Goal: Task Accomplishment & Management: Complete application form

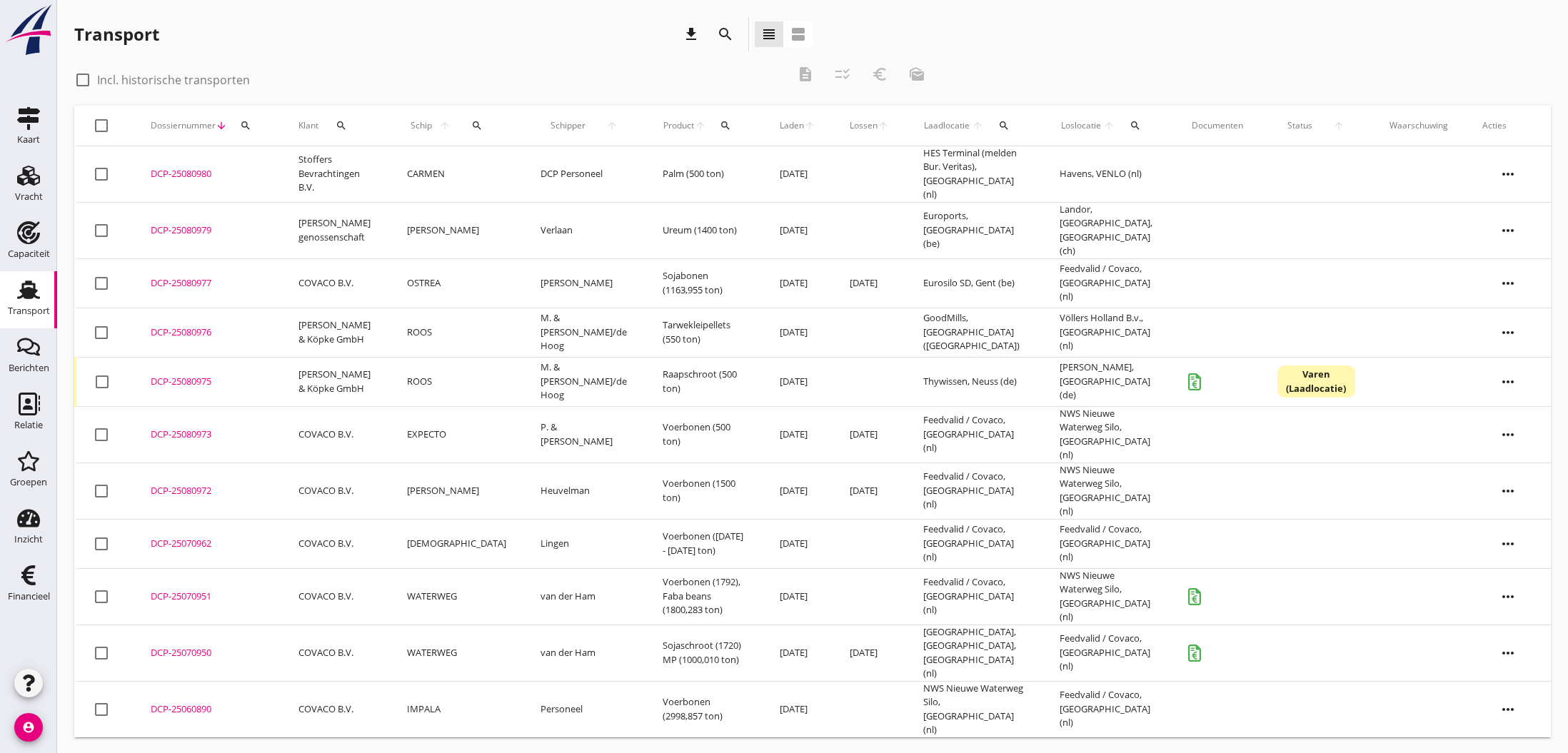
click at [184, 325] on div "DCP-25080976" at bounding box center [207, 332] width 114 height 15
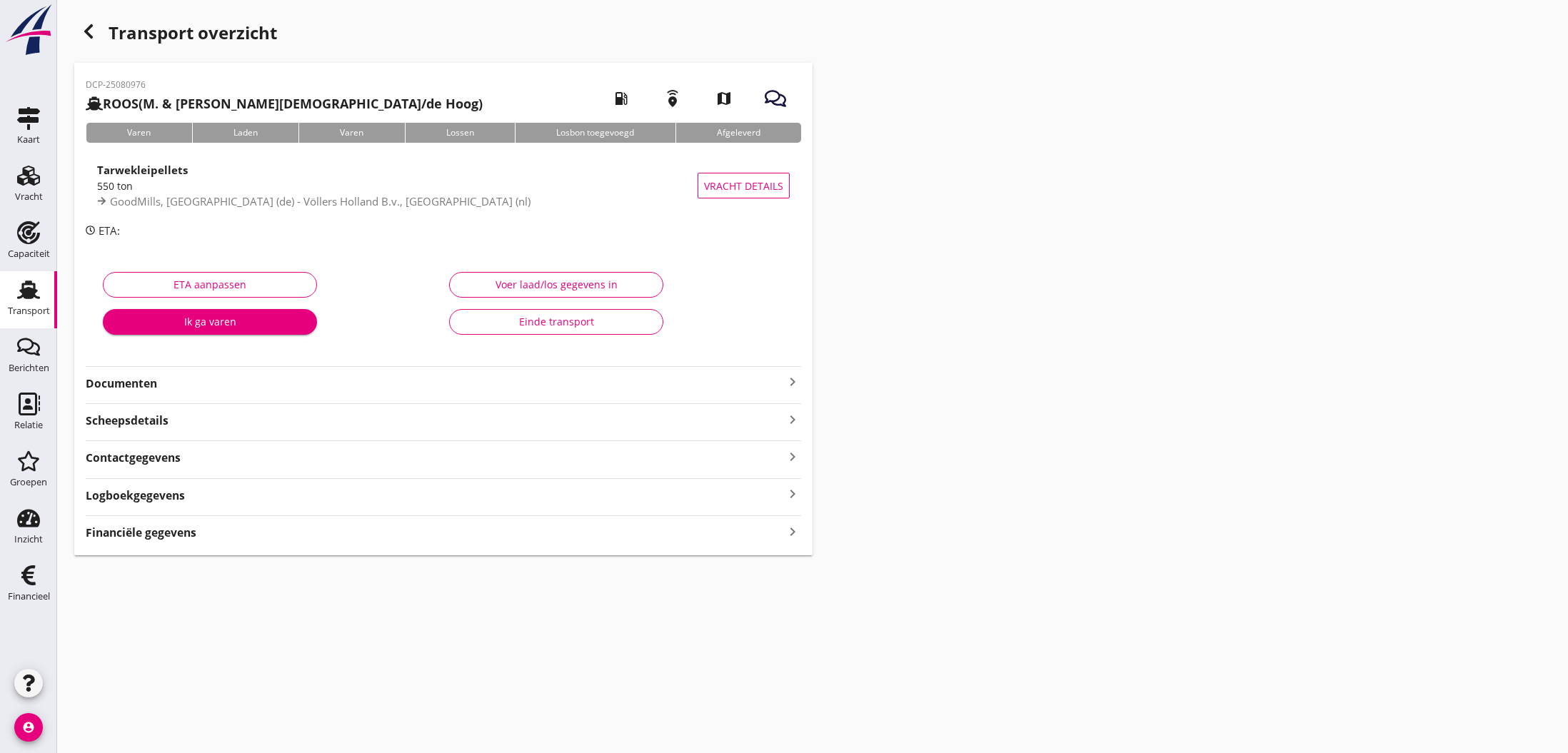
click at [794, 384] on icon "keyboard_arrow_right" at bounding box center [793, 382] width 17 height 17
click at [437, 424] on div "Voeg bestand toe" at bounding box center [444, 423] width 75 height 15
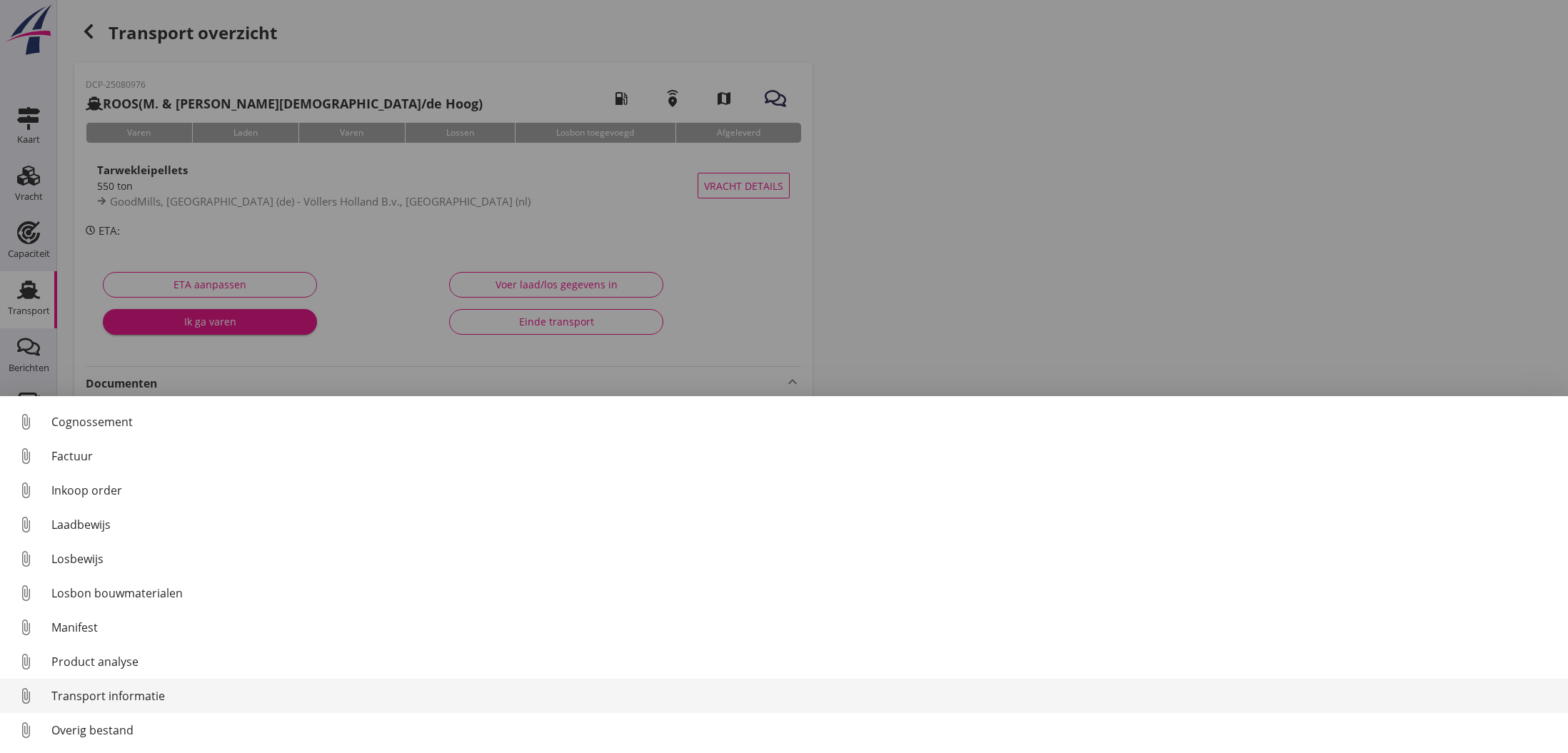
scroll to position [66, 0]
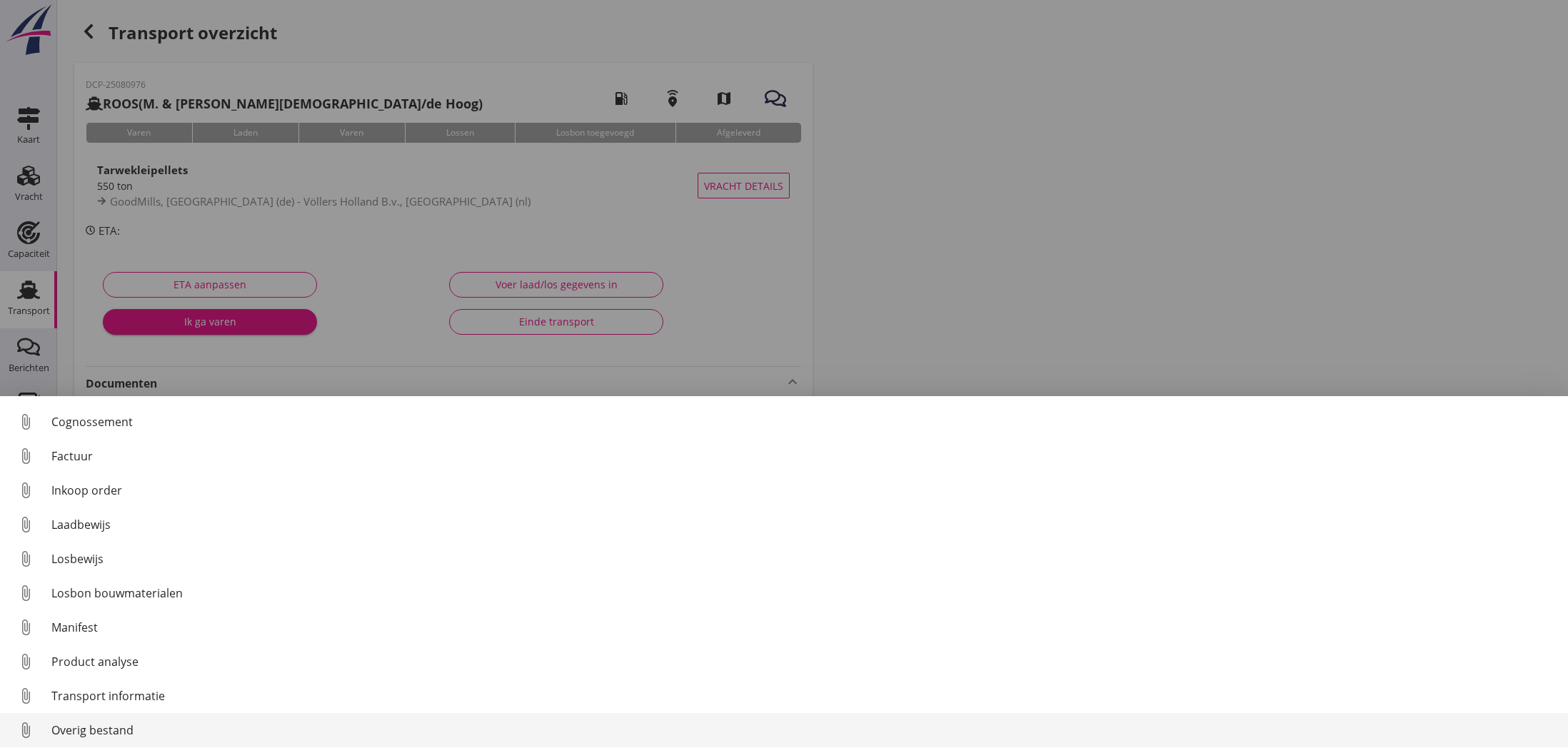
click at [108, 729] on div "Overig bestand" at bounding box center [804, 729] width 1505 height 17
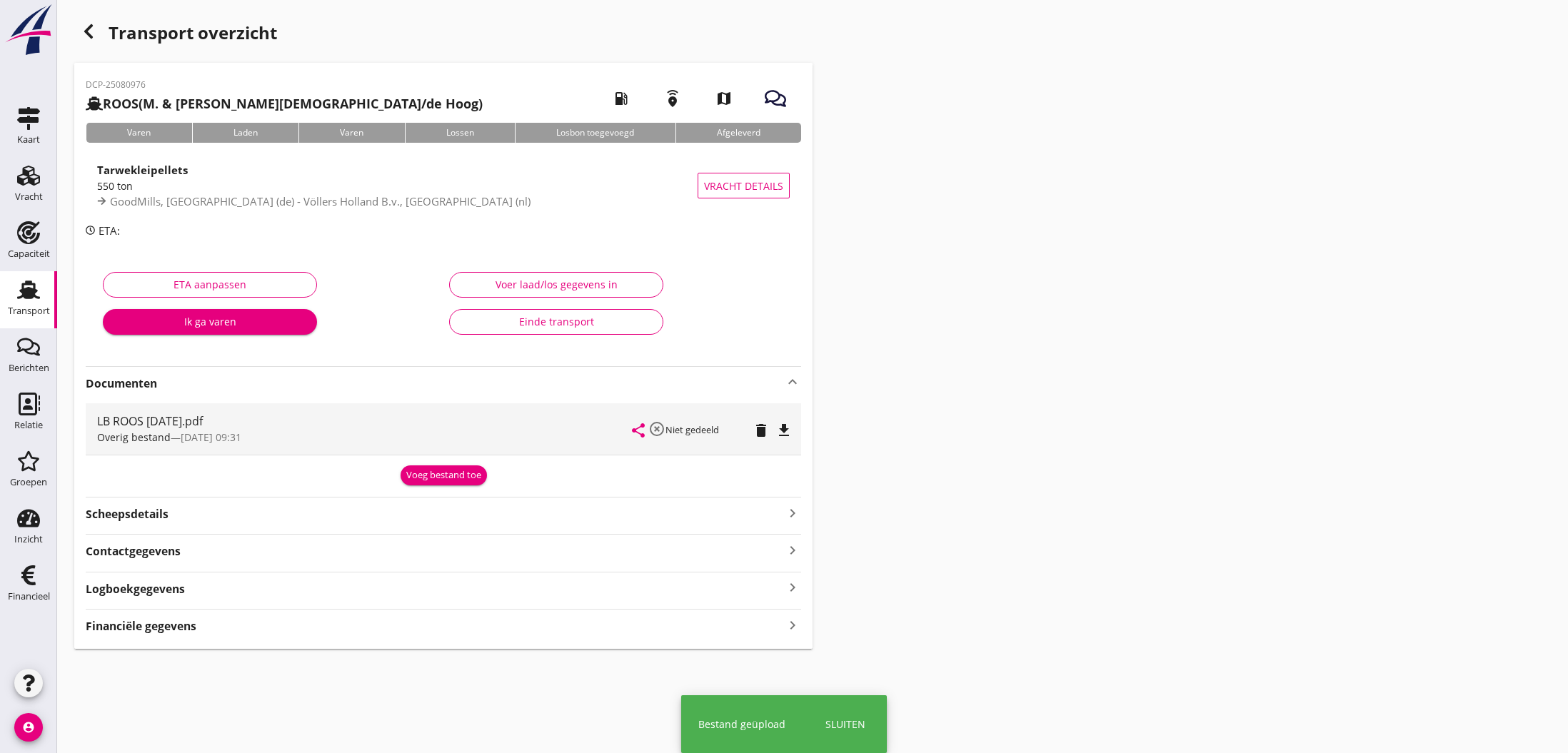
click at [564, 283] on div "Voer laad/los gegevens in" at bounding box center [556, 284] width 190 height 15
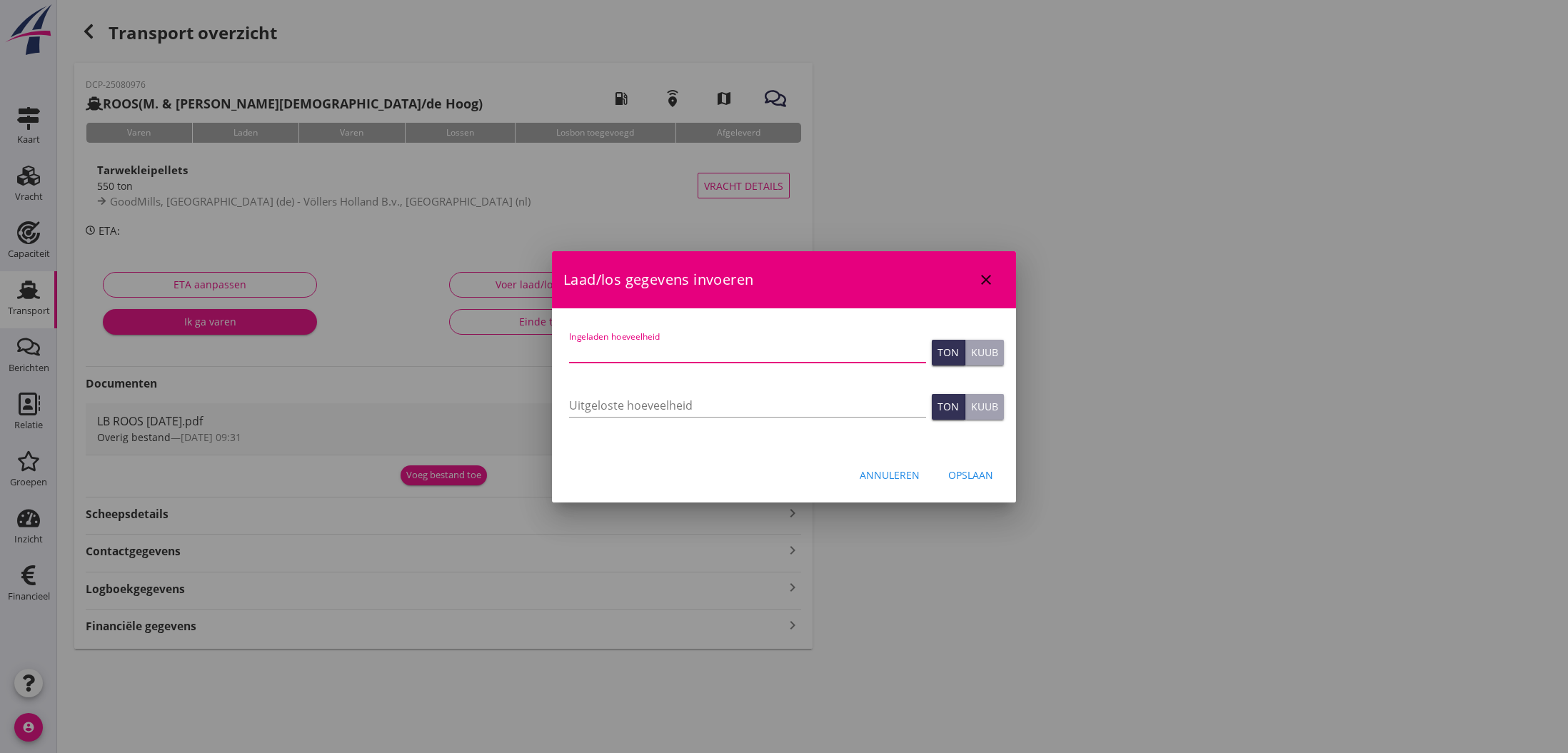
click at [647, 348] on input "Ingeladen hoeveelheid" at bounding box center [748, 351] width 357 height 23
type input "535.395"
click at [968, 473] on div "Opslaan" at bounding box center [970, 474] width 45 height 15
type input "0"
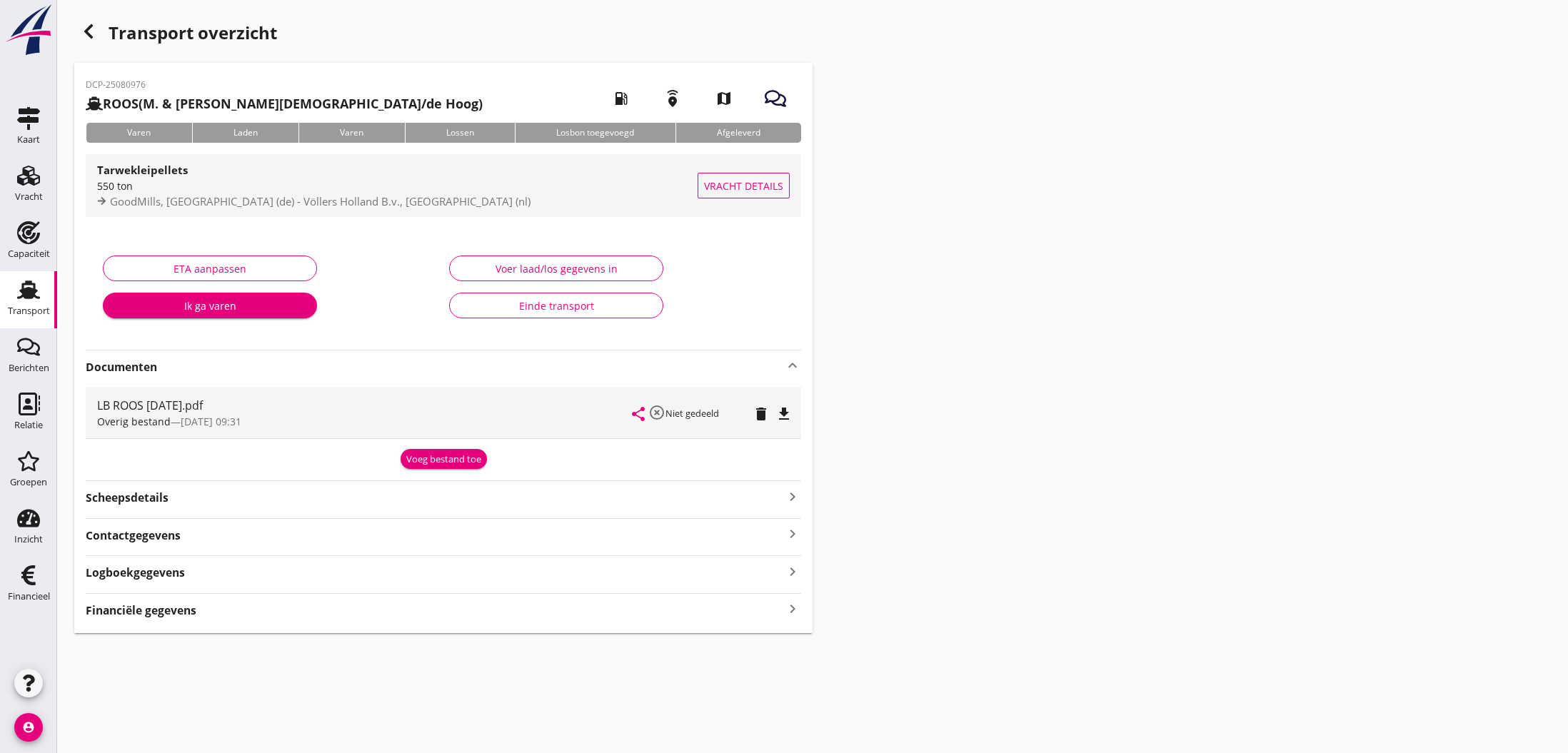
click at [351, 197] on span "GoodMills, [GEOGRAPHIC_DATA] (de) - Völlers Holland B.v., [GEOGRAPHIC_DATA] (nl)" at bounding box center [321, 201] width 421 height 15
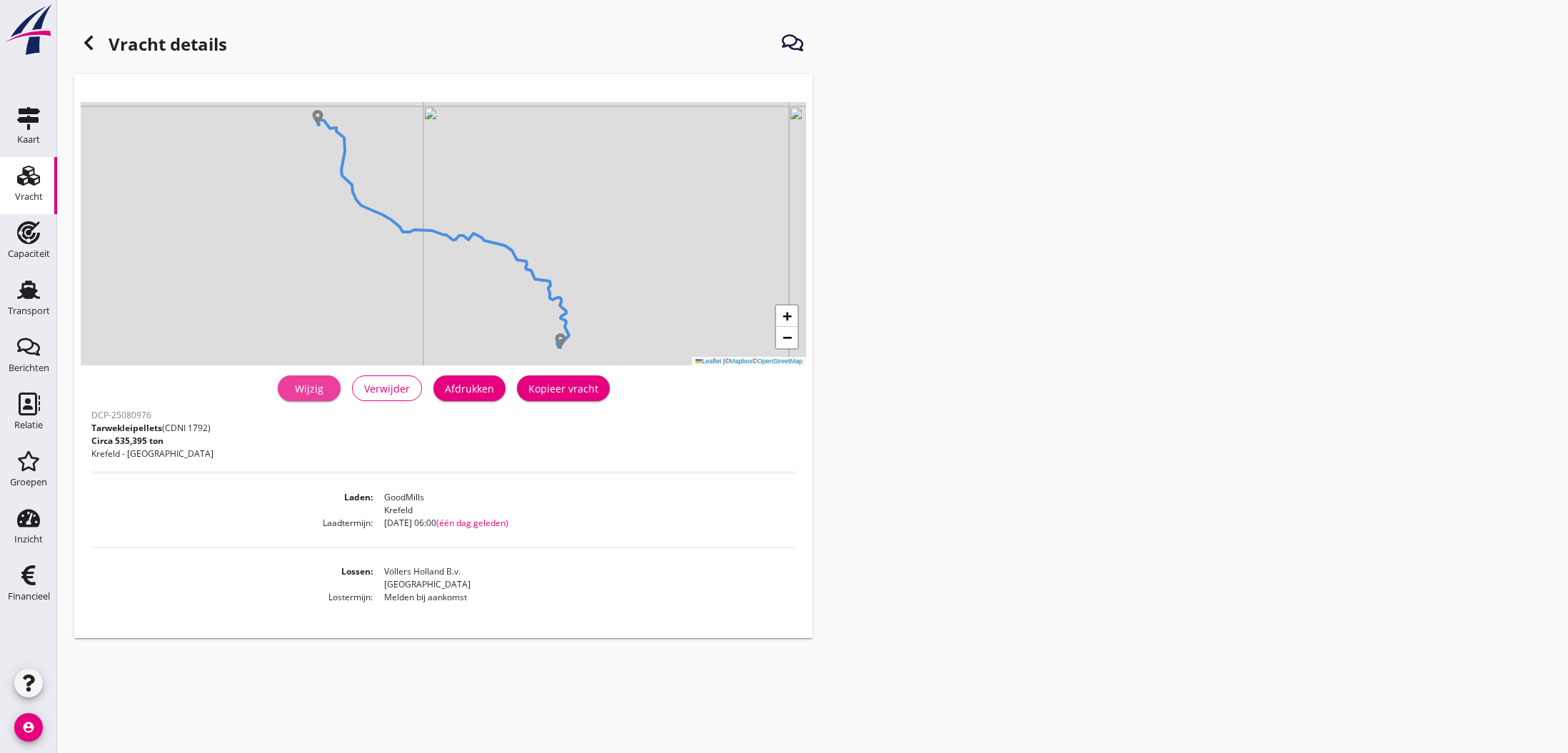
click at [319, 391] on div "Wijzig" at bounding box center [309, 389] width 40 height 15
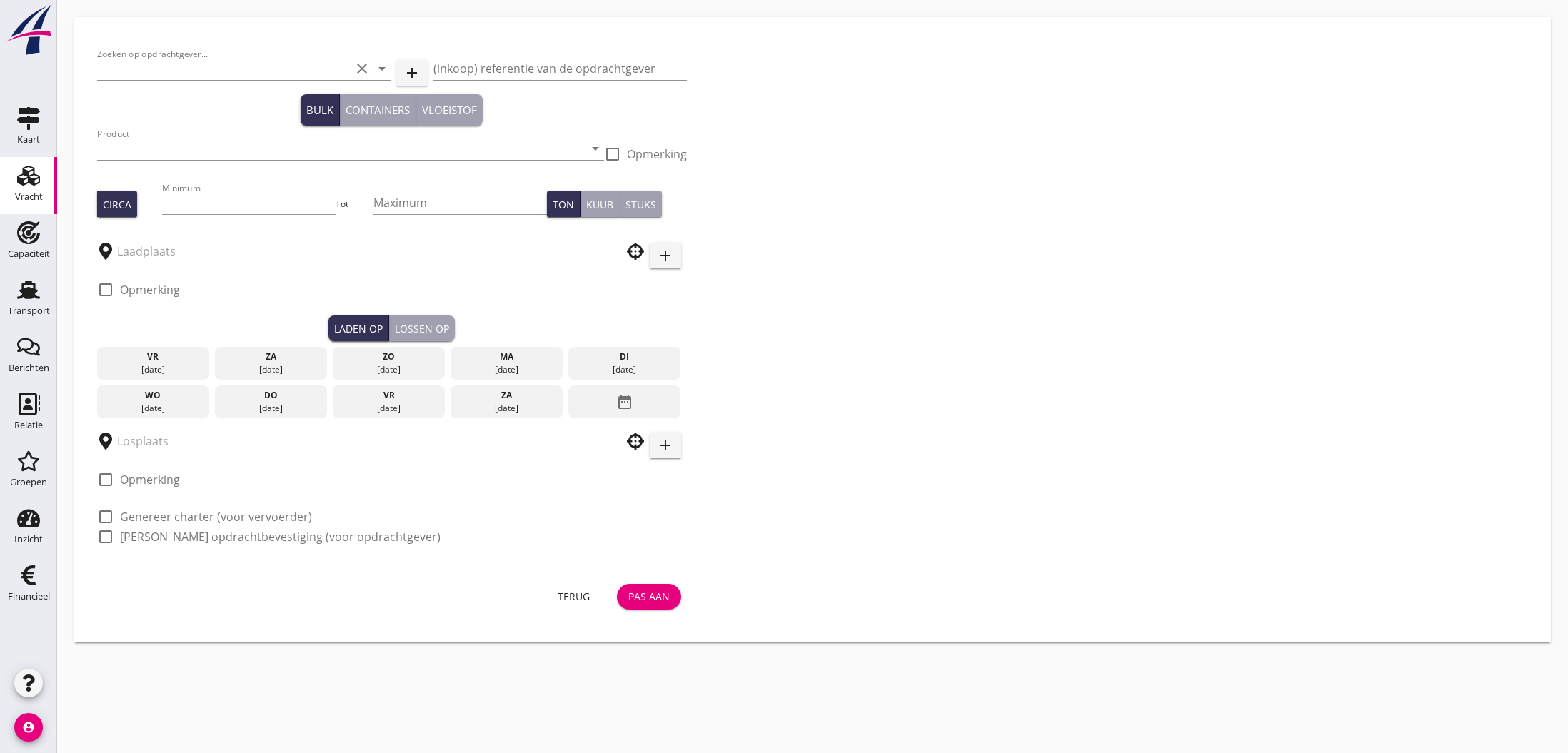
type input "[PERSON_NAME] & Köpke GmbH"
type input "Tarwekleipellets (1792)"
type input "550"
type input "GoodMills"
type input "Völlers Holland B.v."
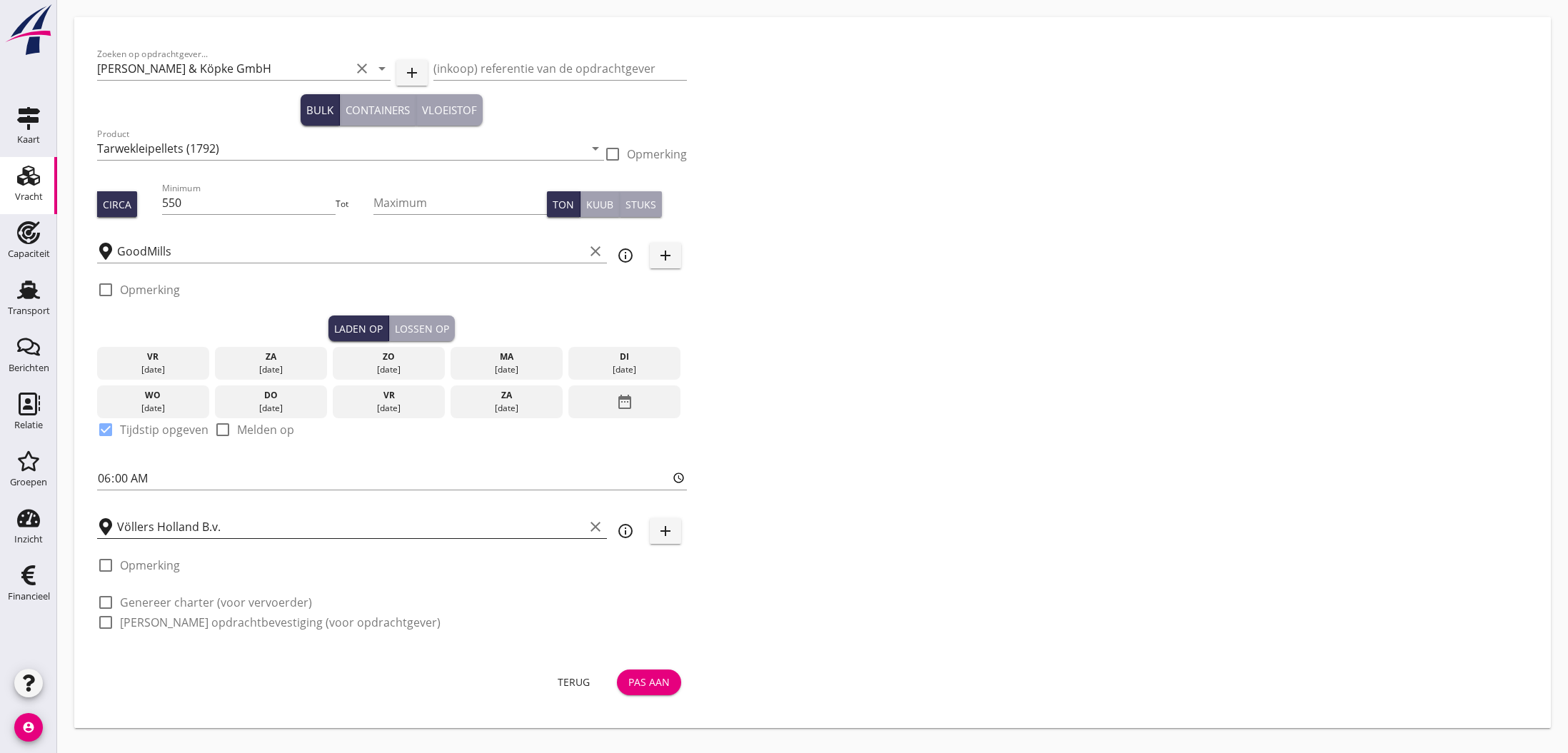
click at [599, 527] on icon "clear" at bounding box center [595, 526] width 17 height 17
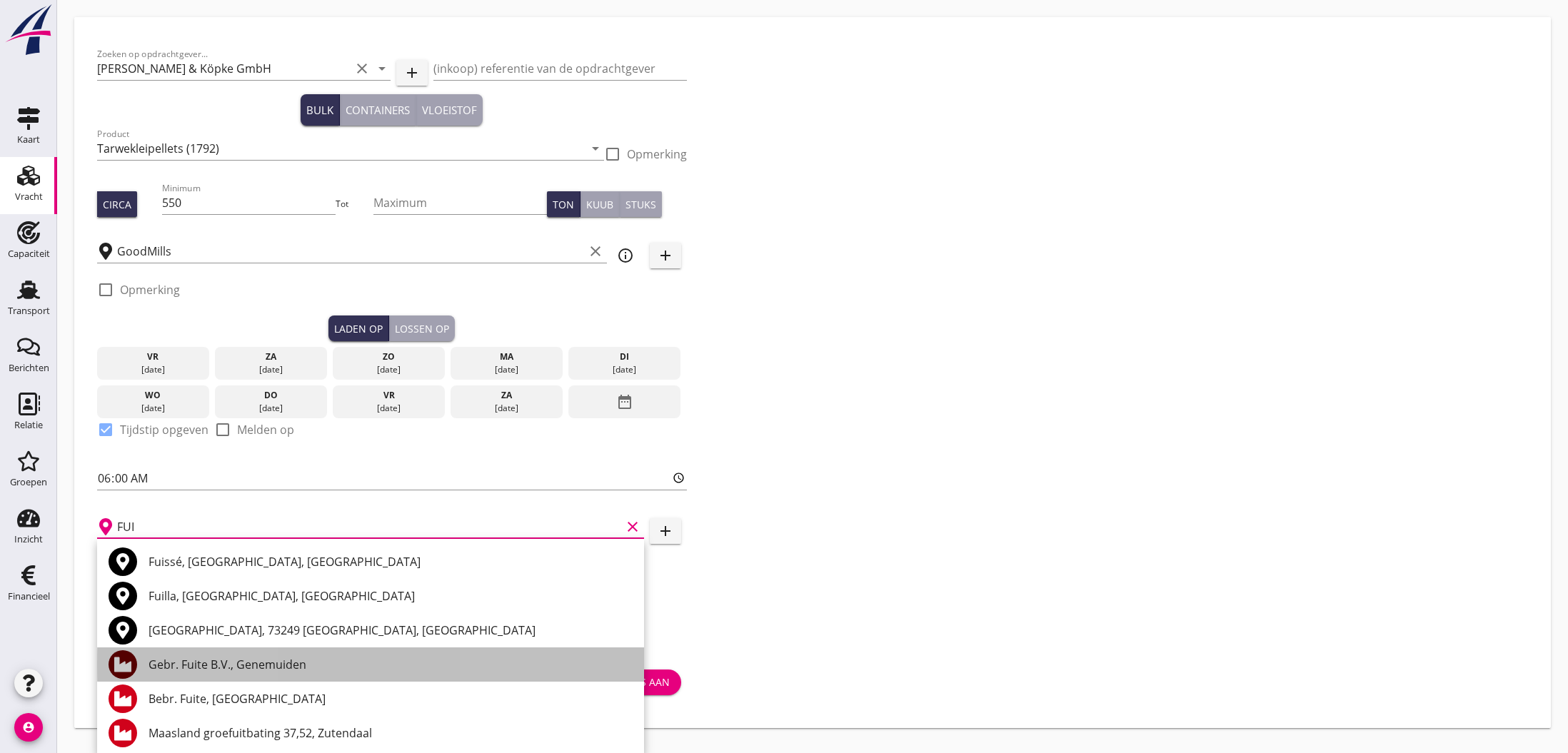
click at [208, 665] on div "Gebr. Fuite B.V., Genemuiden" at bounding box center [390, 664] width 484 height 17
type input "Gebr. Fuite B.V., Genemuiden"
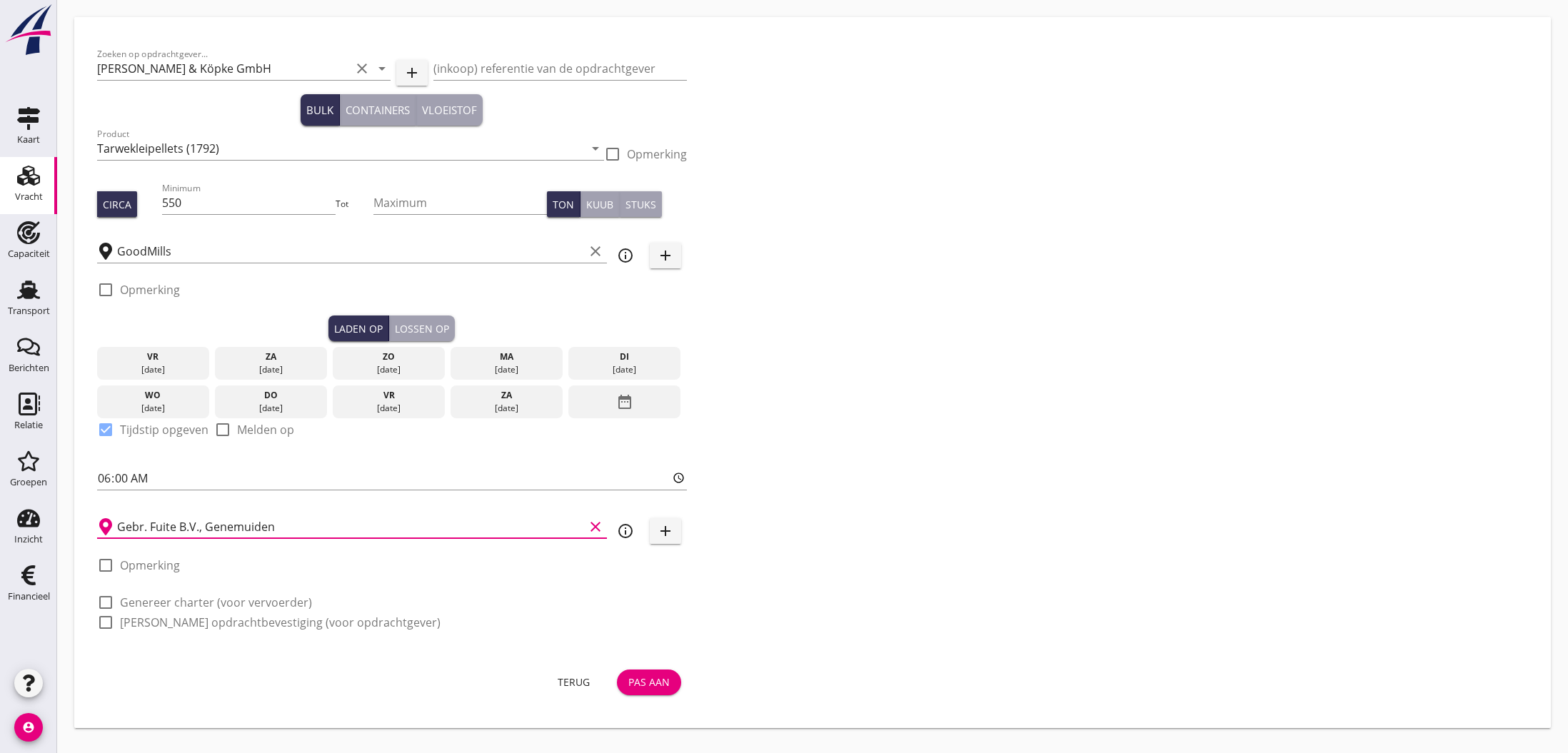
click at [649, 684] on div "Pas aan" at bounding box center [649, 682] width 41 height 15
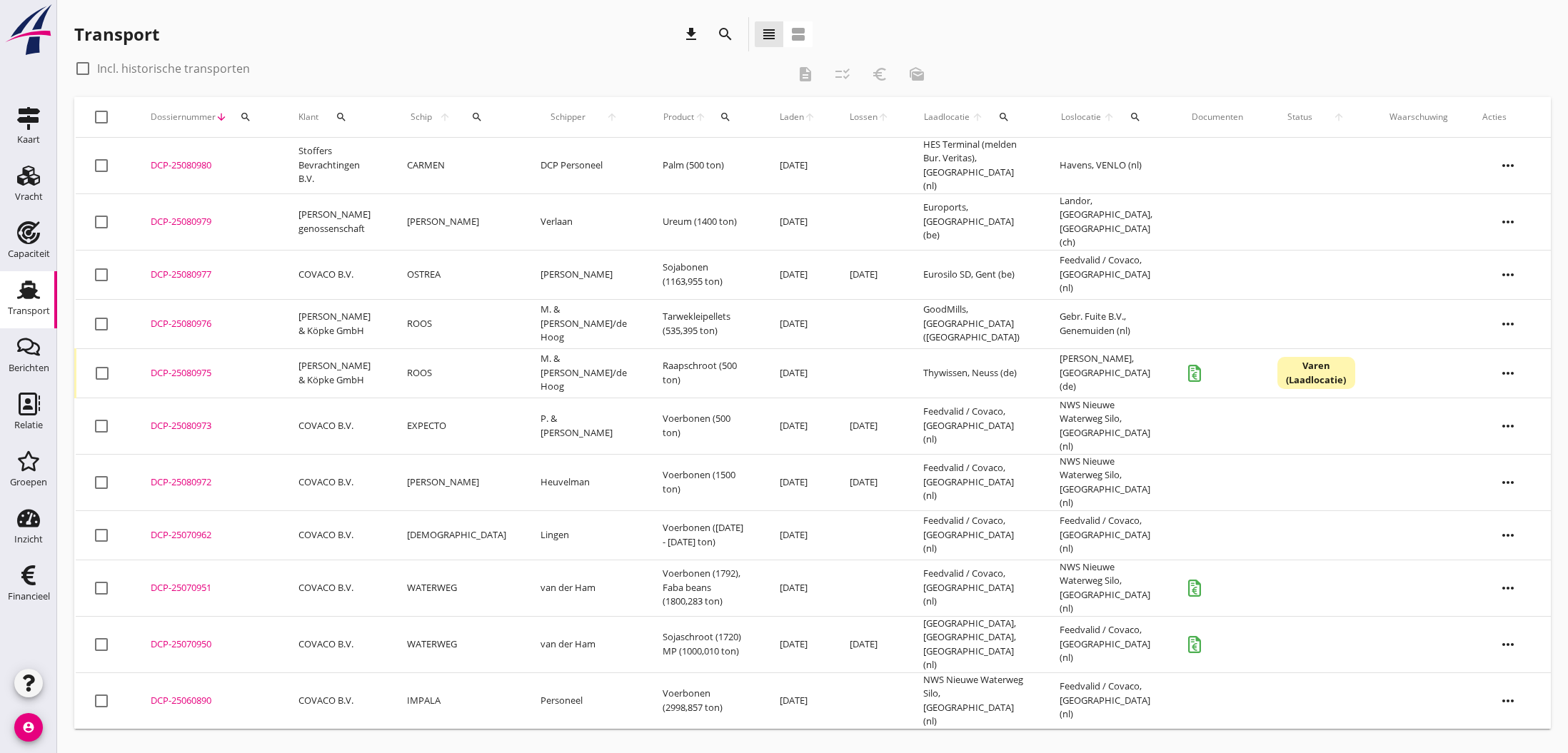
click at [174, 366] on div "DCP-25080975" at bounding box center [207, 373] width 114 height 15
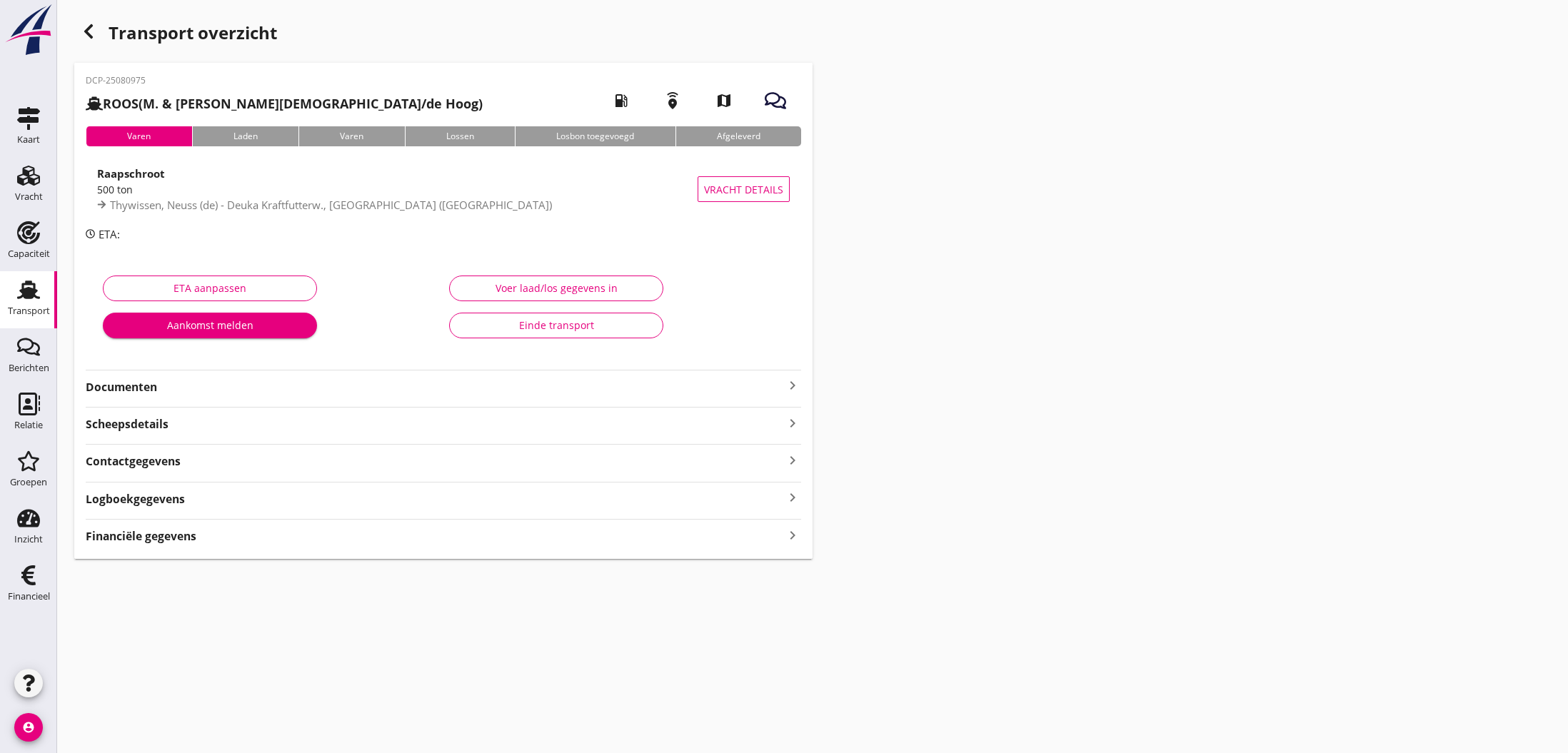
click at [568, 324] on div "Einde transport" at bounding box center [556, 325] width 190 height 15
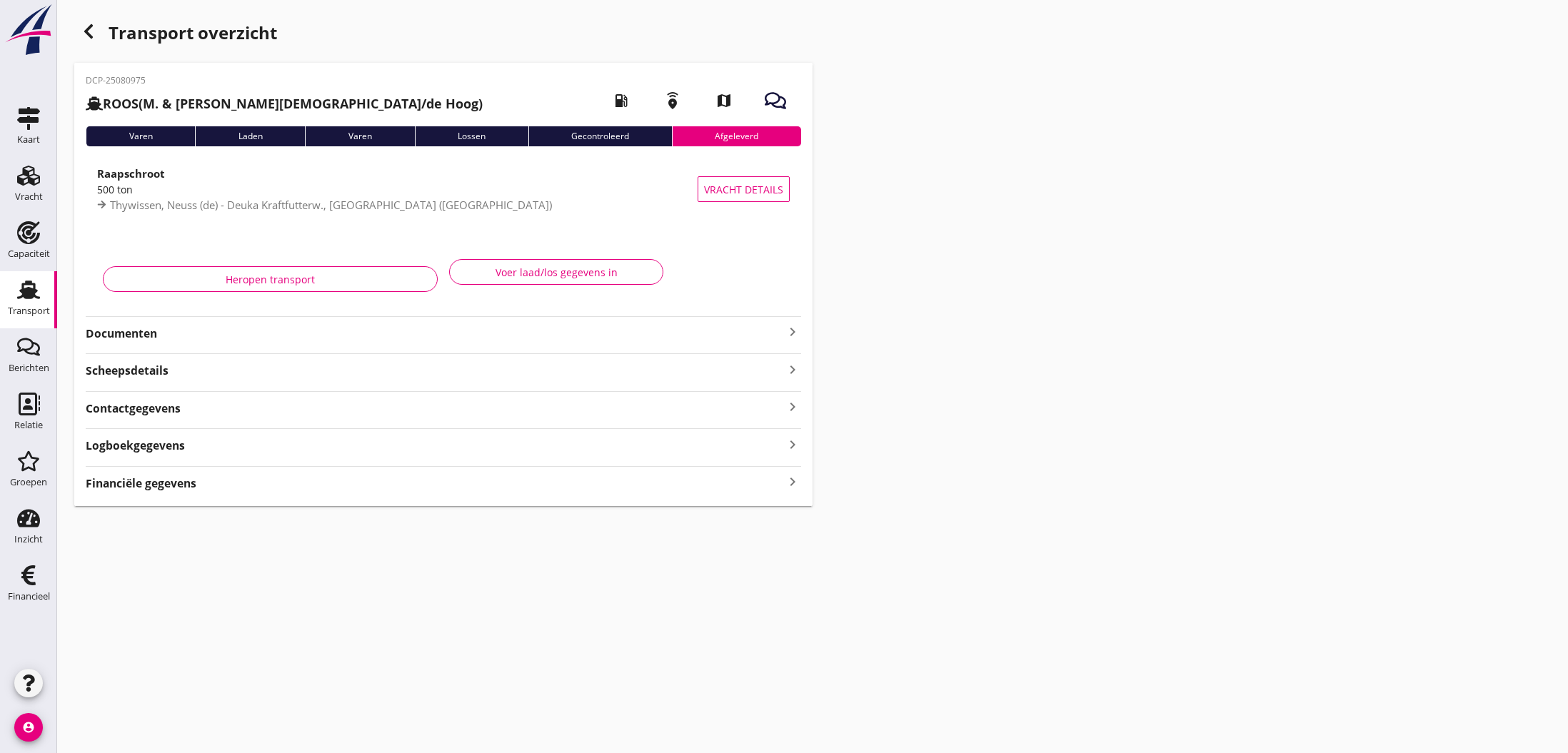
click at [96, 31] on icon "button" at bounding box center [88, 31] width 17 height 17
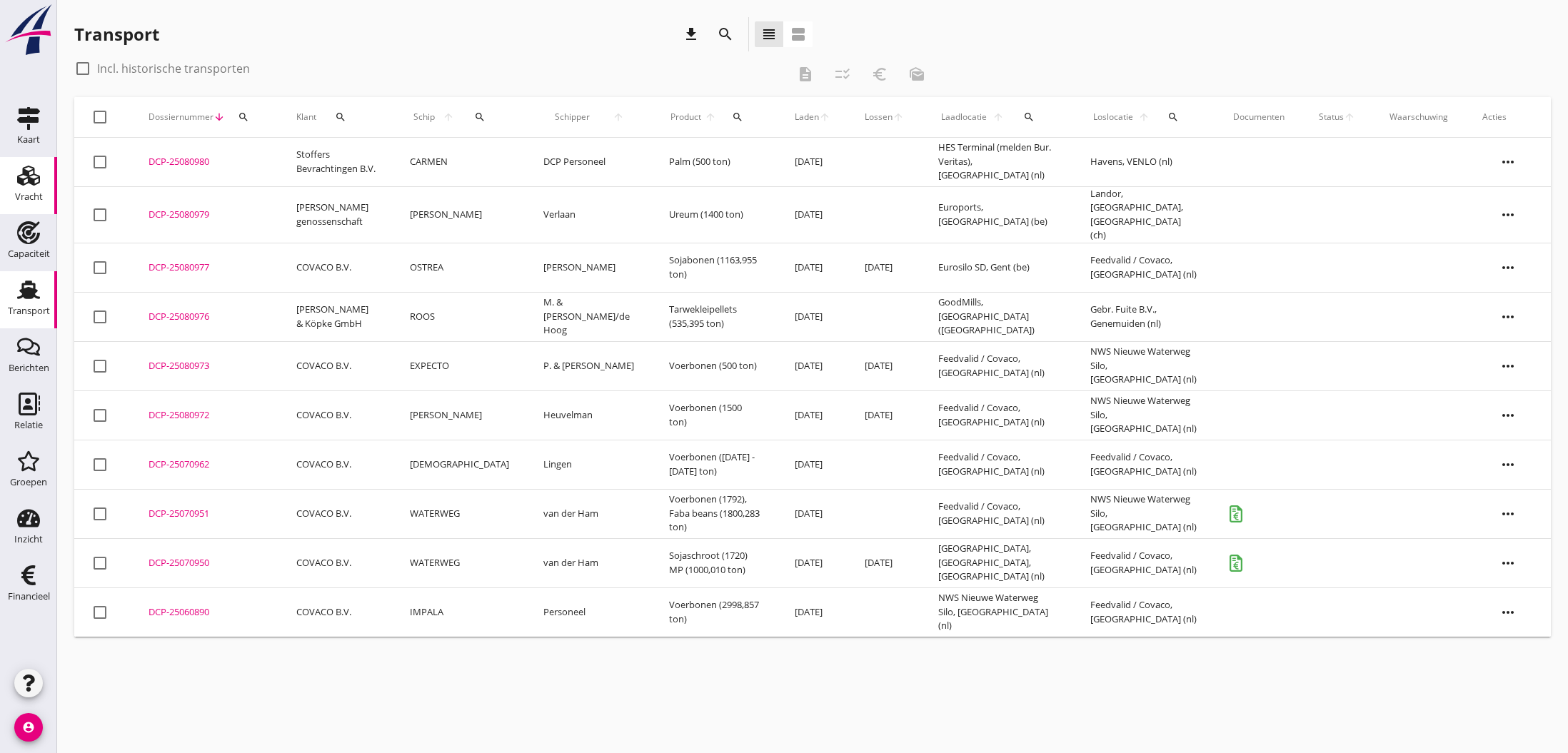
click at [35, 183] on use at bounding box center [28, 176] width 23 height 20
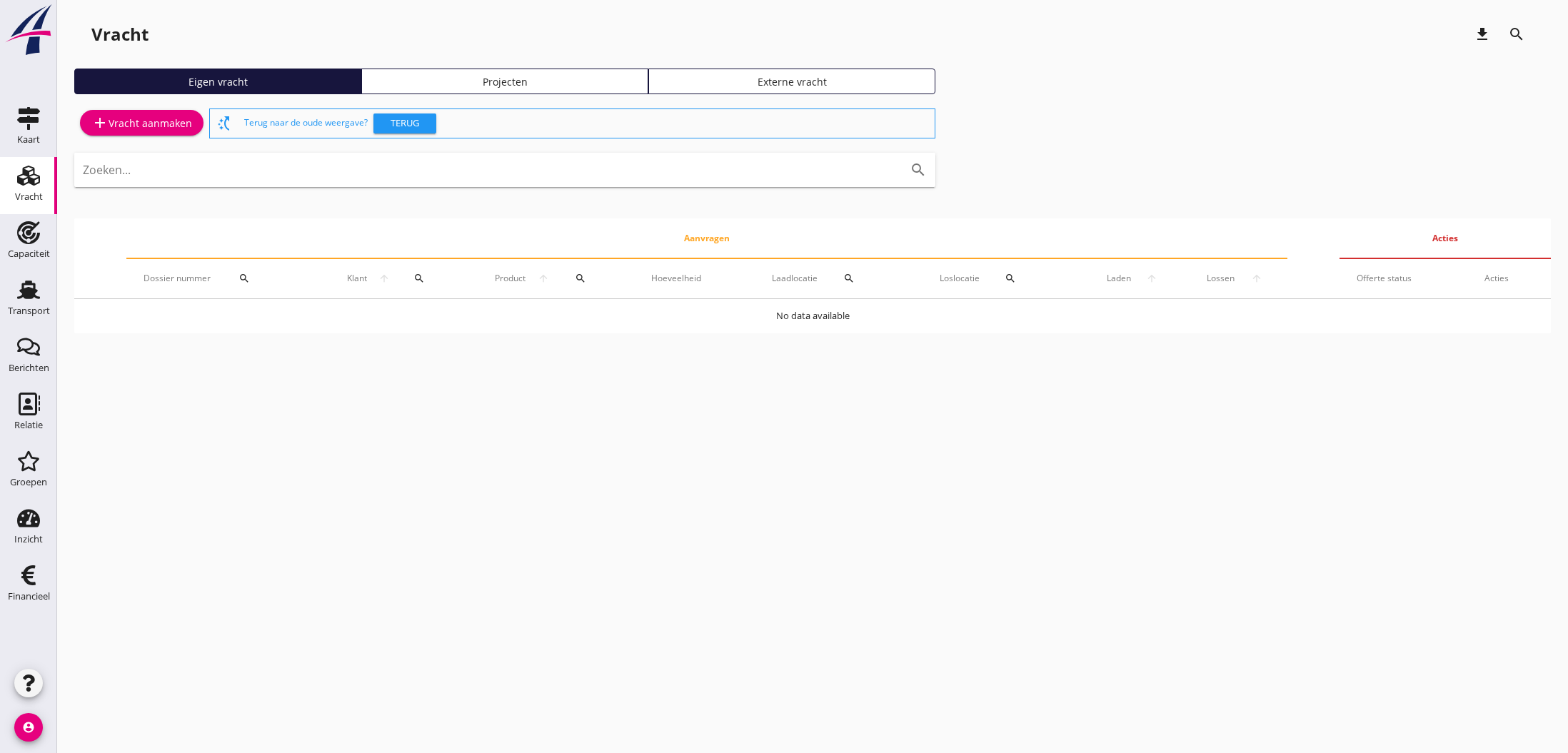
click at [160, 122] on div "add Vracht aanmaken" at bounding box center [141, 122] width 101 height 17
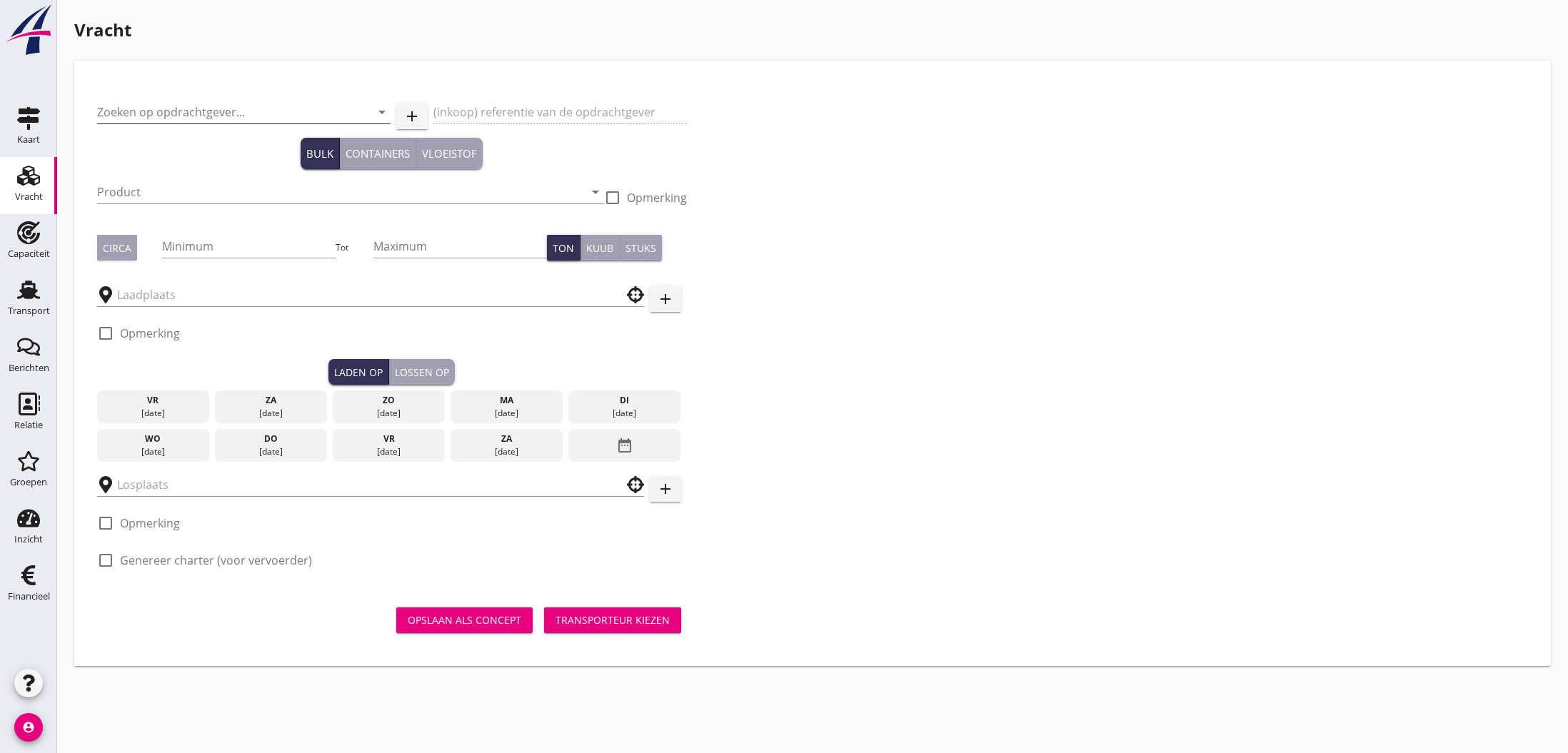
click at [179, 107] on input "Zoeken op opdrachtgever..." at bounding box center [224, 112] width 253 height 23
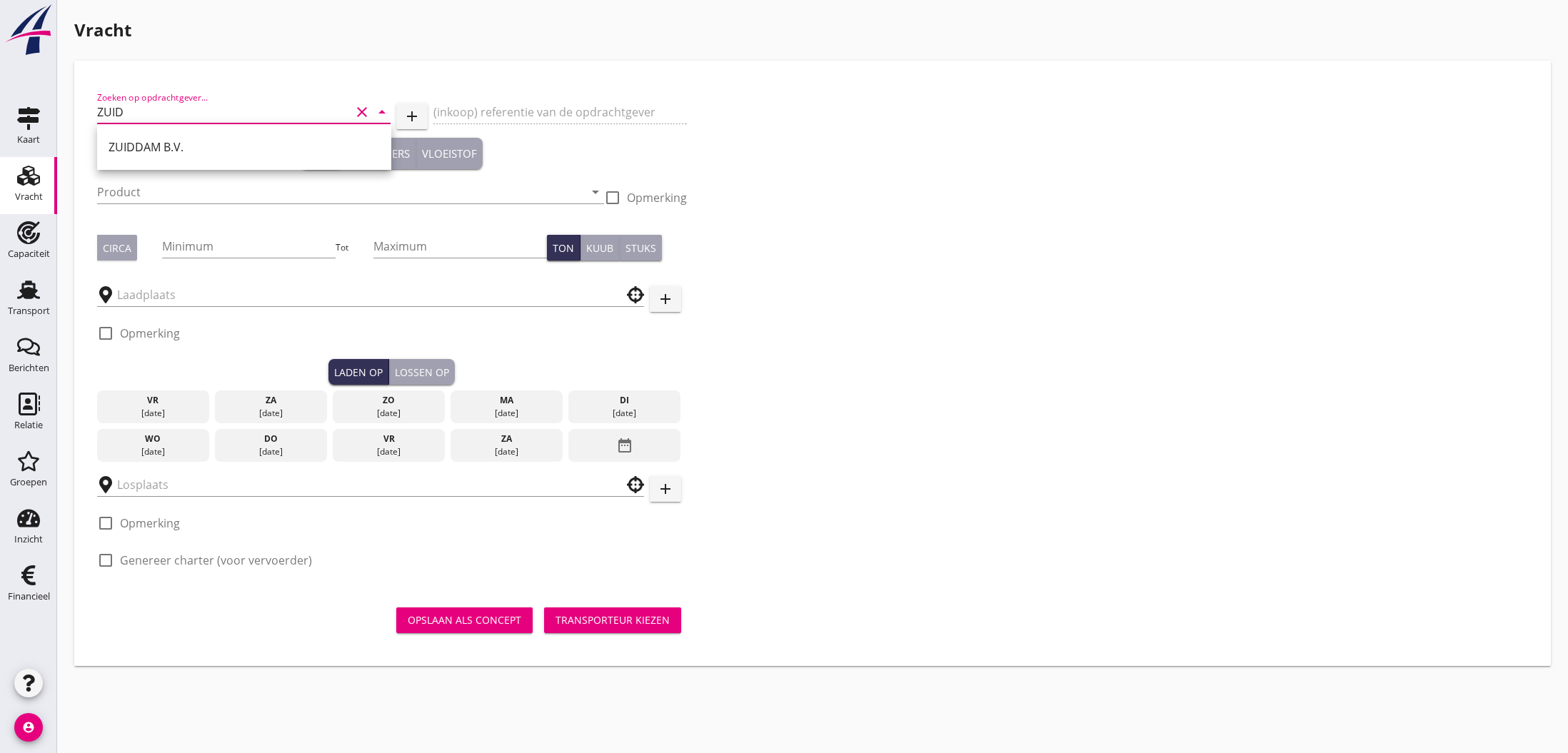
click at [170, 153] on div "ZUIDDAM B.V." at bounding box center [244, 147] width 272 height 17
type input "ZUIDDAM B.V."
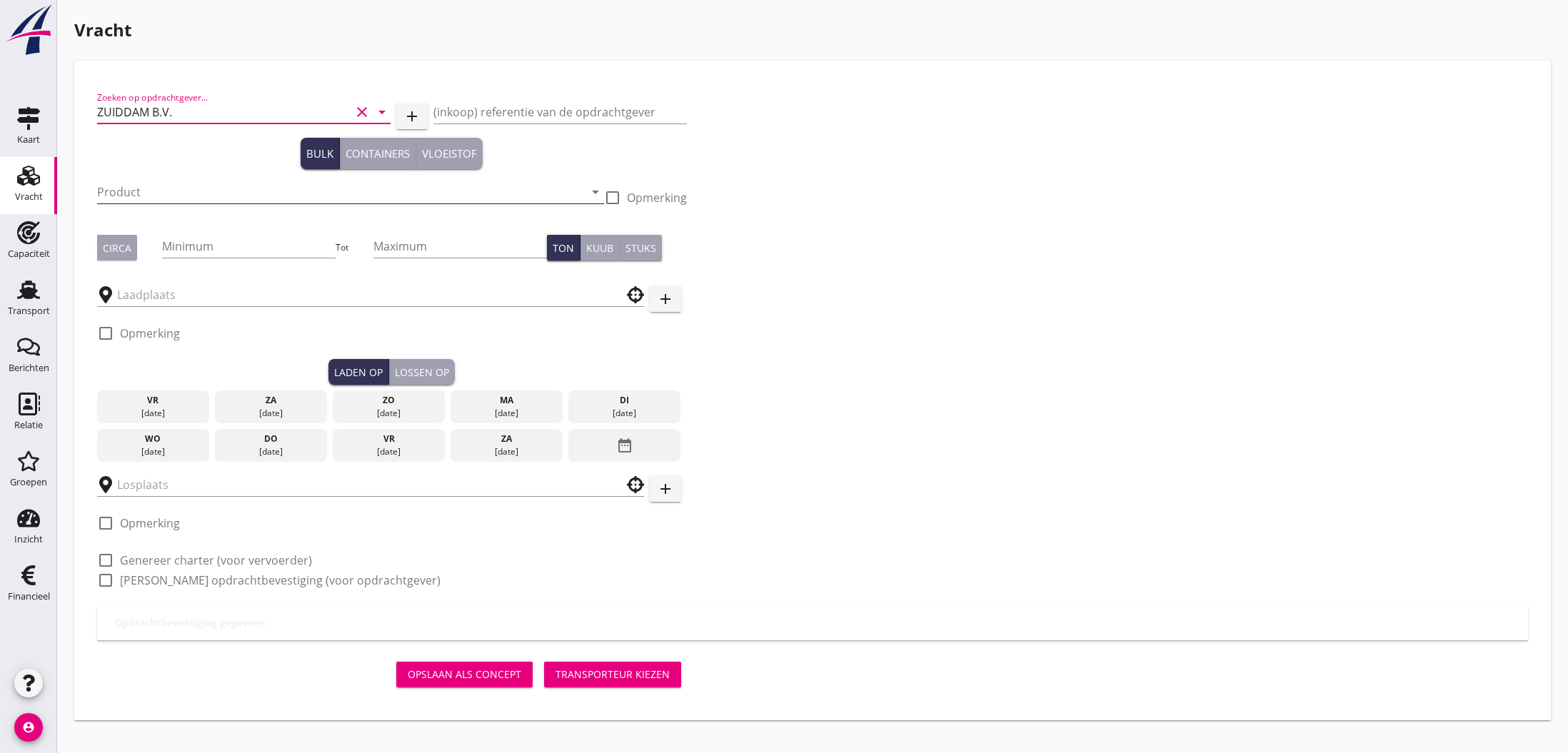
click at [308, 194] on input "Product" at bounding box center [341, 191] width 487 height 23
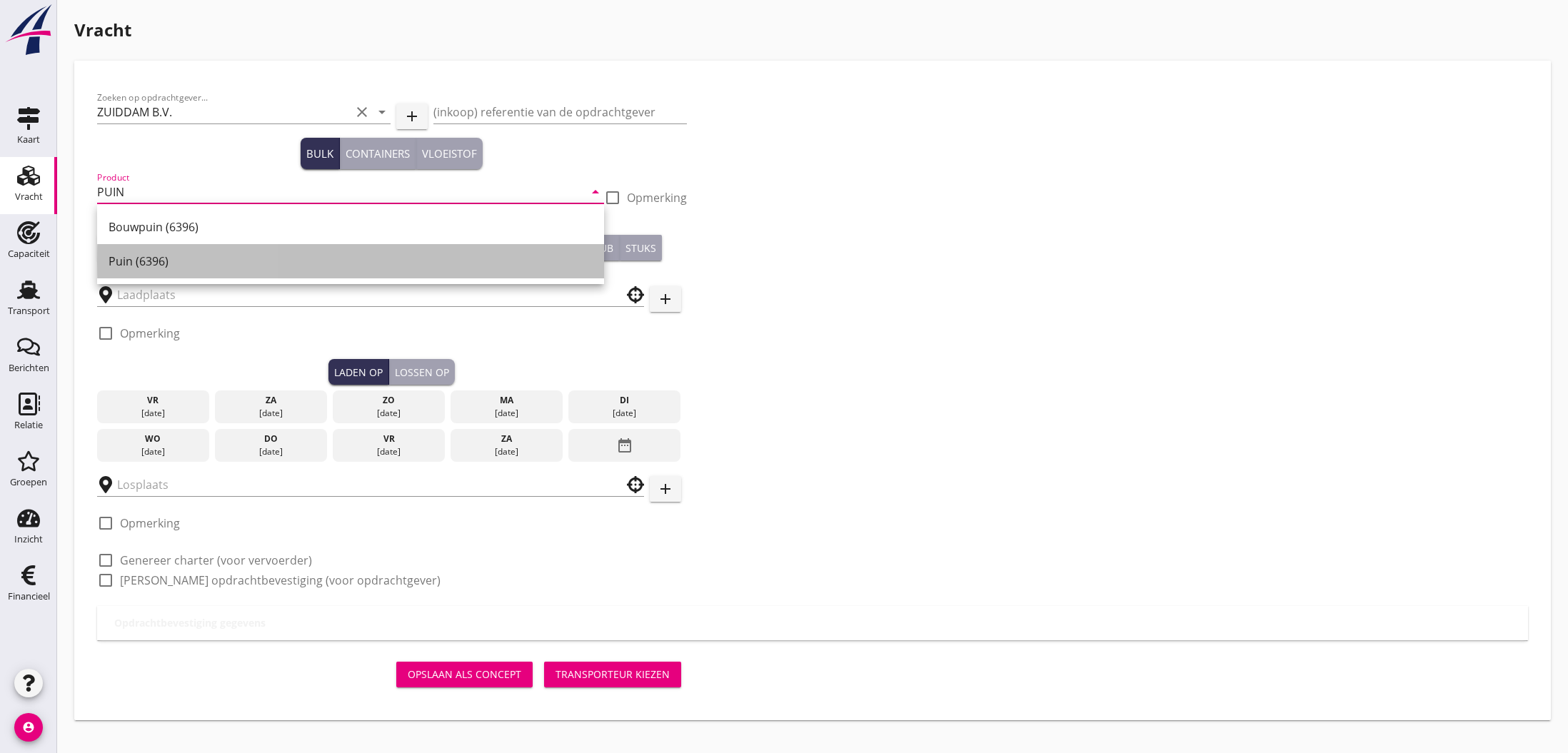
click at [238, 274] on div "Puin (6396)" at bounding box center [350, 261] width 484 height 35
type input "Puin (6396)"
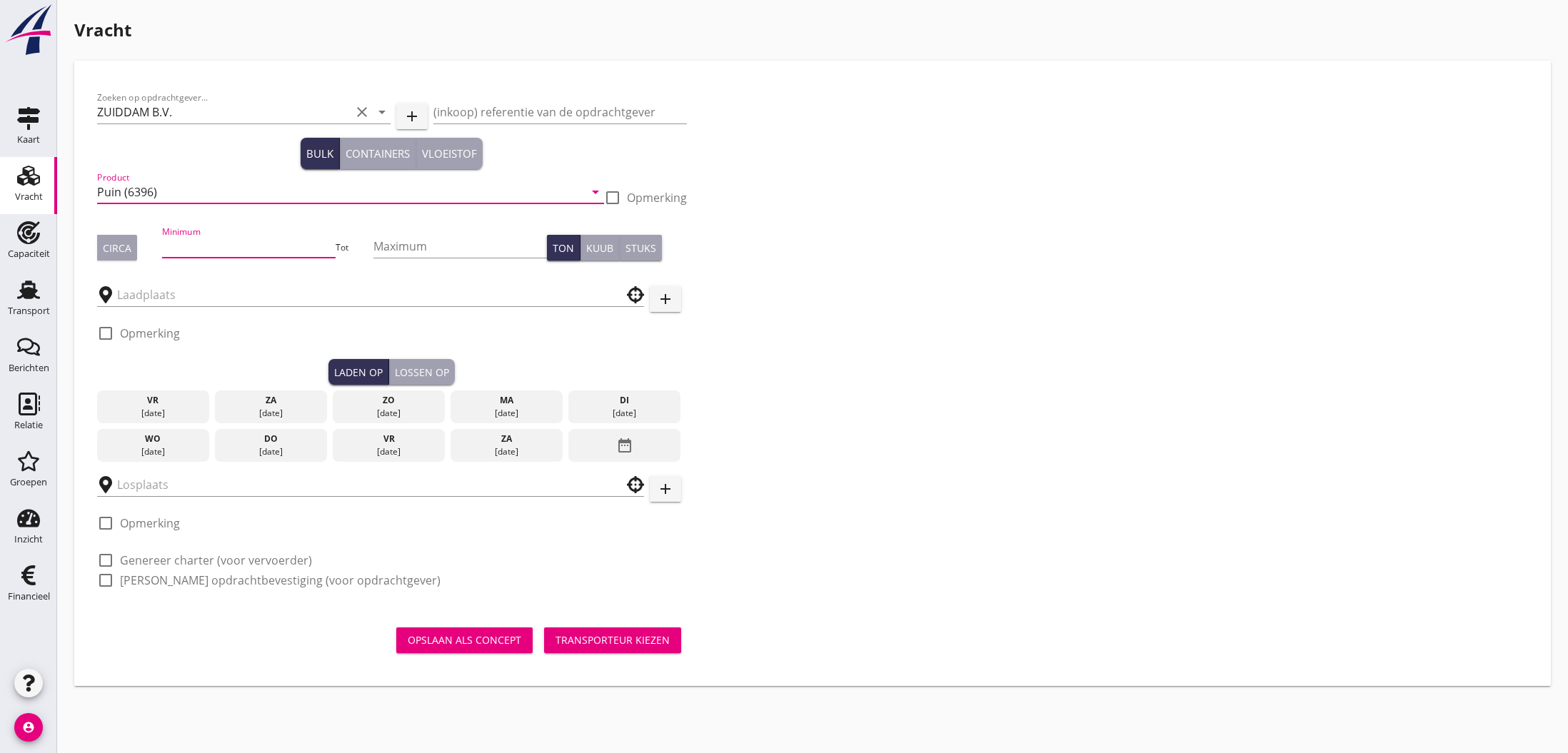
click at [175, 246] on input "Minimum" at bounding box center [249, 246] width 173 height 23
type input "625"
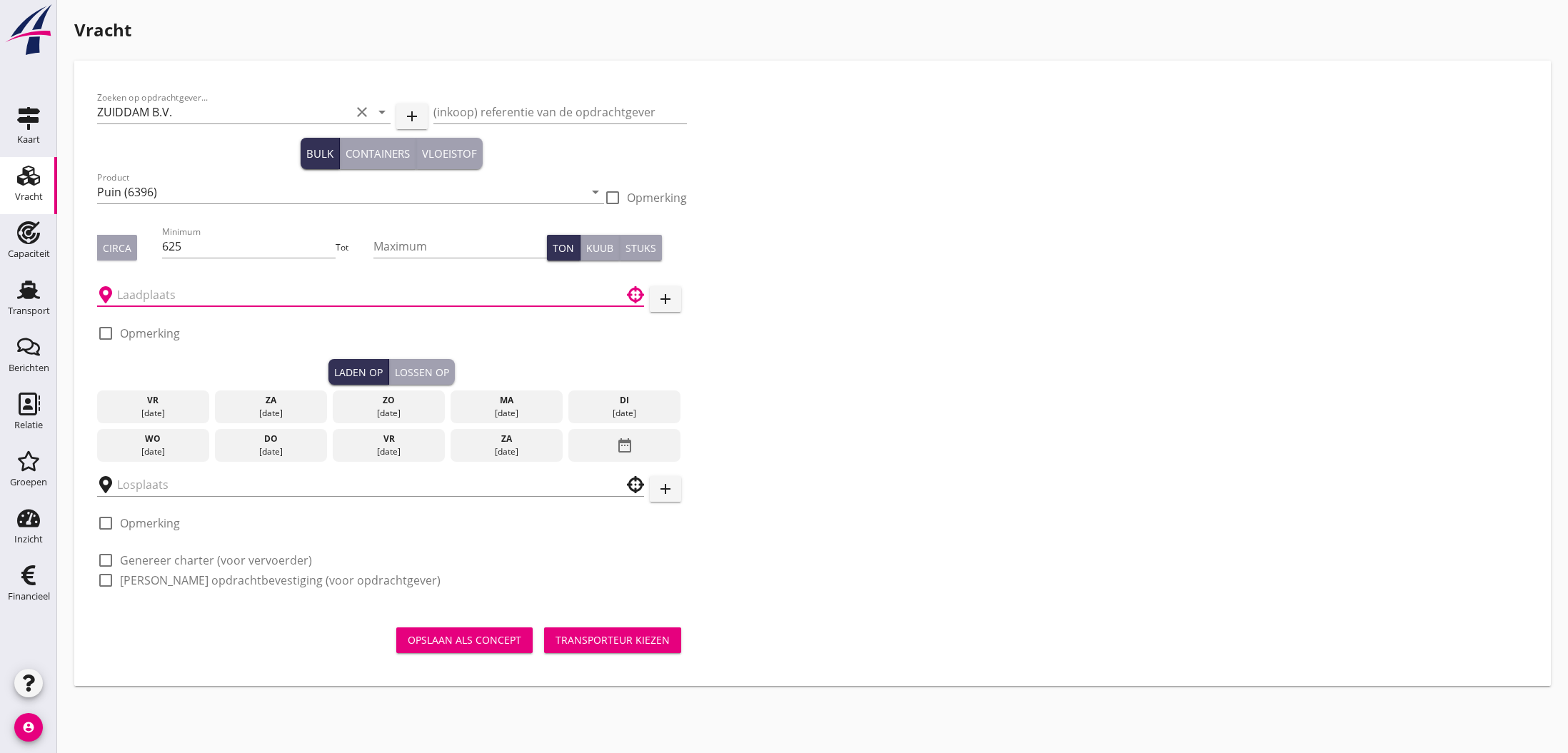
click at [144, 295] on input "text" at bounding box center [361, 294] width 487 height 23
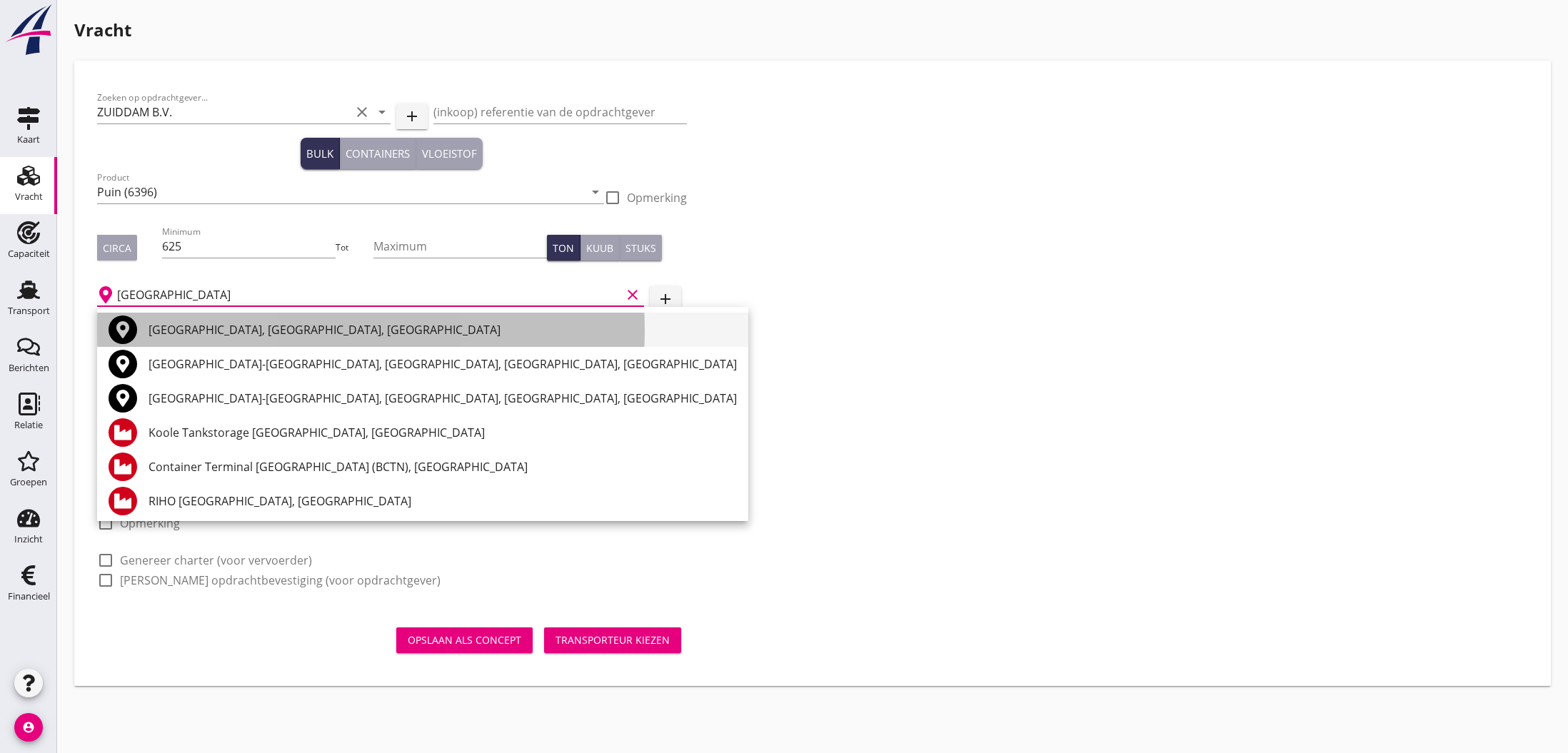
click at [238, 333] on div "[GEOGRAPHIC_DATA], [GEOGRAPHIC_DATA], [GEOGRAPHIC_DATA]" at bounding box center [443, 330] width 589 height 17
type input "[GEOGRAPHIC_DATA], [GEOGRAPHIC_DATA], [GEOGRAPHIC_DATA]"
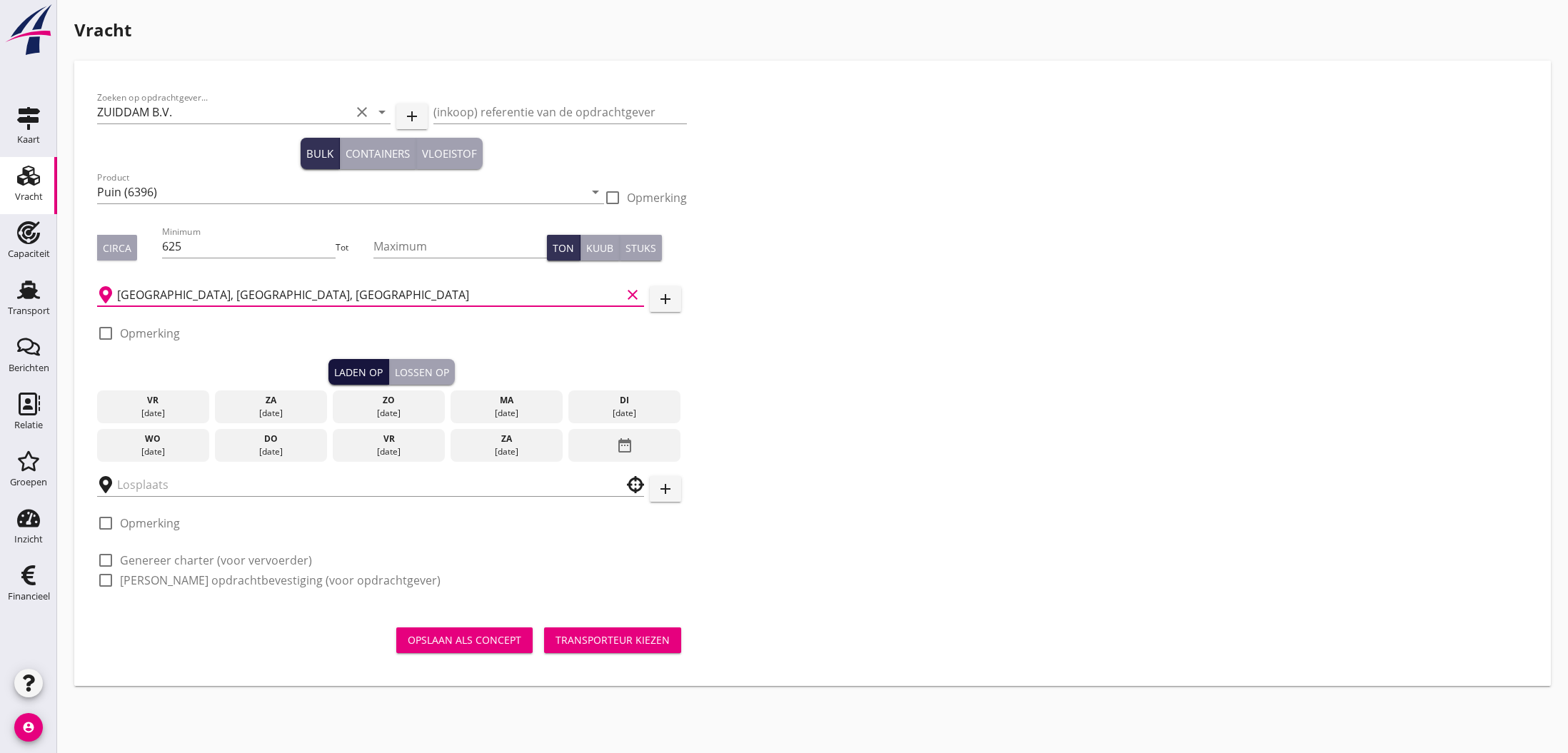
click at [370, 370] on div "Laden op" at bounding box center [358, 371] width 48 height 15
click at [159, 443] on div "wo" at bounding box center [153, 439] width 105 height 13
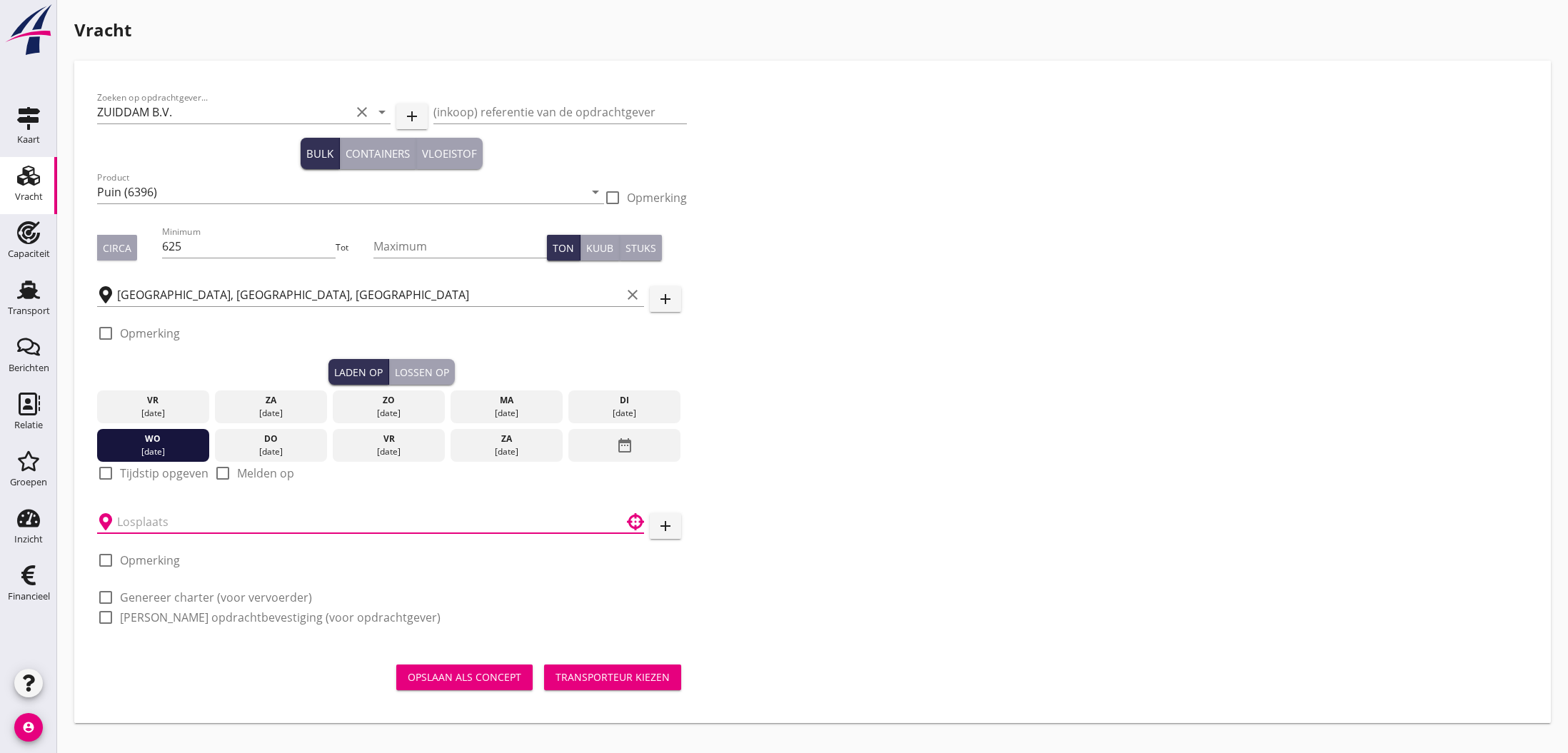
click at [233, 523] on input "text" at bounding box center [361, 521] width 487 height 23
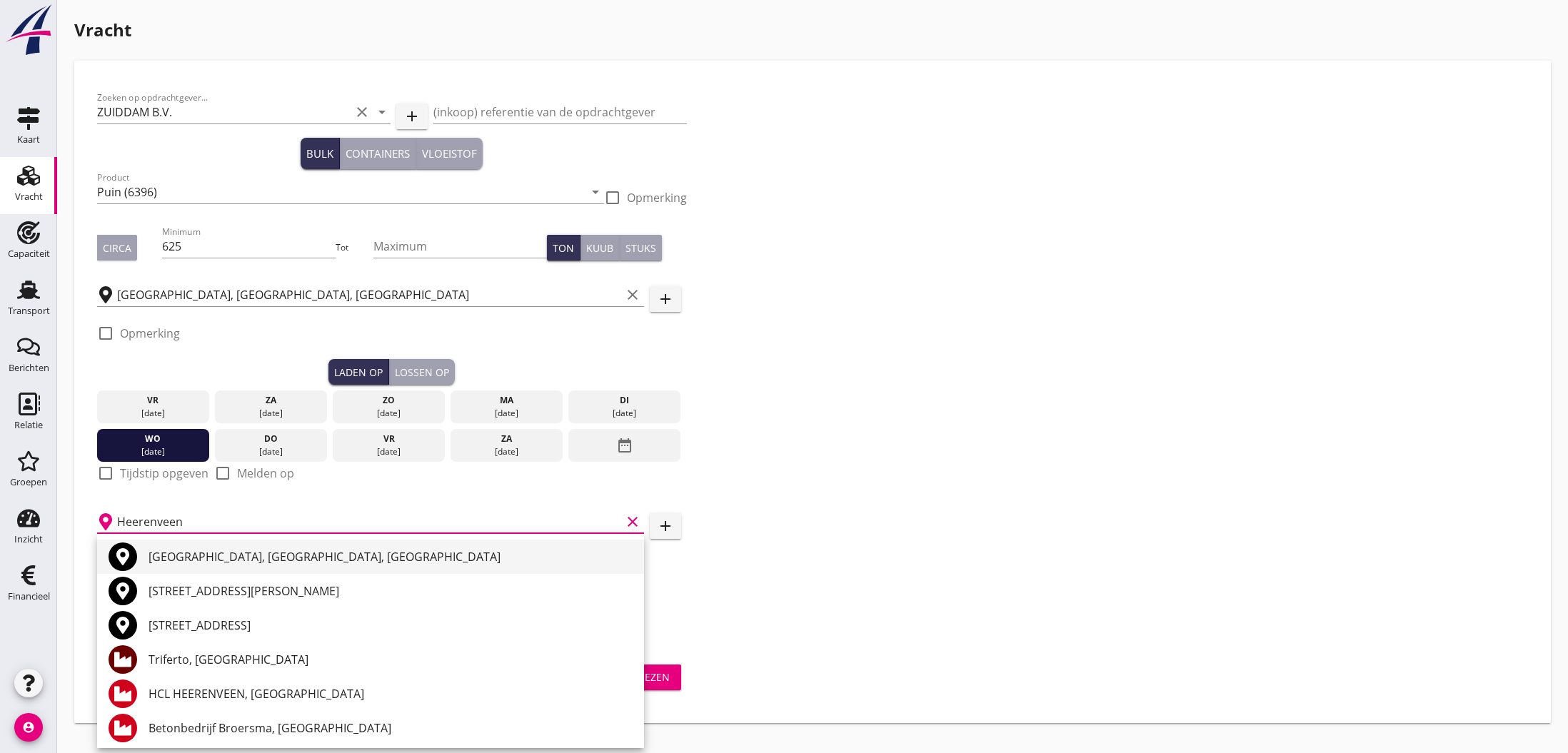
click at [198, 556] on div "[GEOGRAPHIC_DATA], [GEOGRAPHIC_DATA], [GEOGRAPHIC_DATA]" at bounding box center [390, 556] width 484 height 17
type input "[GEOGRAPHIC_DATA], [GEOGRAPHIC_DATA], [GEOGRAPHIC_DATA]"
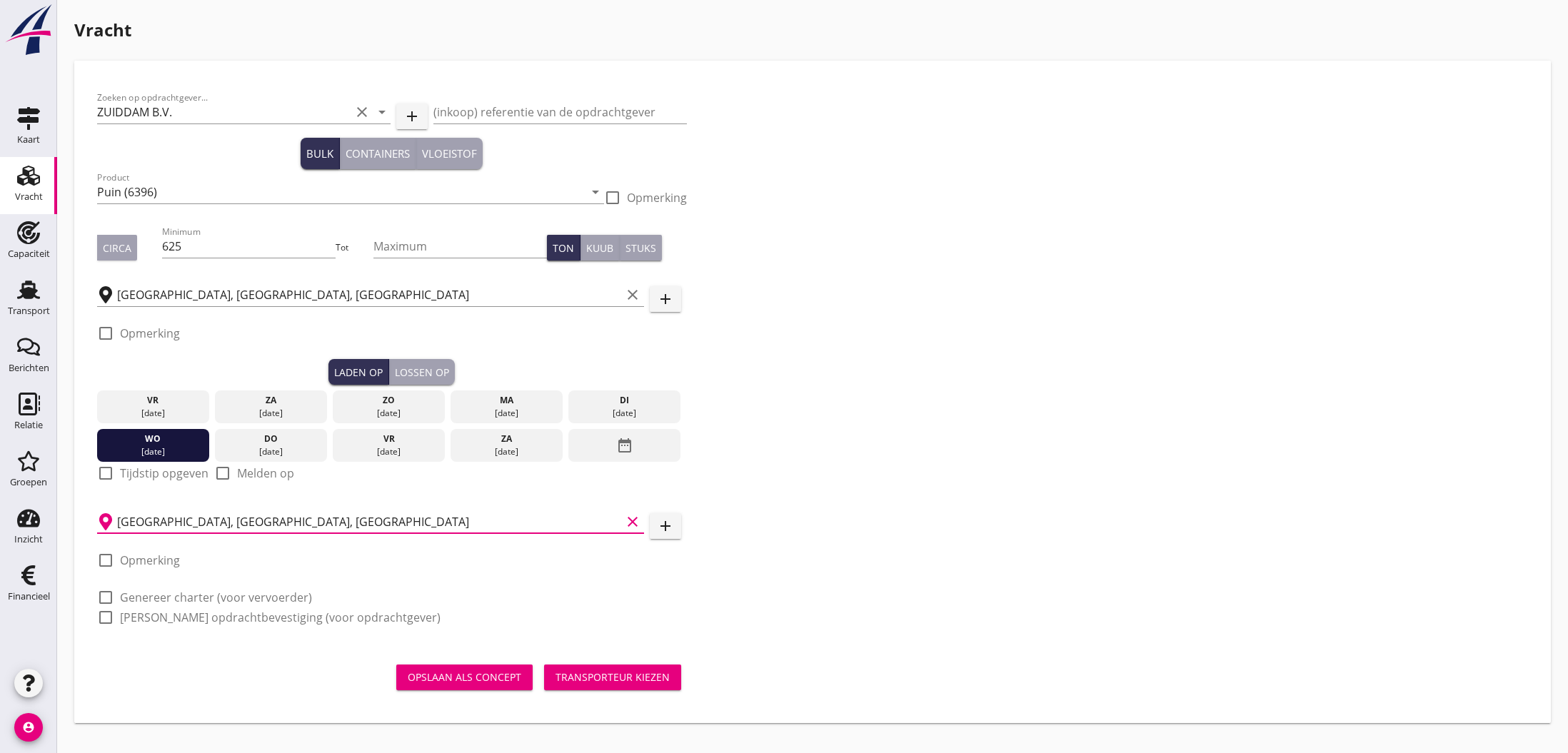
click at [135, 560] on label "Opmerking" at bounding box center [150, 560] width 60 height 15
checkbox input "true"
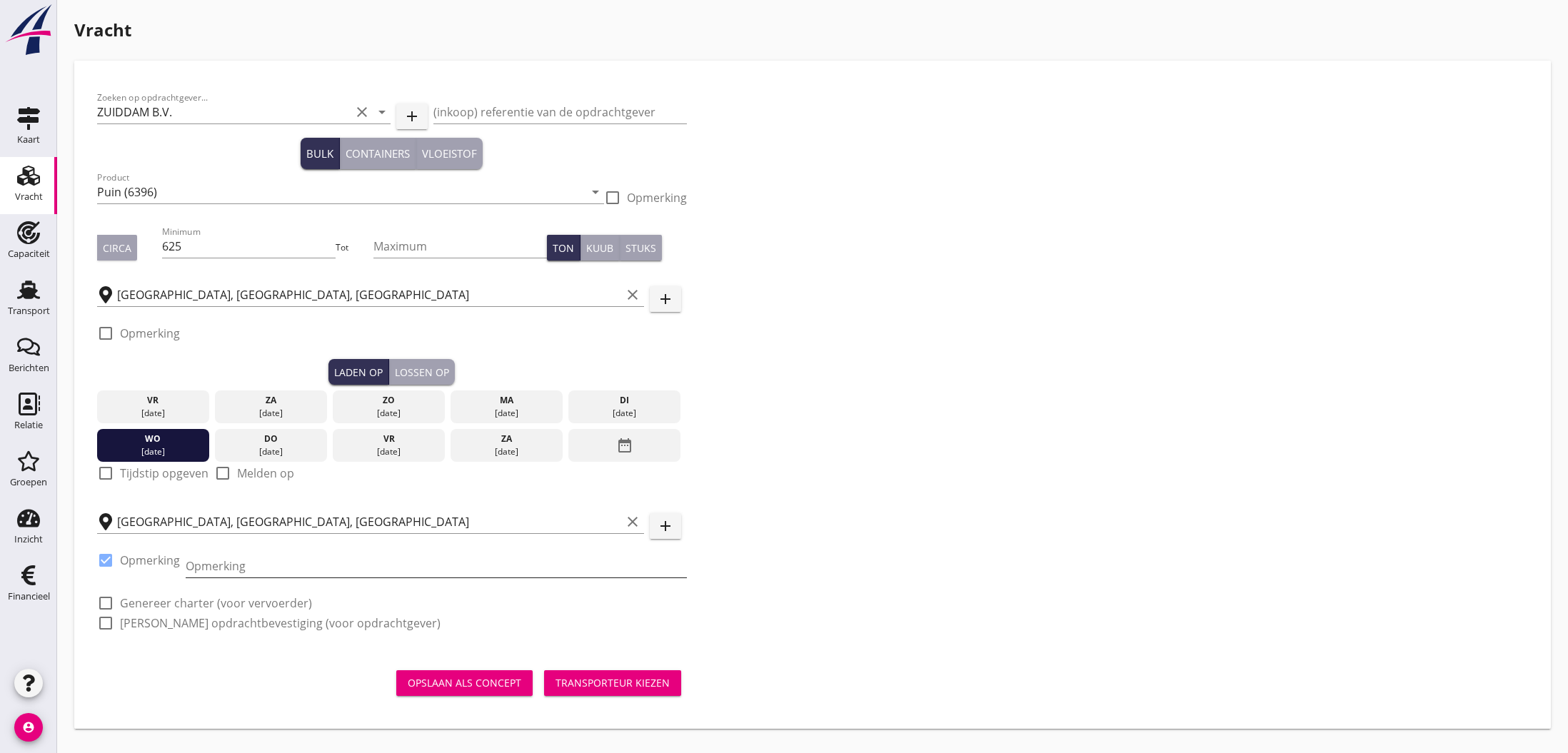
click at [210, 567] on input "Opmerking" at bounding box center [436, 565] width 501 height 23
type input "Basal"
click at [588, 682] on div "Transporteur kiezen" at bounding box center [612, 682] width 114 height 15
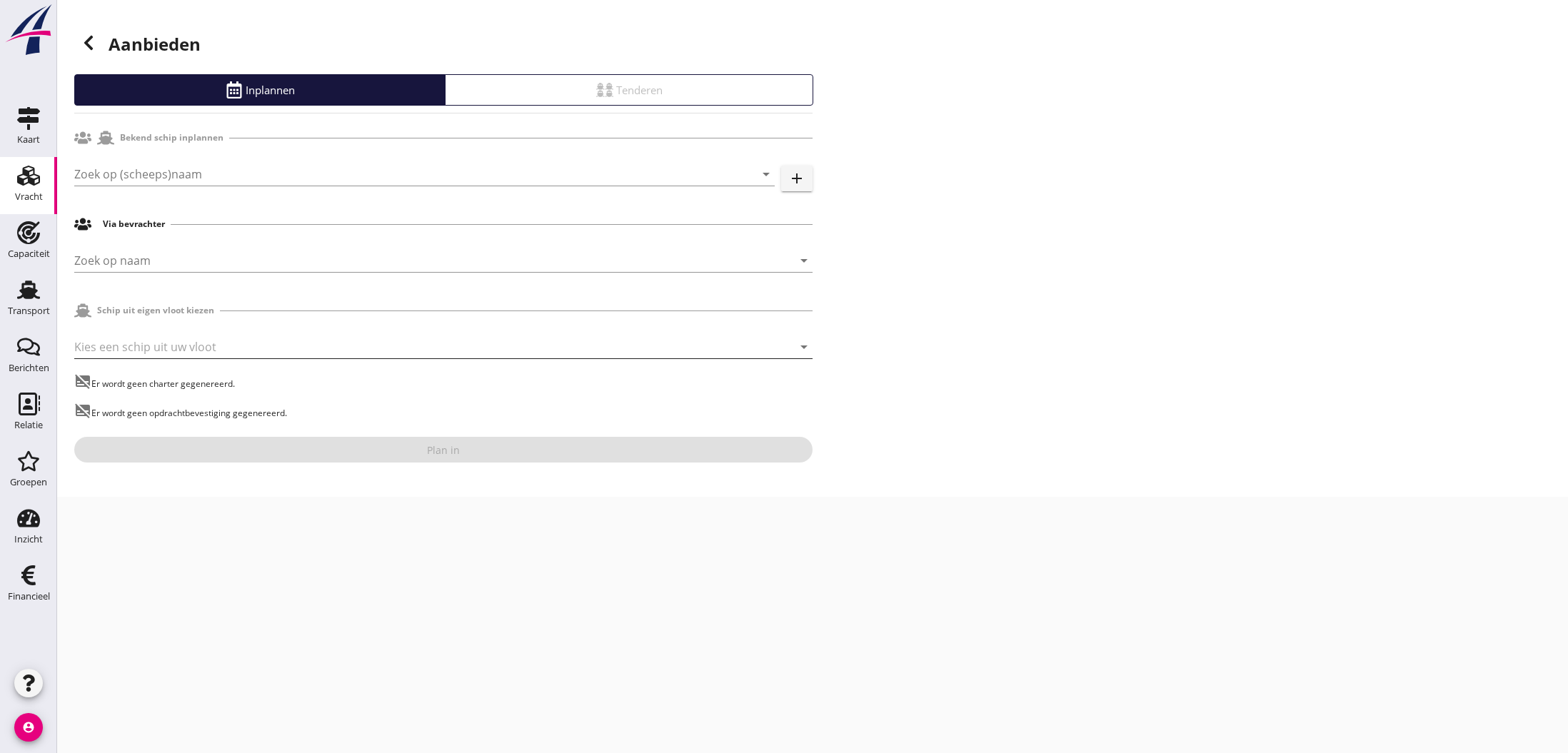
click at [137, 344] on div at bounding box center [424, 346] width 699 height 23
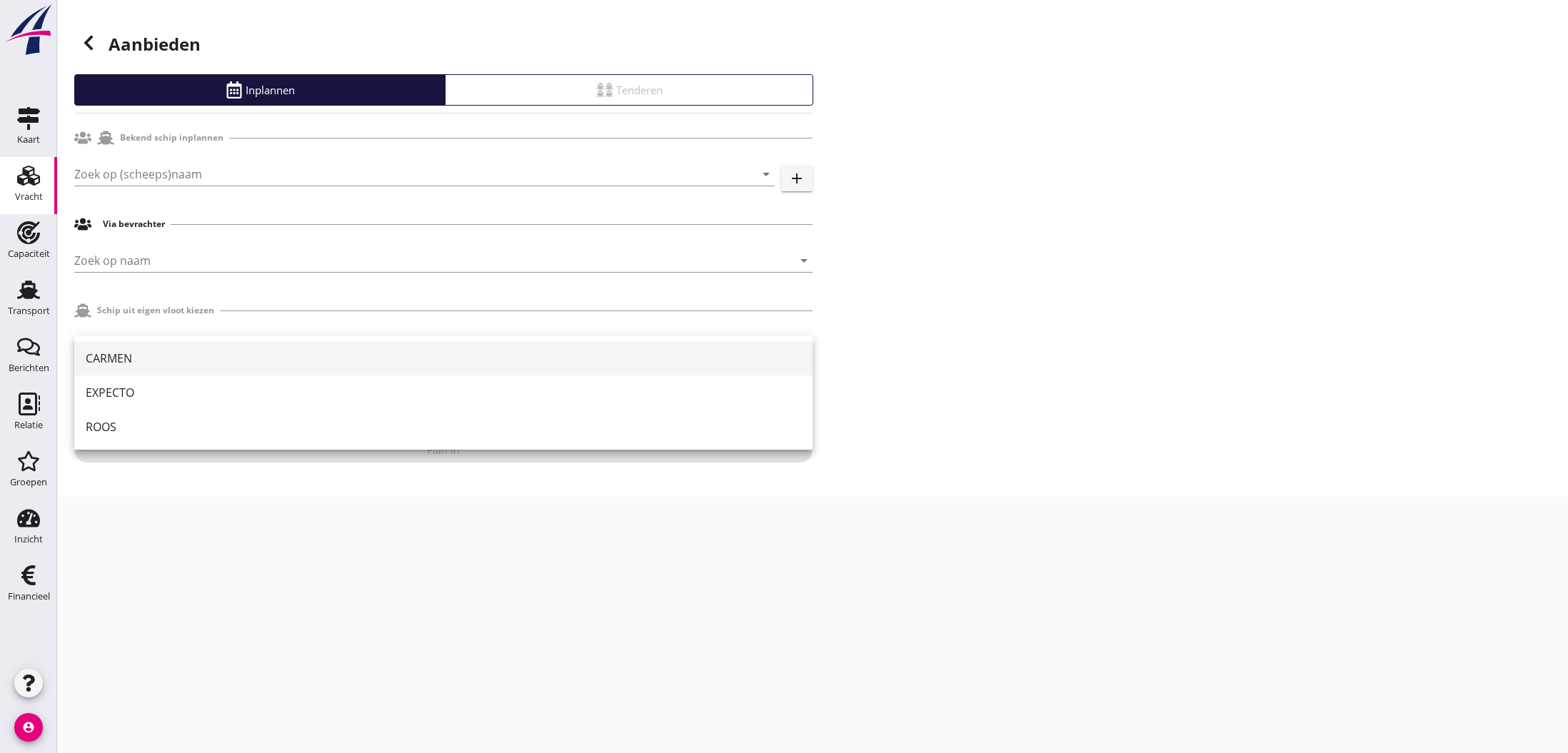
click at [137, 358] on div "CARMEN" at bounding box center [443, 358] width 715 height 17
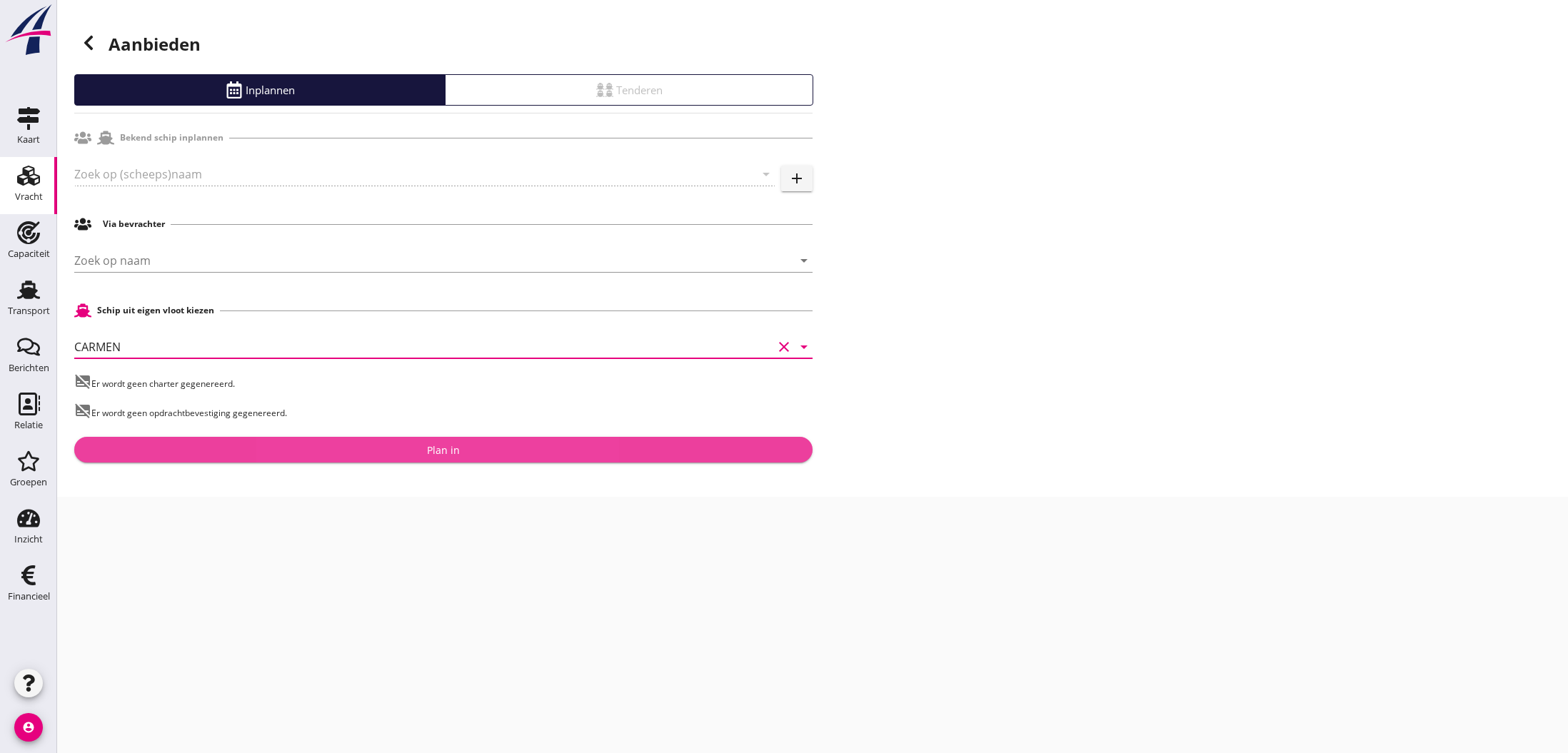
click at [456, 452] on div "Plan in" at bounding box center [444, 450] width 33 height 15
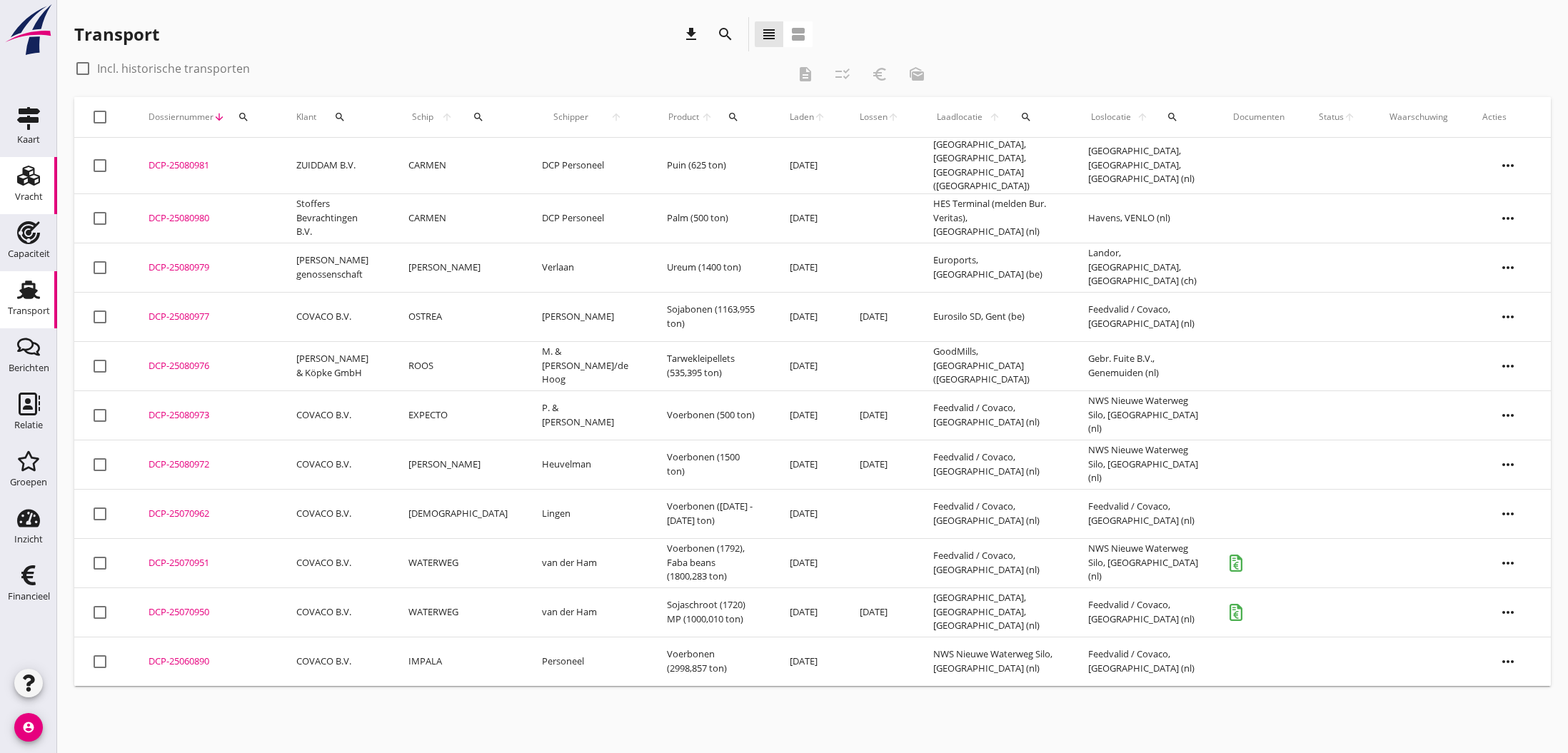
click at [34, 178] on icon "Vracht" at bounding box center [28, 175] width 23 height 23
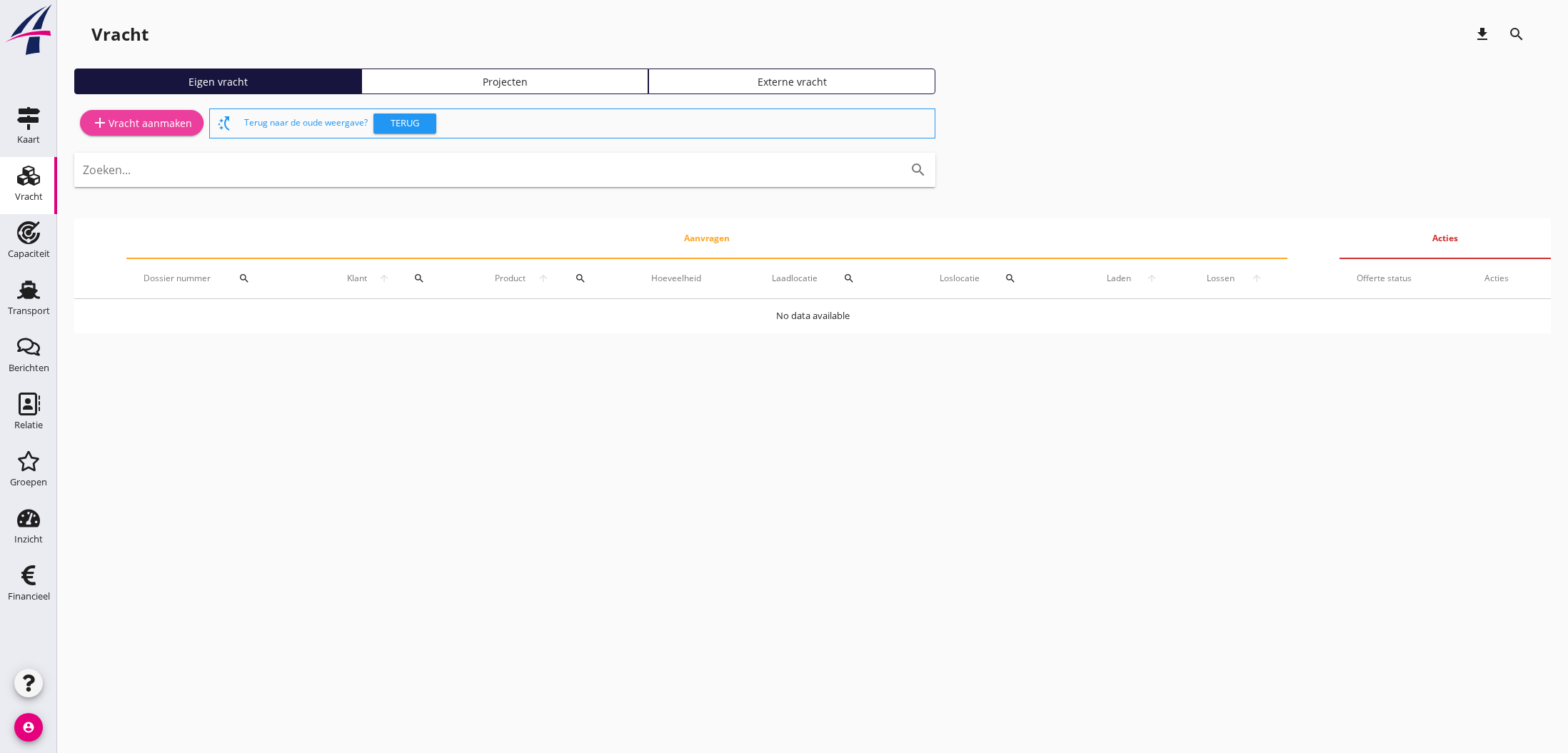
click at [156, 124] on div "add Vracht aanmaken" at bounding box center [141, 122] width 101 height 17
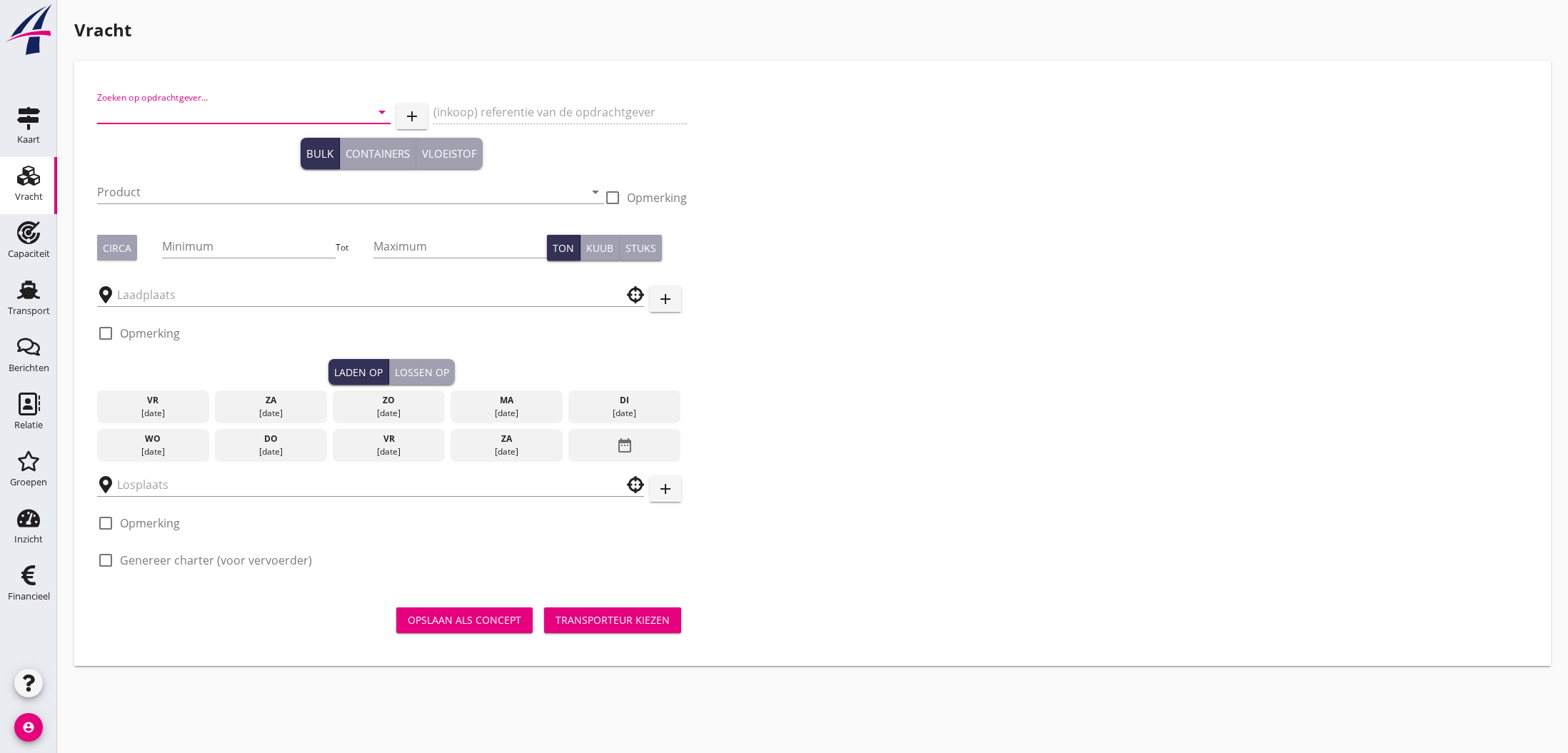
click at [173, 114] on input "Zoeken op opdrachtgever..." at bounding box center [224, 112] width 253 height 23
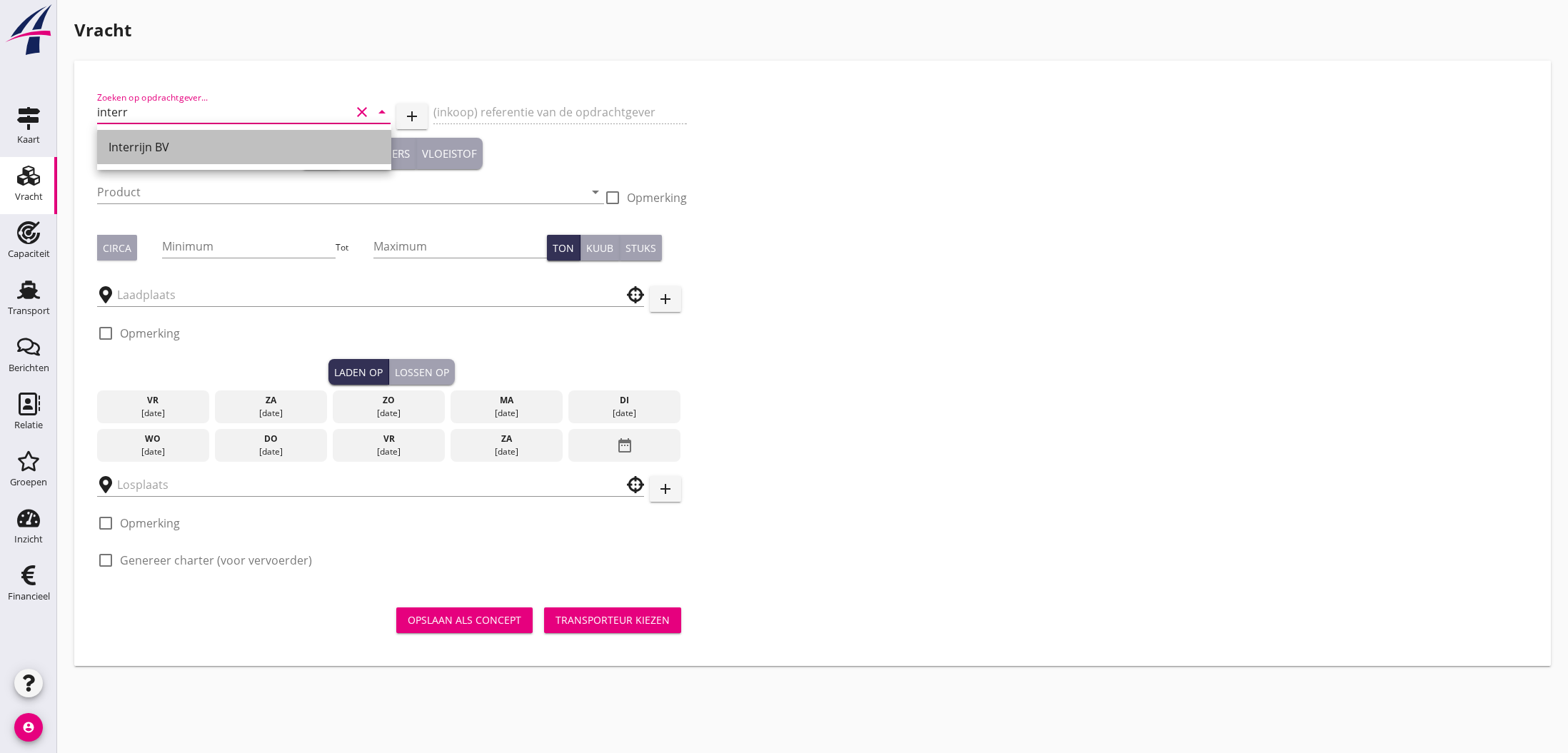
click at [186, 156] on div "Interrijn BV" at bounding box center [244, 148] width 272 height 35
type input "Interrijn BV"
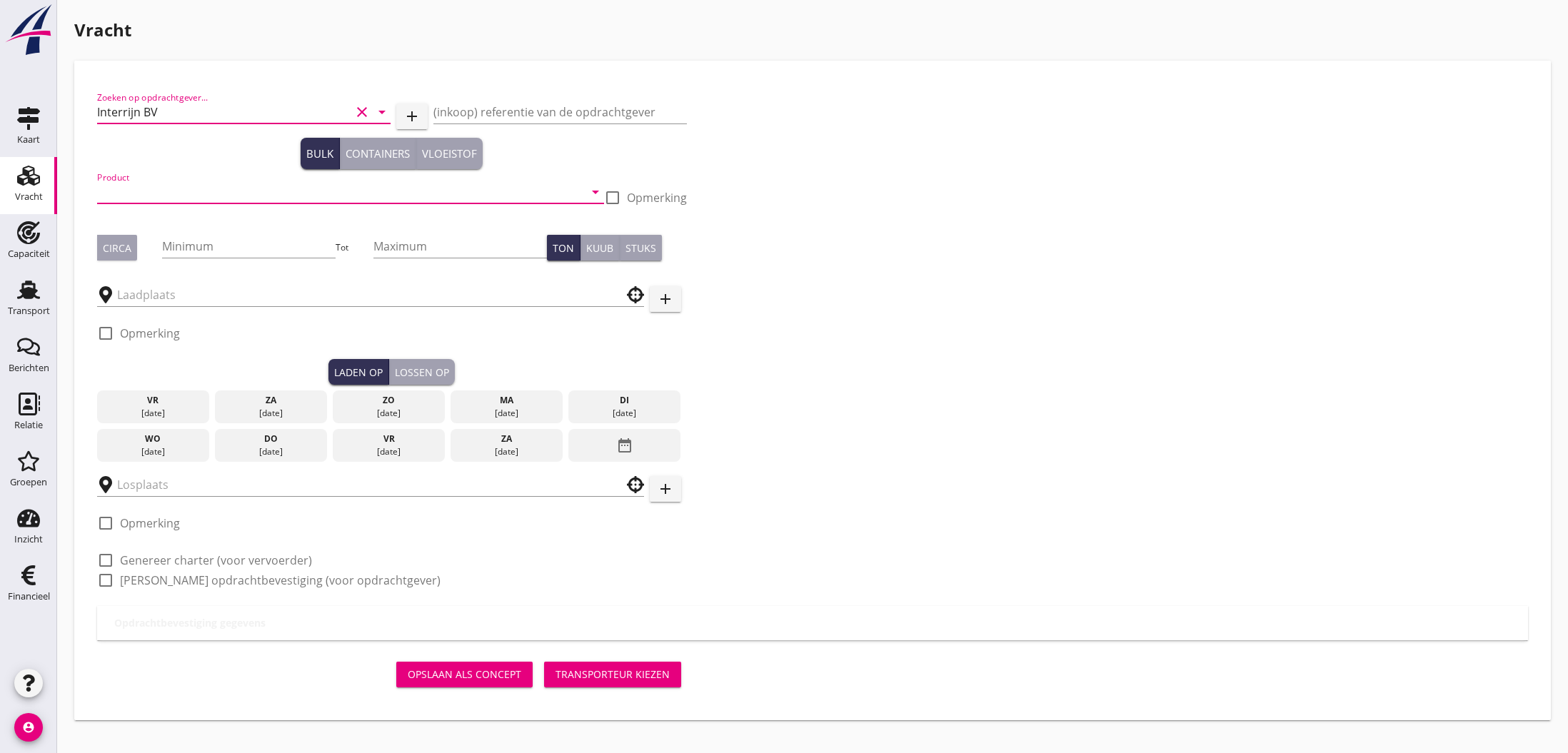
click at [292, 196] on input "Product" at bounding box center [341, 191] width 487 height 23
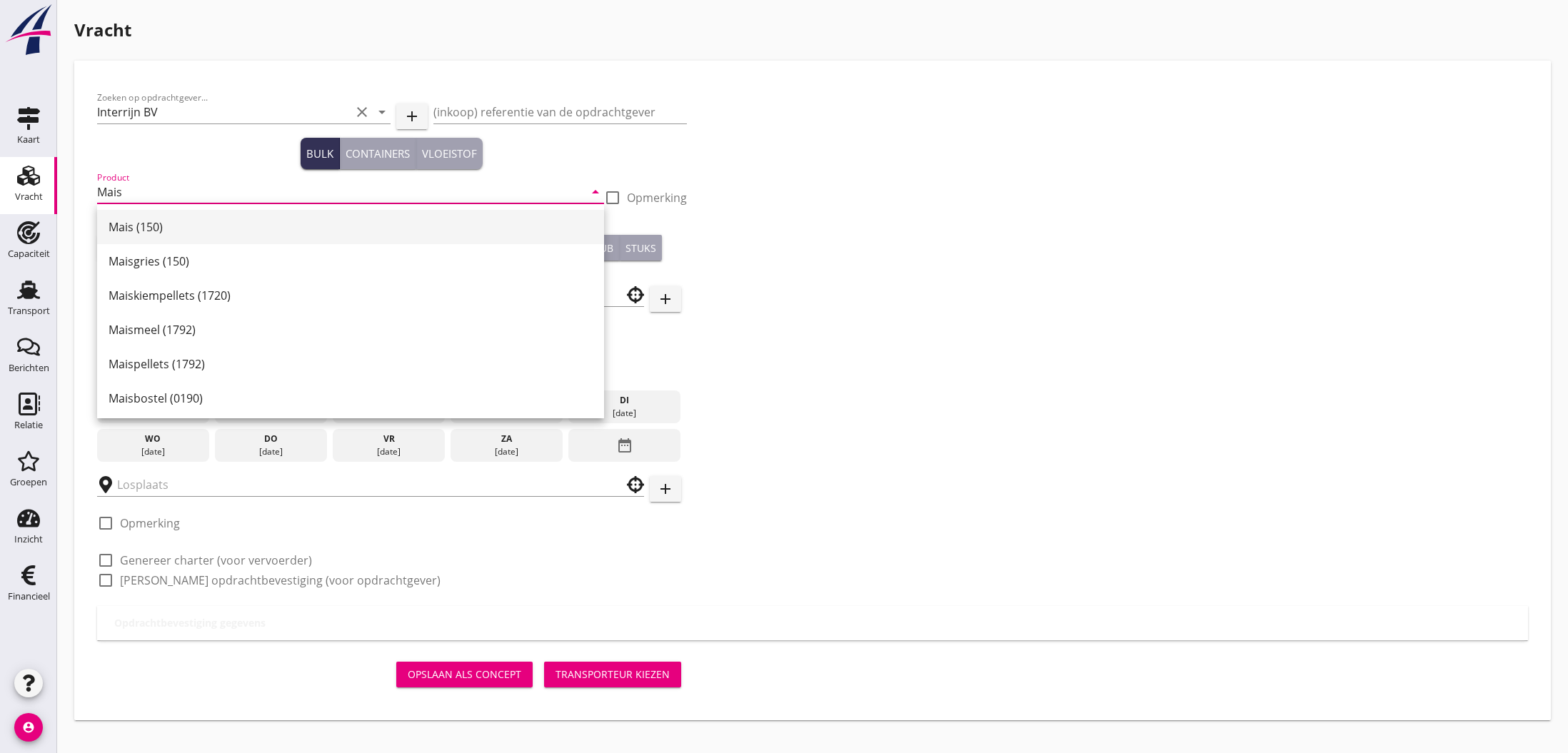
click at [156, 233] on div "Mais (150)" at bounding box center [350, 227] width 484 height 17
type input "Mais (150)"
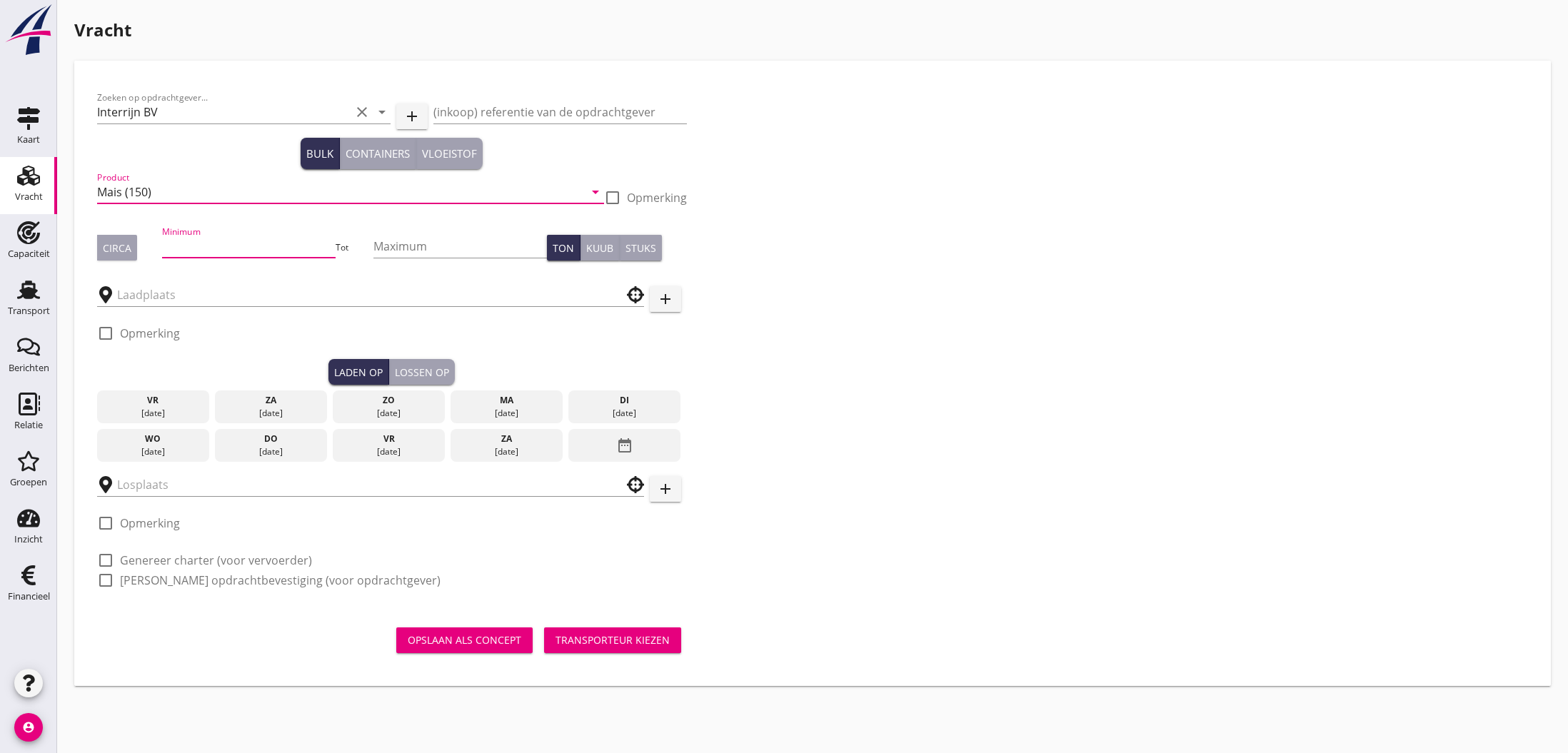
click at [177, 250] on input "Minimum" at bounding box center [249, 246] width 173 height 23
type input "1180"
click at [129, 299] on input "text" at bounding box center [361, 294] width 487 height 23
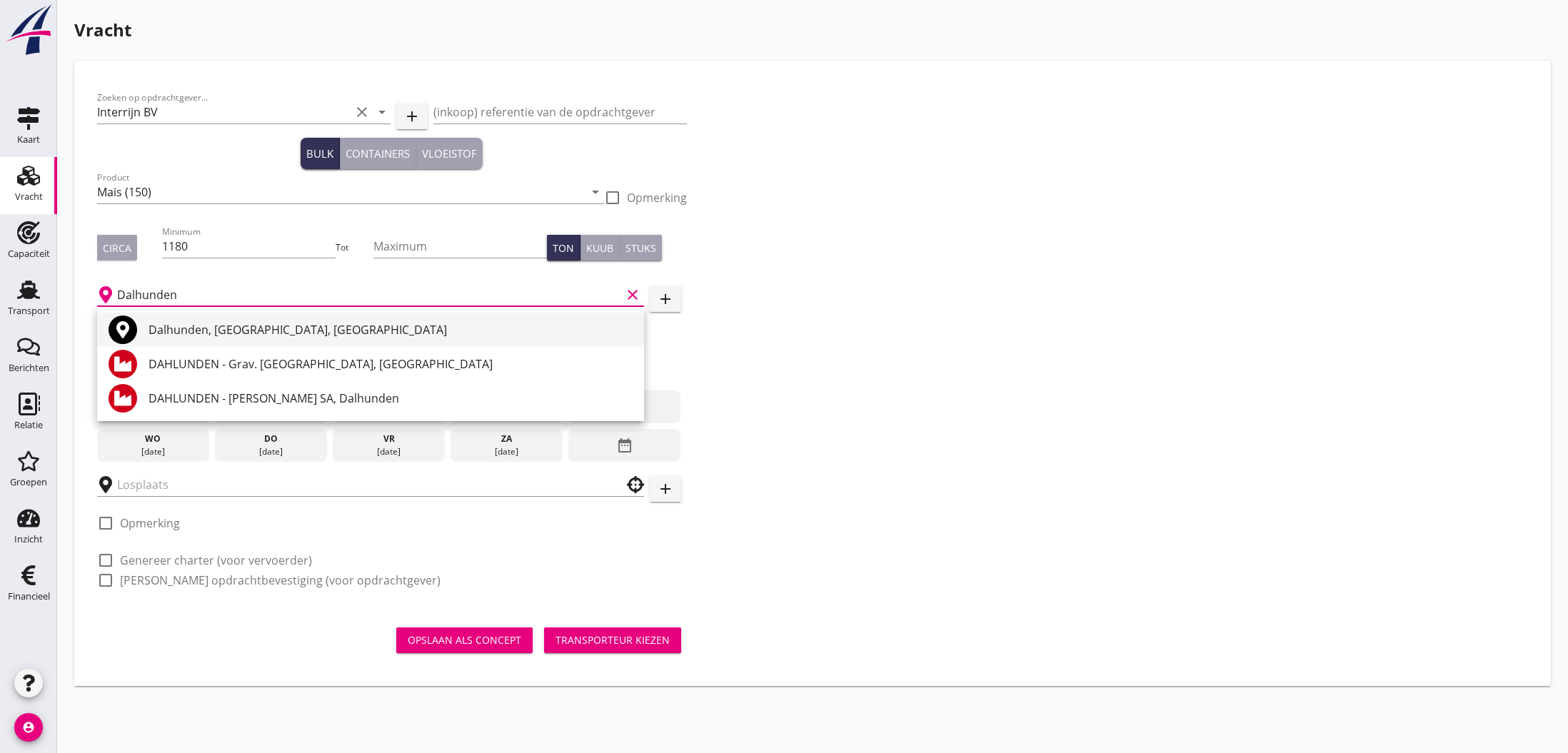
click at [242, 331] on div "Dalhunden, [GEOGRAPHIC_DATA], [GEOGRAPHIC_DATA]" at bounding box center [390, 330] width 484 height 17
type input "Dalhunden, [GEOGRAPHIC_DATA], [GEOGRAPHIC_DATA]"
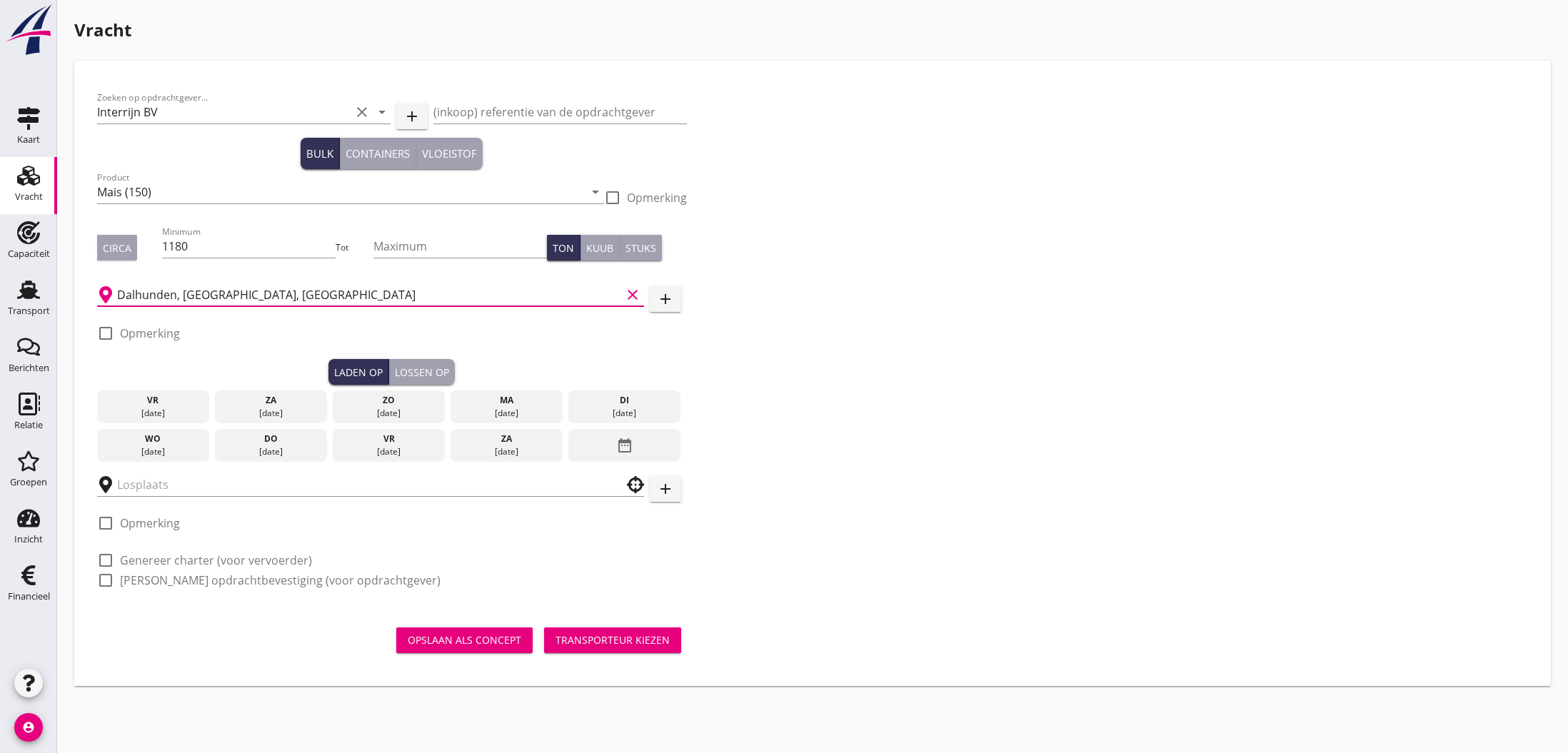
click at [152, 441] on div "wo" at bounding box center [153, 439] width 105 height 13
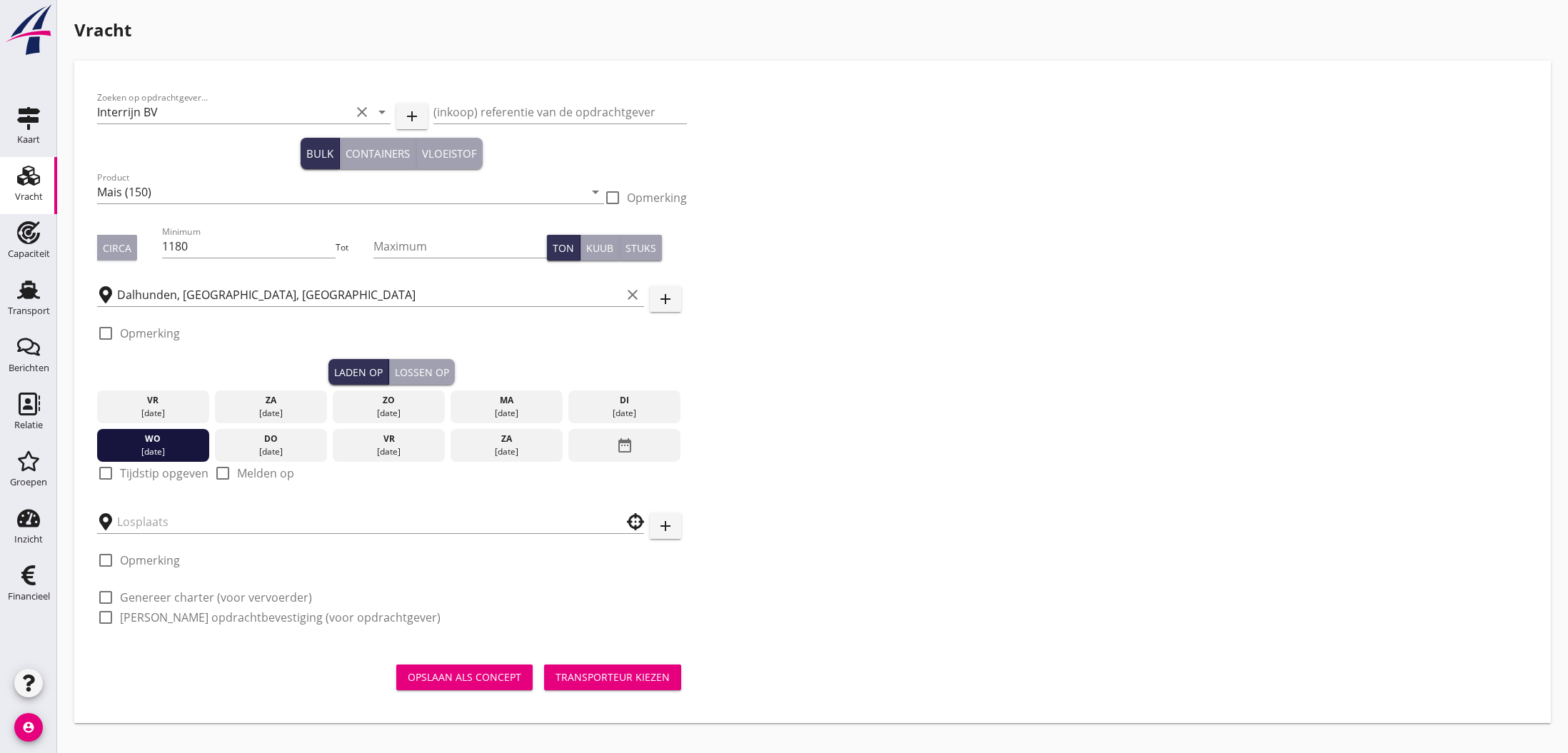
click at [124, 473] on label "Tijdstip opgeven" at bounding box center [164, 473] width 88 height 15
checkbox input "true"
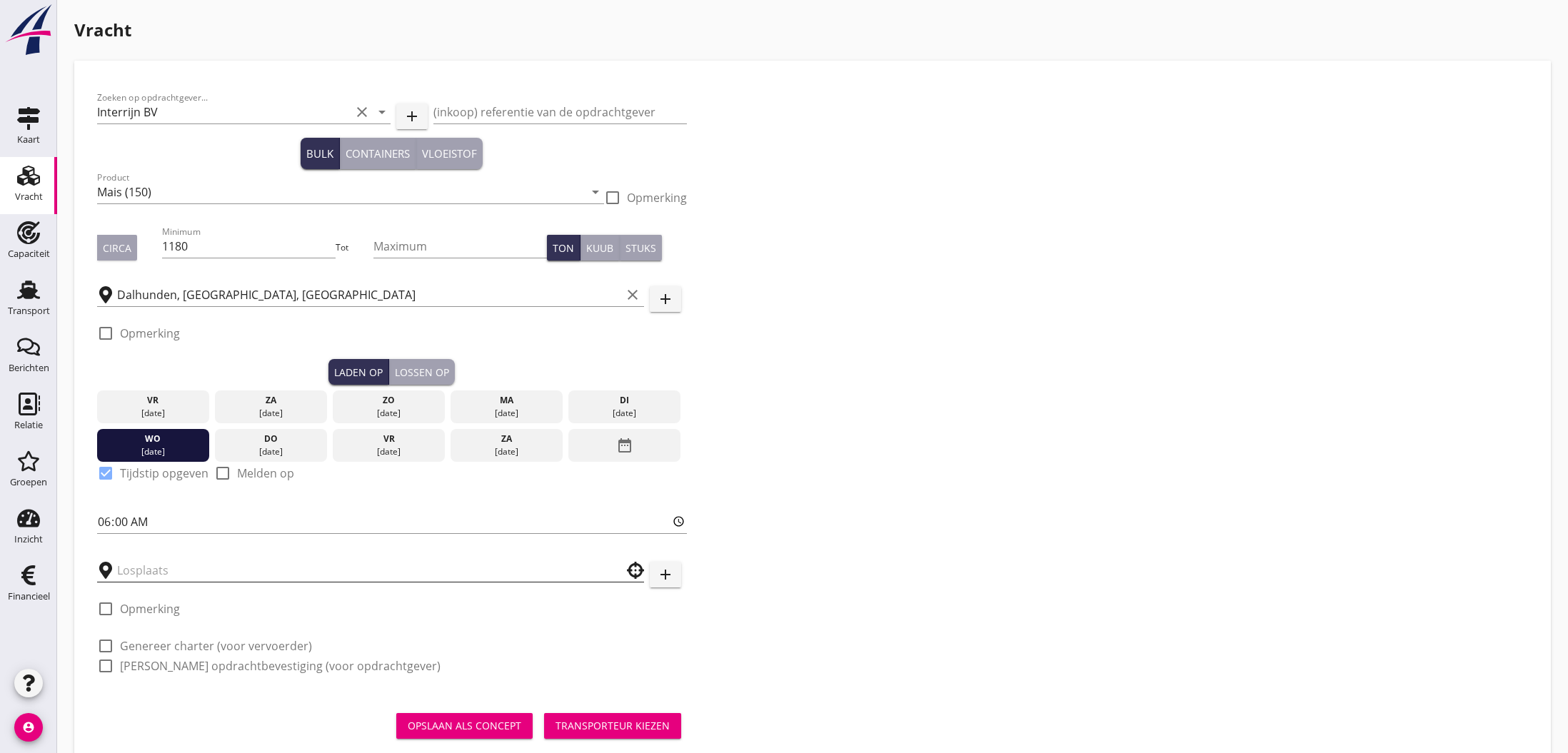
click at [142, 571] on input "text" at bounding box center [361, 570] width 487 height 23
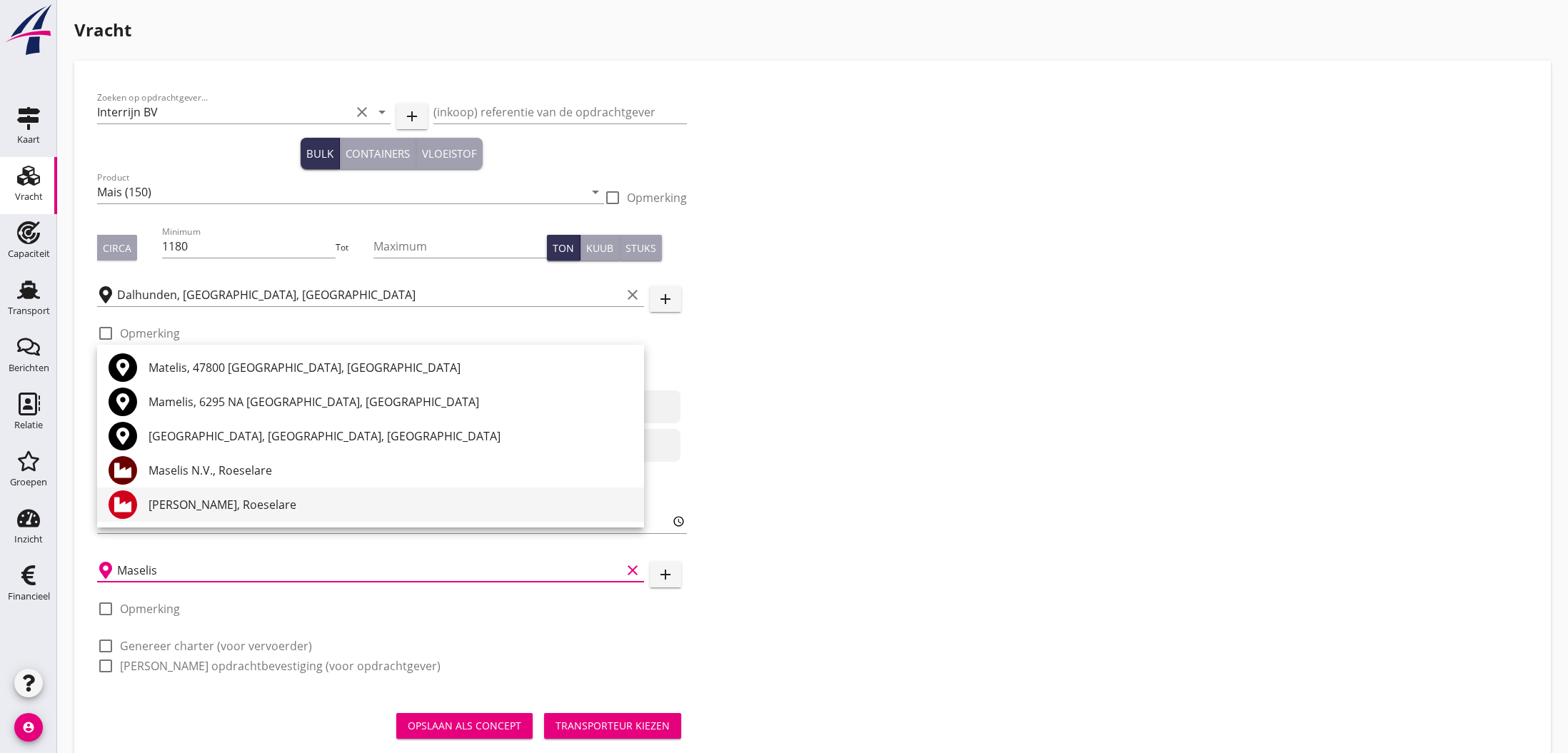
click at [241, 504] on div "[PERSON_NAME], Roeselare" at bounding box center [390, 504] width 484 height 17
type input "[PERSON_NAME], Roeselare"
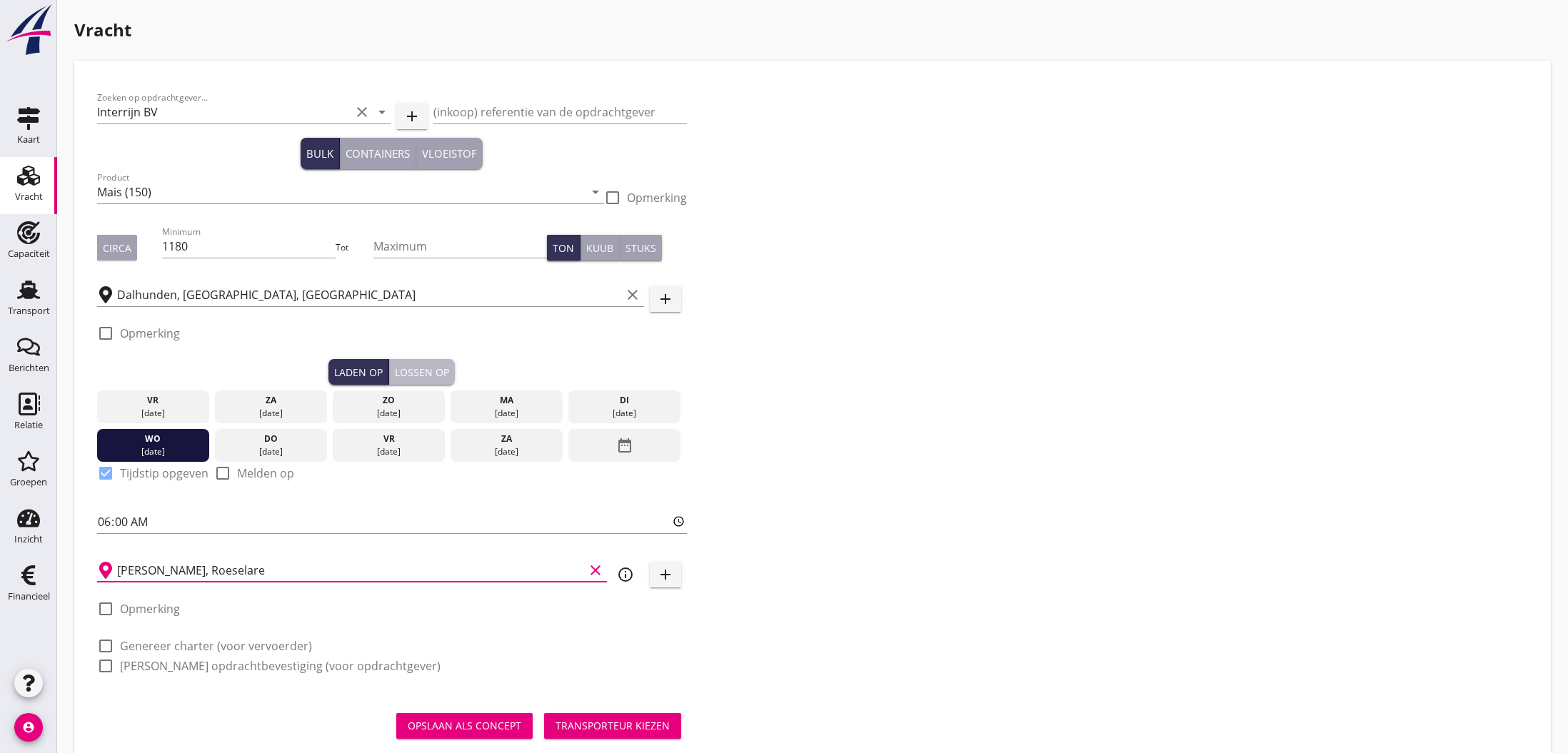
drag, startPoint x: 410, startPoint y: 371, endPoint x: 412, endPoint y: 380, distance: 9.2
click at [410, 371] on div "Lossen op" at bounding box center [422, 371] width 55 height 15
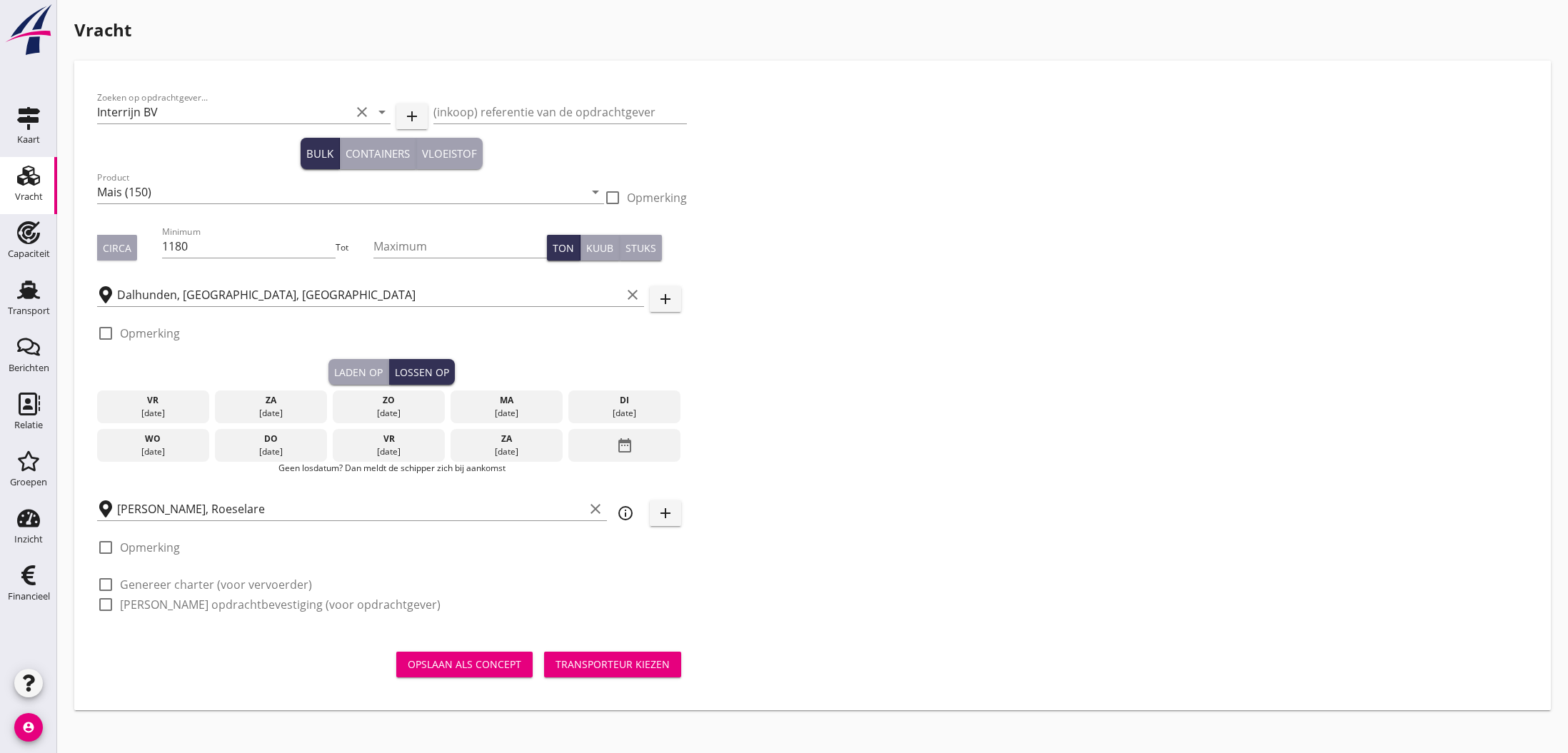
click at [623, 445] on icon "date_range" at bounding box center [624, 445] width 17 height 25
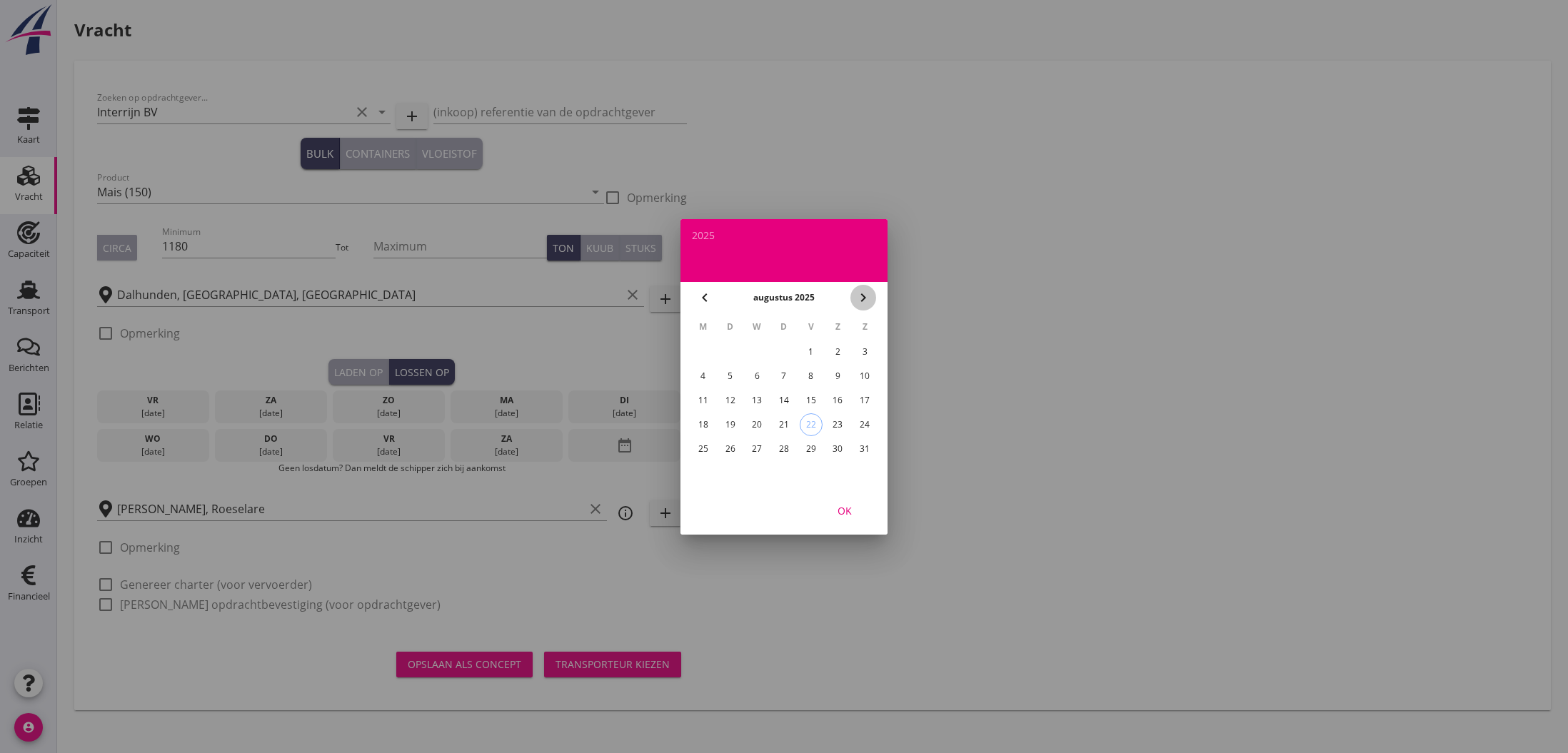
click at [866, 296] on icon "chevron_right" at bounding box center [863, 297] width 17 height 17
click at [728, 354] on div "2" at bounding box center [730, 351] width 23 height 23
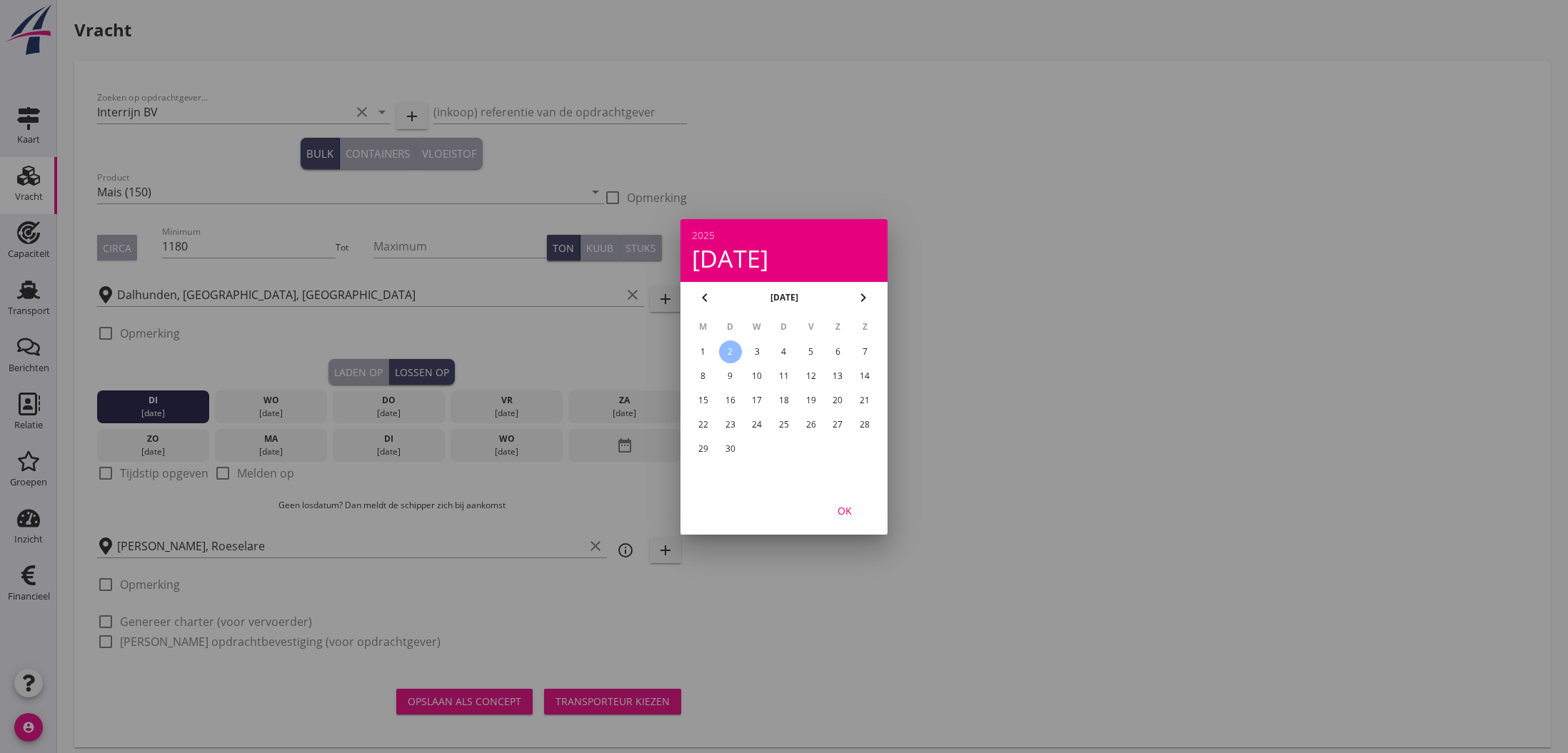
click at [847, 511] on div "OK" at bounding box center [845, 510] width 40 height 15
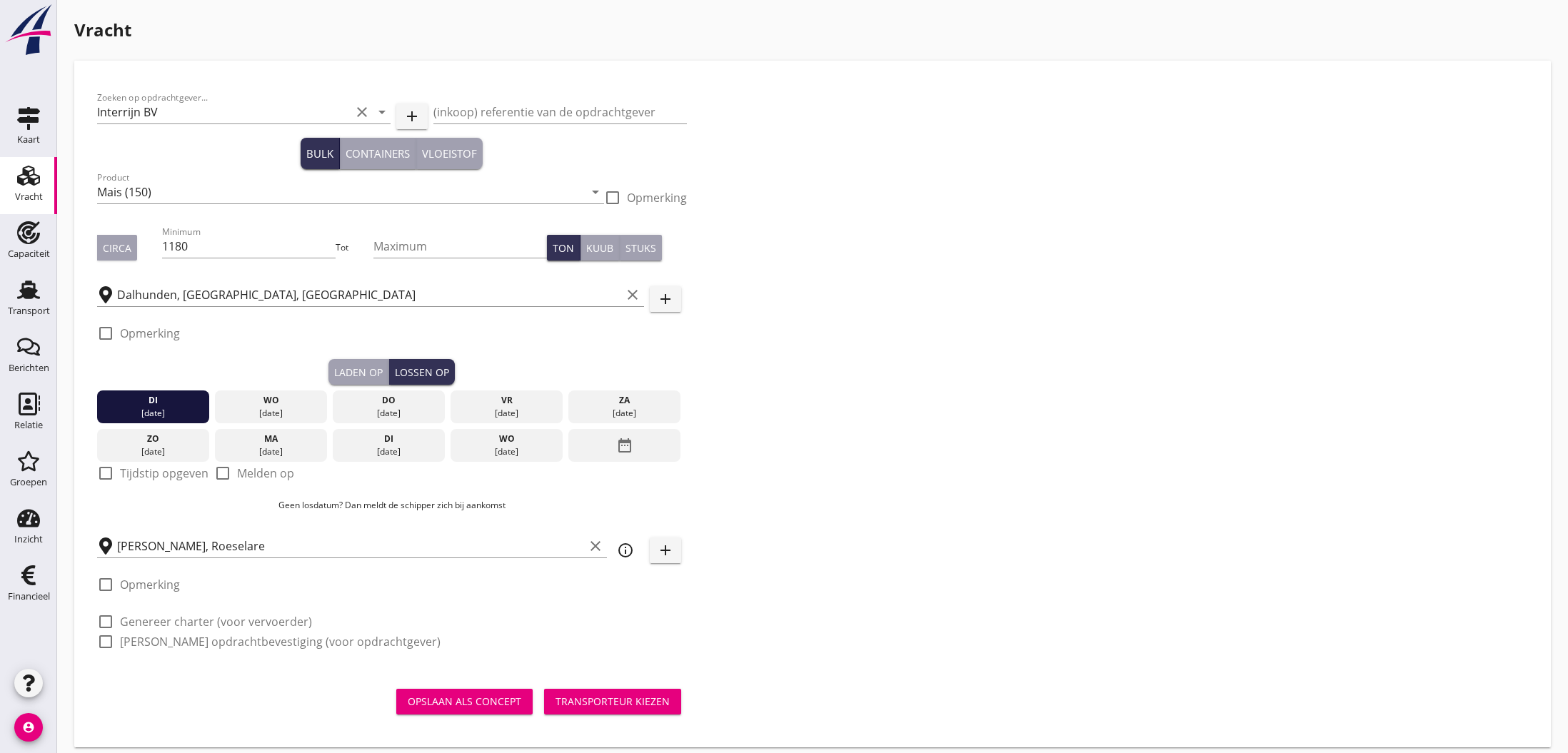
click at [633, 701] on div "Transporteur kiezen" at bounding box center [612, 701] width 114 height 15
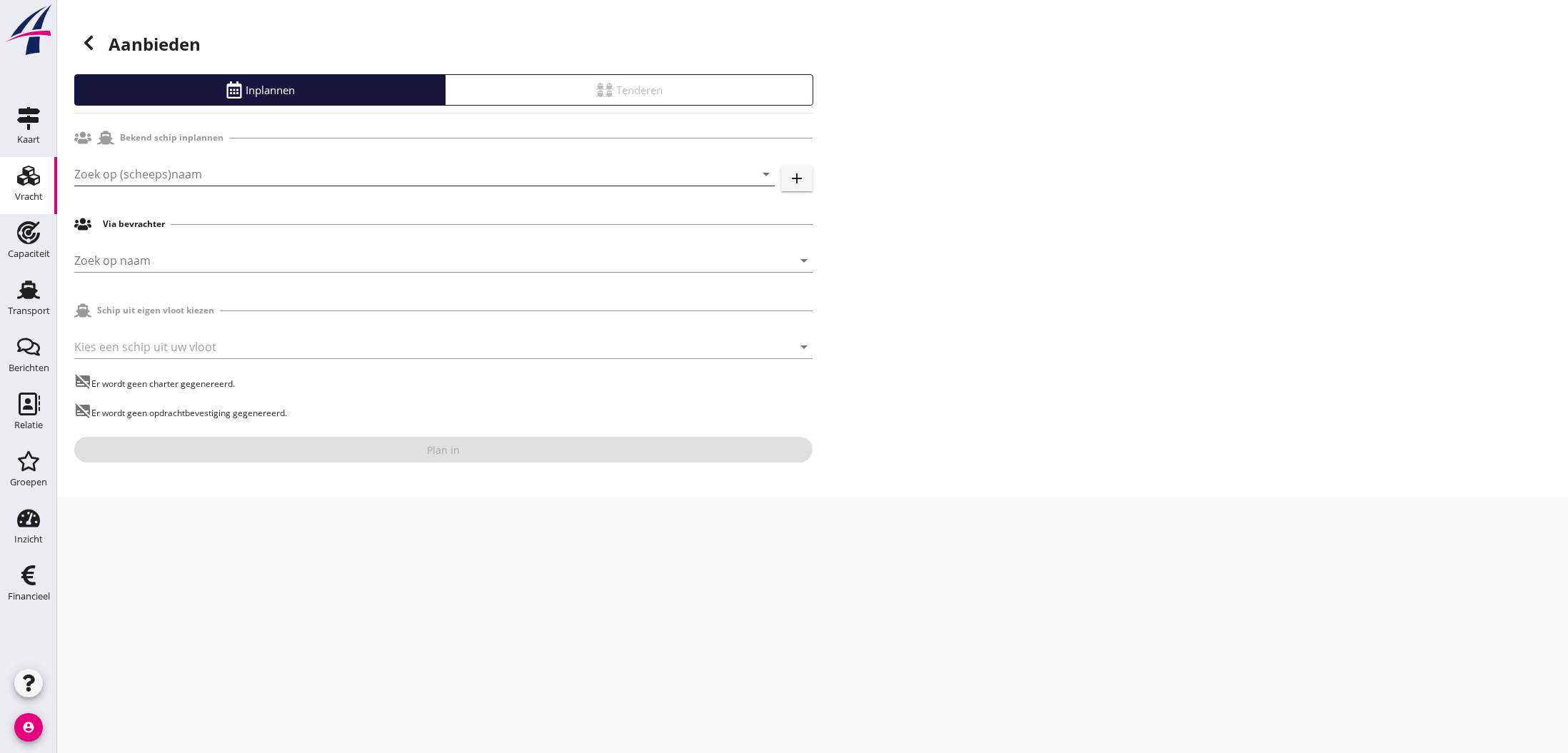
click at [177, 171] on input "Zoek op (scheeps)naam" at bounding box center [405, 174] width 661 height 23
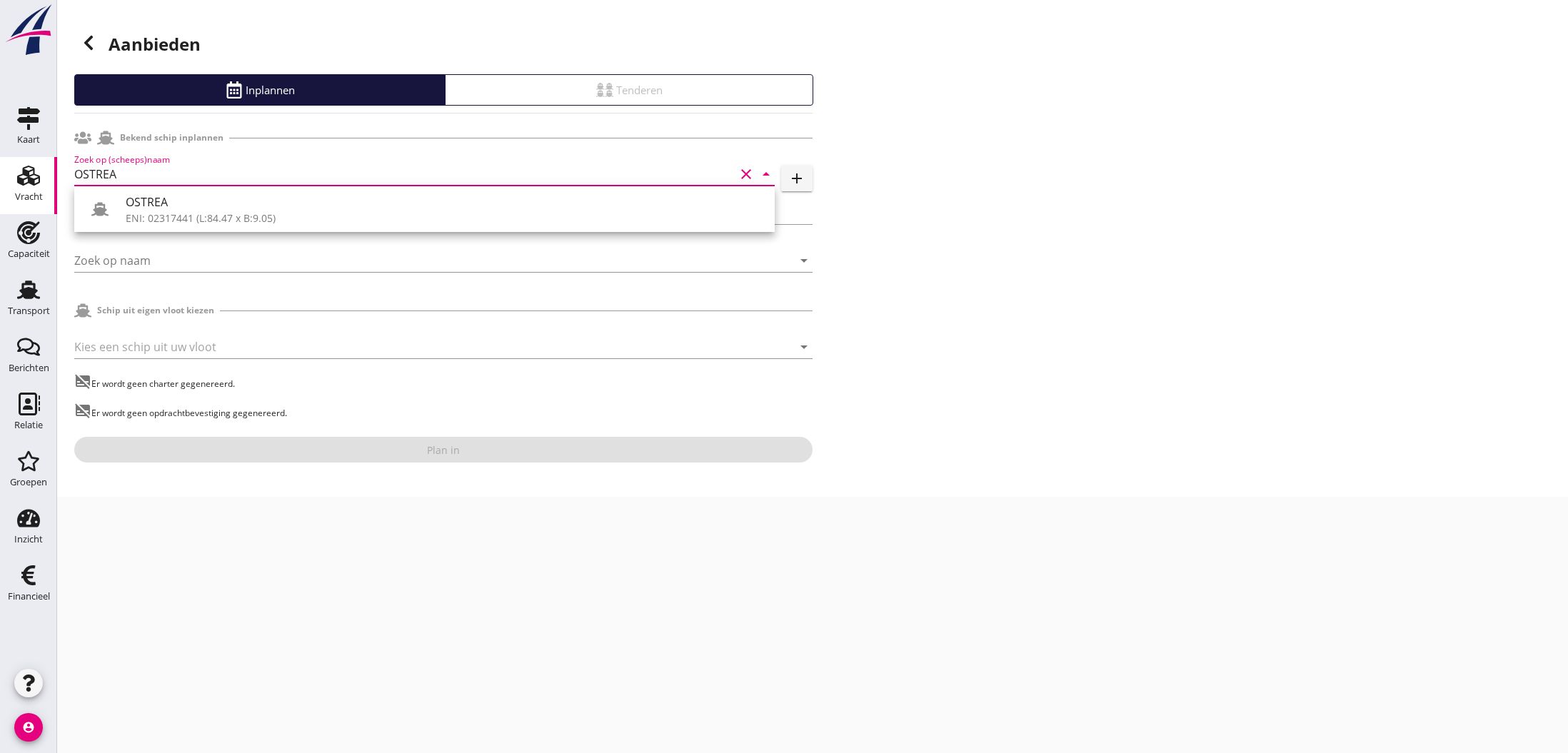
click at [165, 202] on div "OSTREA" at bounding box center [445, 201] width 638 height 17
type input "OSTREA"
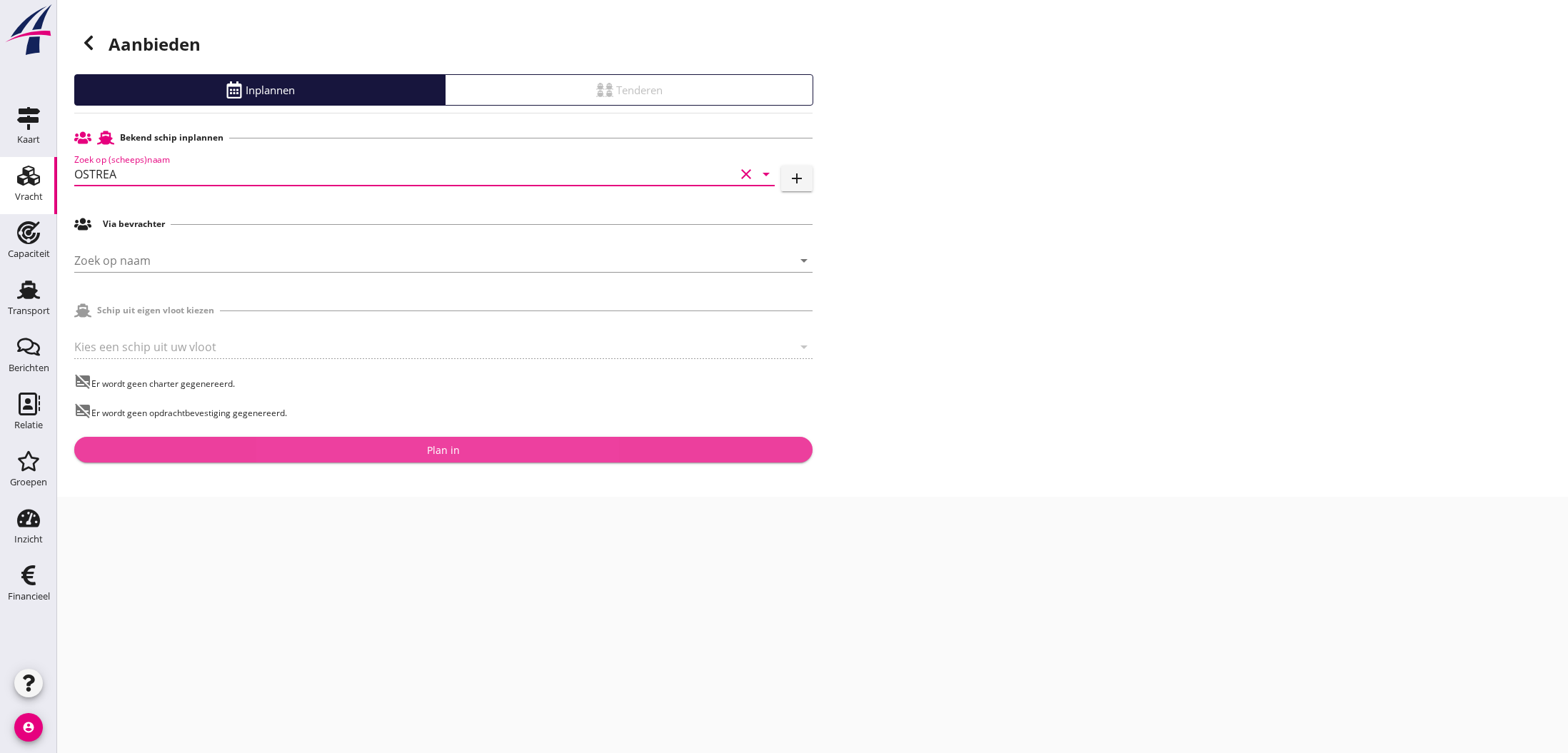
click at [447, 452] on div "Plan in" at bounding box center [444, 450] width 33 height 15
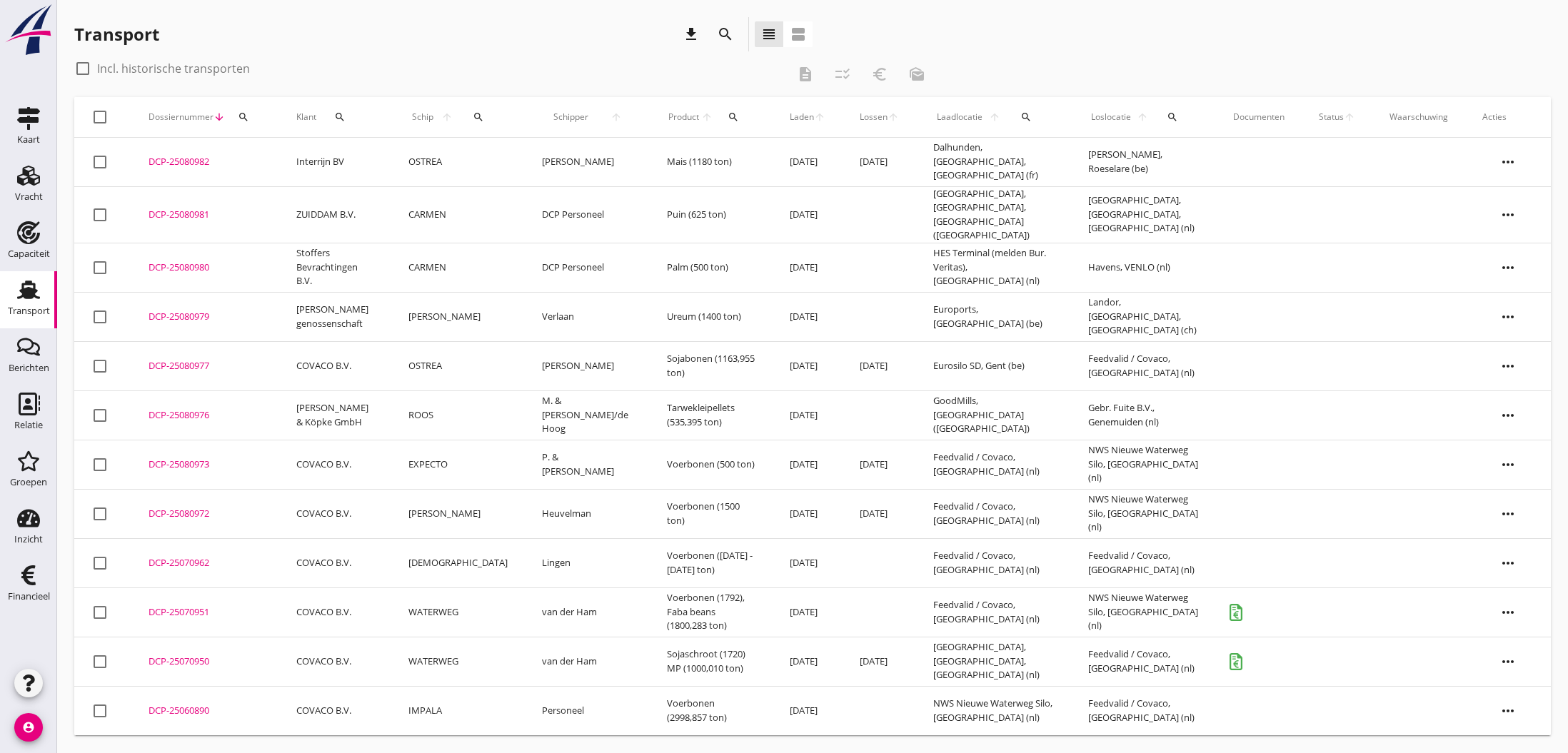
click at [177, 163] on div "DCP-25080982" at bounding box center [205, 162] width 114 height 15
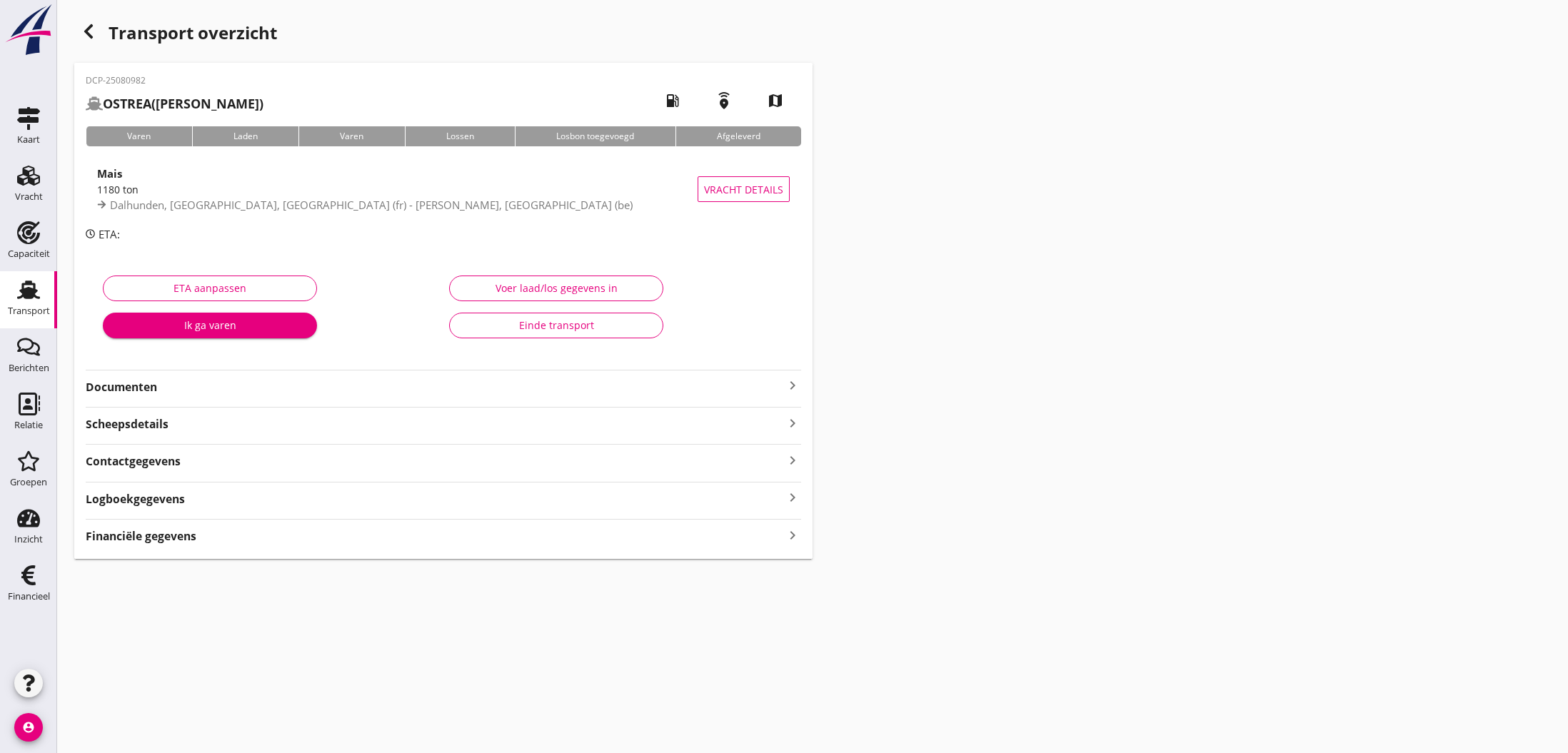
click at [789, 387] on icon "keyboard_arrow_right" at bounding box center [793, 385] width 17 height 17
click at [438, 430] on div "Voeg bestand toe" at bounding box center [444, 427] width 75 height 15
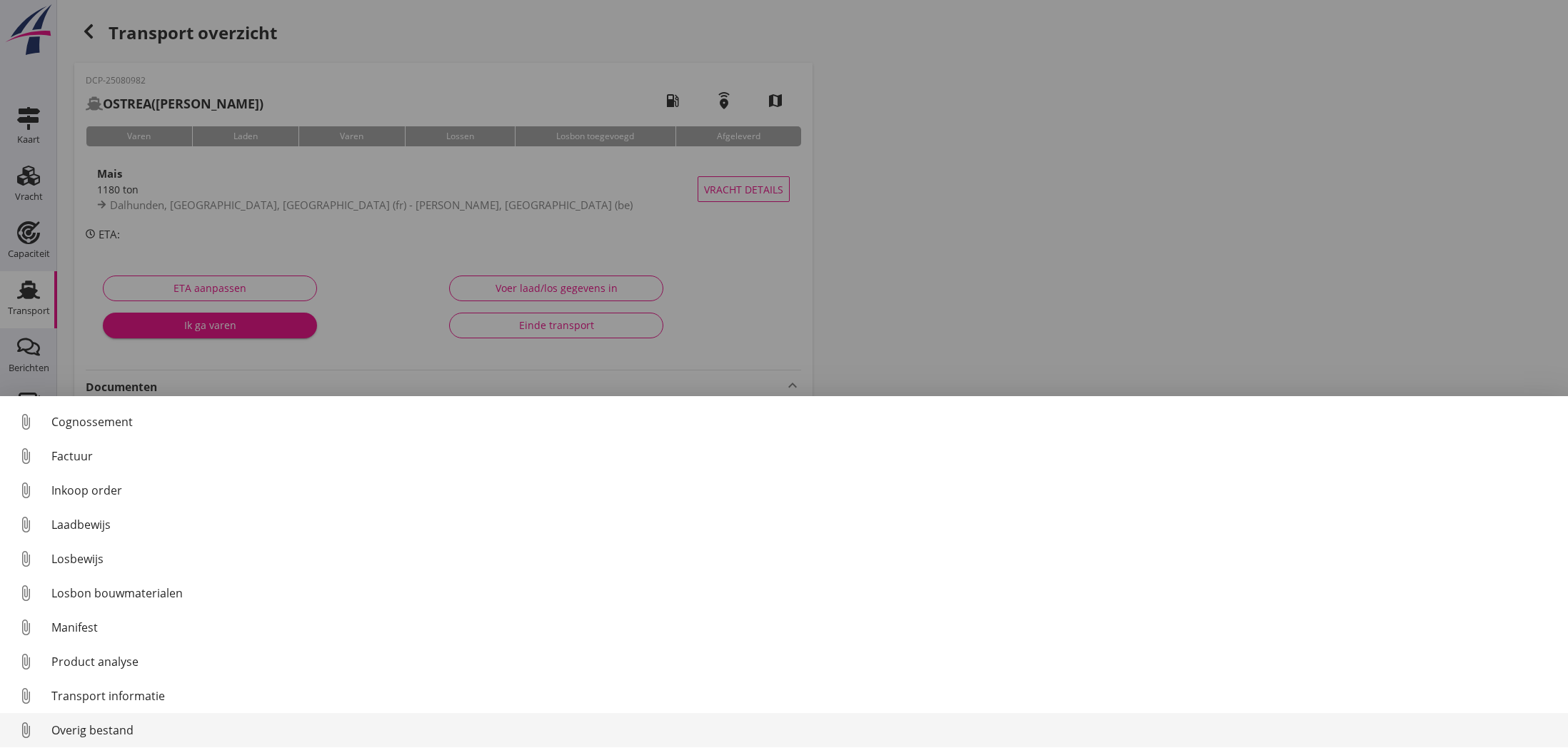
scroll to position [66, 0]
click at [137, 737] on div "Overig bestand" at bounding box center [804, 729] width 1505 height 17
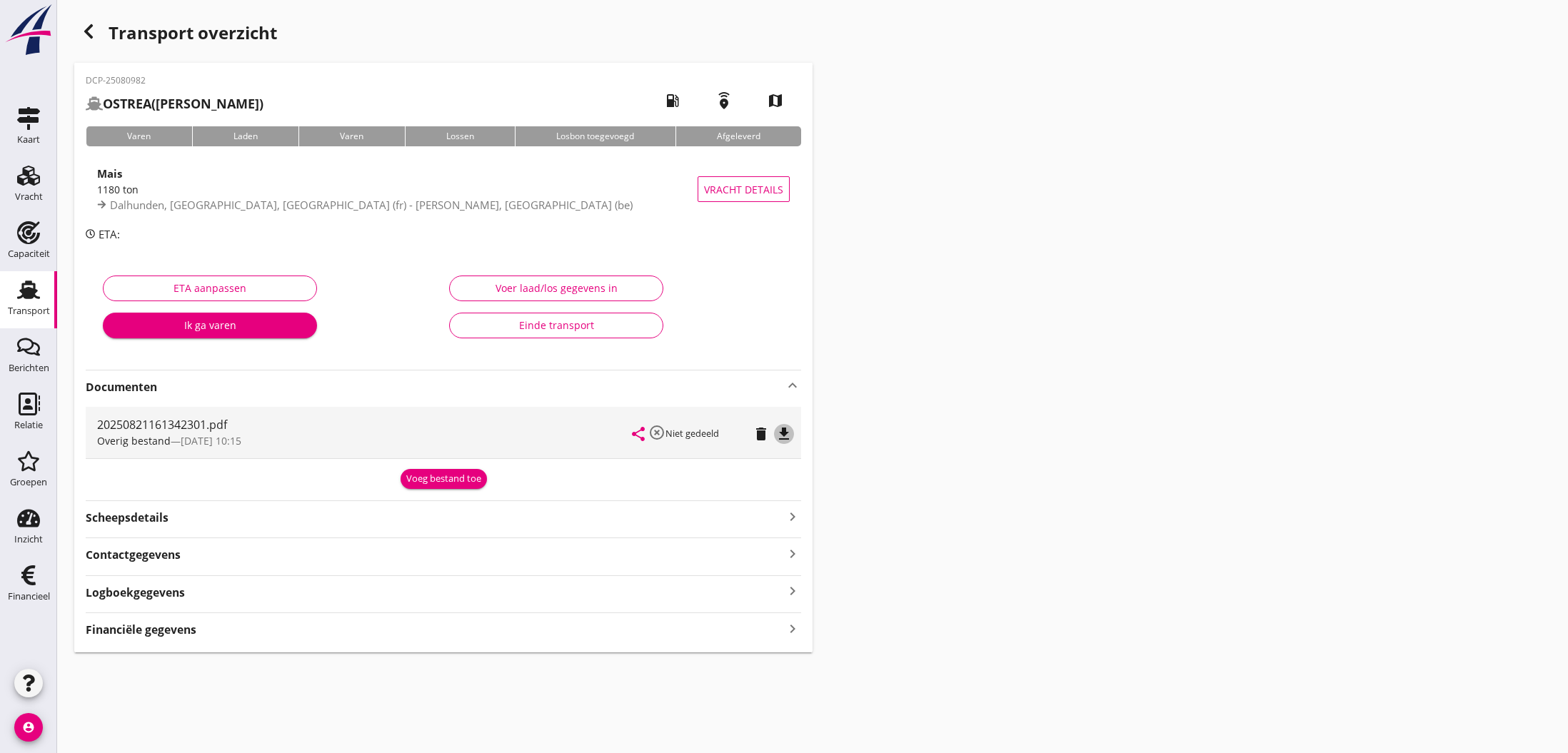
click at [783, 433] on icon "file_download" at bounding box center [784, 433] width 17 height 17
click at [783, 434] on icon "file_download" at bounding box center [784, 433] width 17 height 17
click at [783, 434] on icon "open_in_browser" at bounding box center [784, 433] width 17 height 17
click at [443, 475] on div "Voeg bestand toe" at bounding box center [444, 479] width 75 height 15
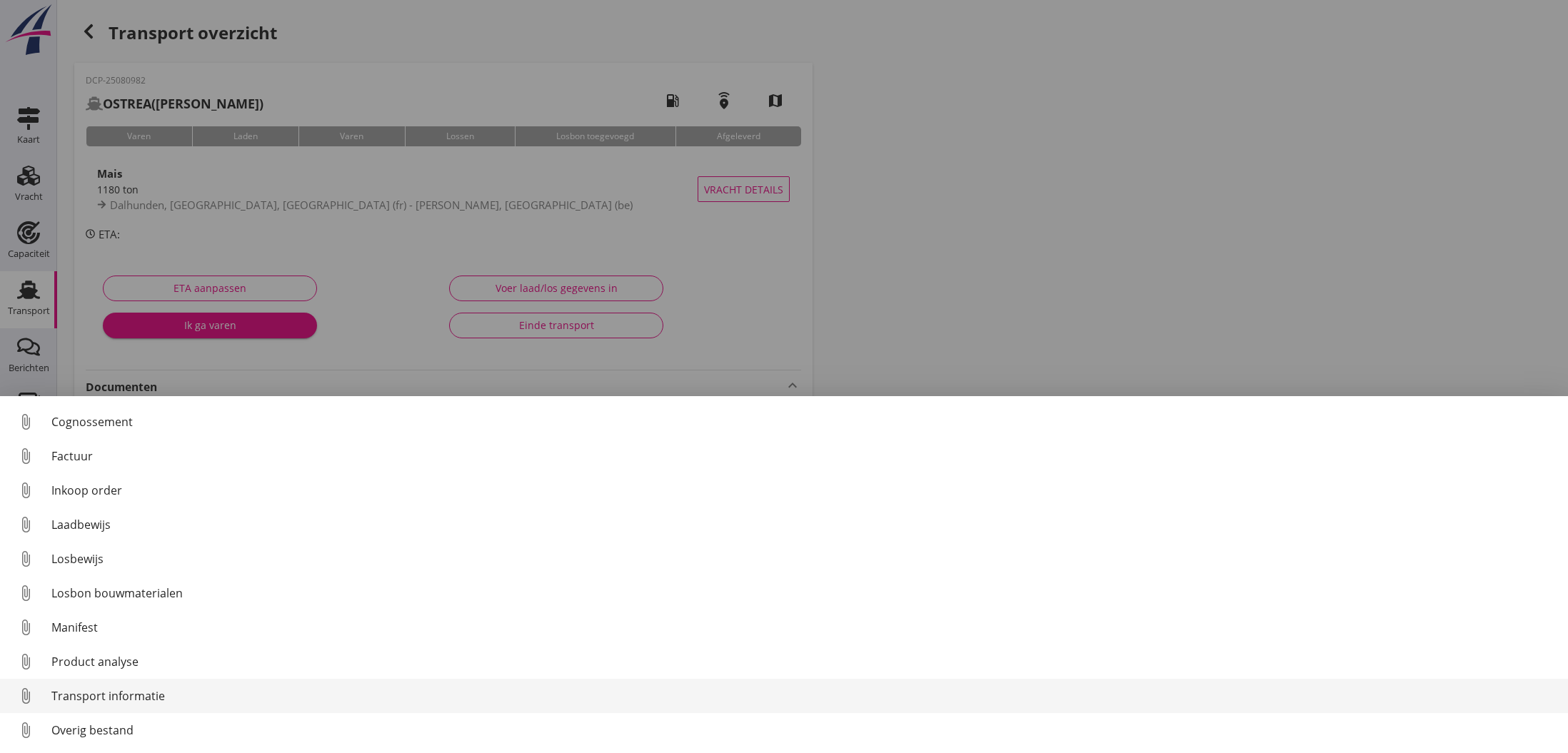
click at [109, 696] on div "Transport informatie" at bounding box center [804, 696] width 1505 height 17
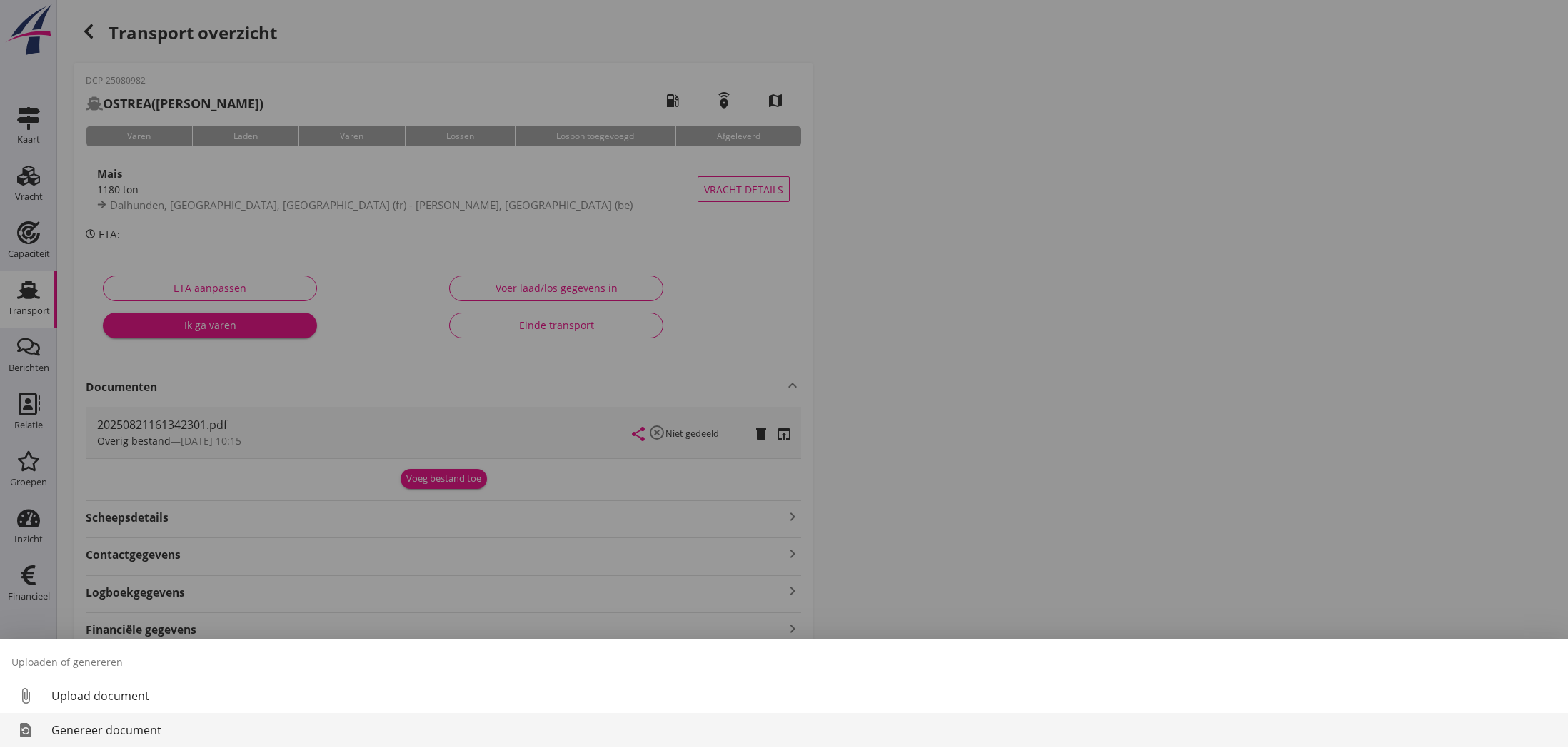
click at [112, 730] on div "Genereer document" at bounding box center [804, 729] width 1505 height 17
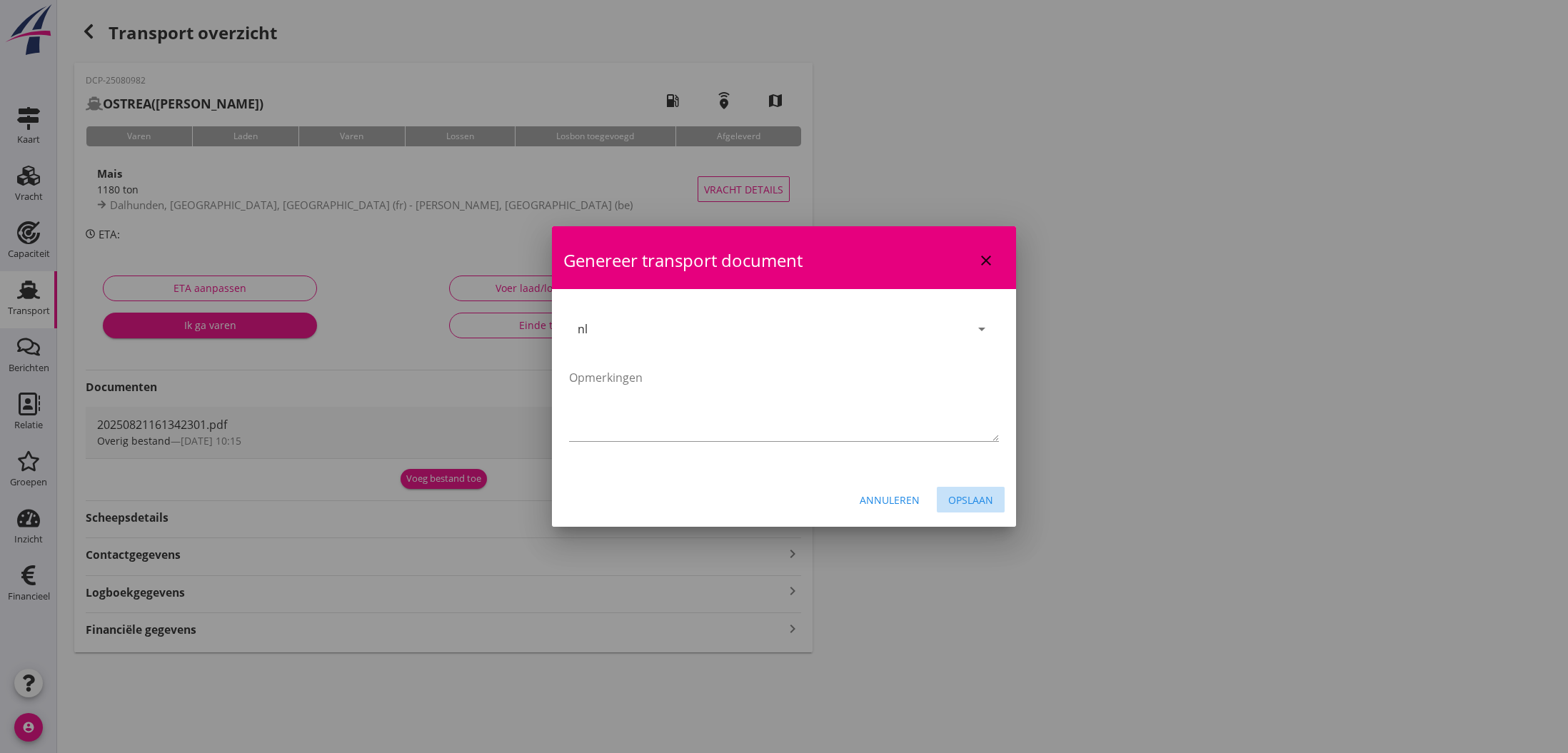
click at [967, 500] on div "Opslaan" at bounding box center [970, 500] width 45 height 15
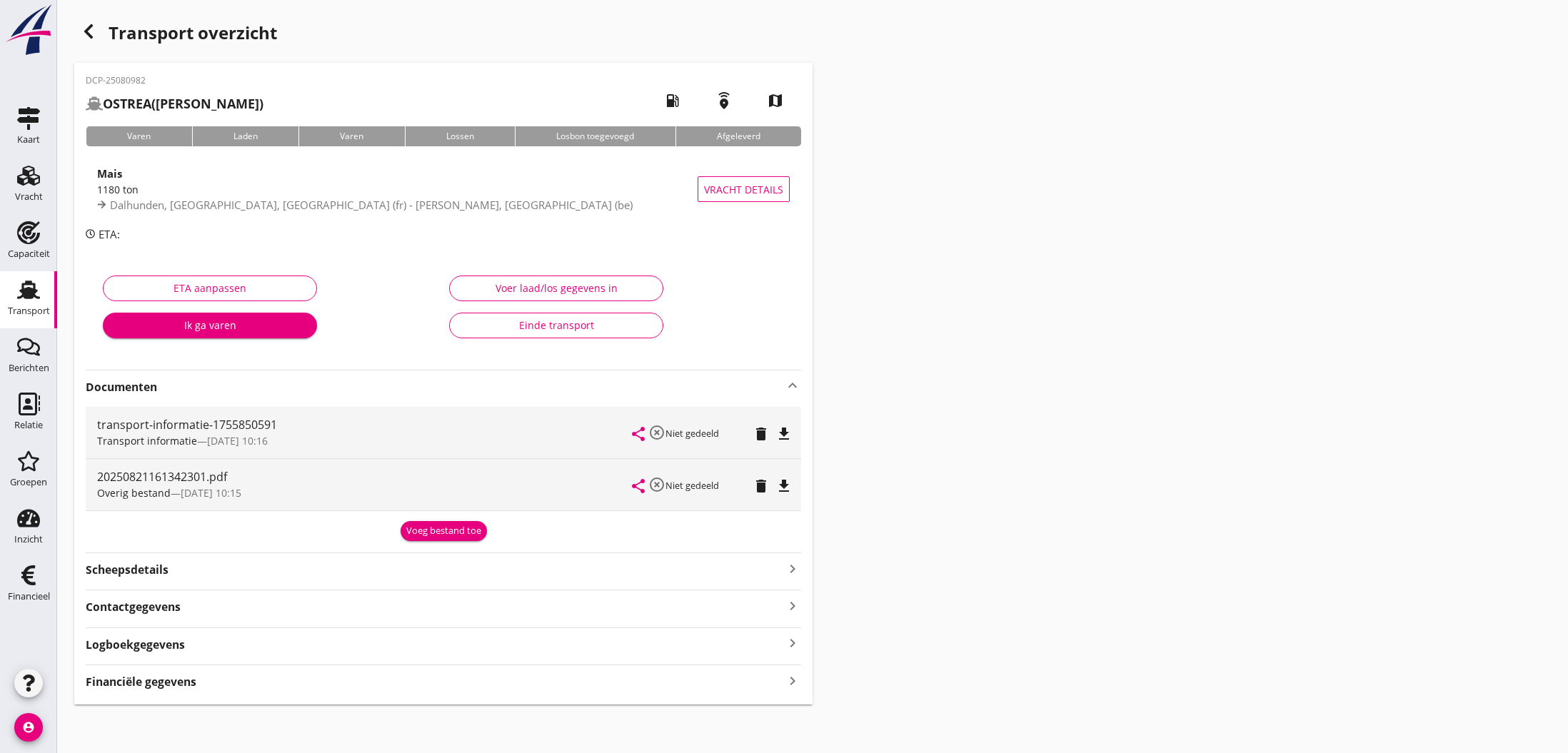
click at [784, 433] on icon "file_download" at bounding box center [784, 433] width 17 height 17
click at [783, 437] on icon "open_in_browser" at bounding box center [784, 433] width 17 height 17
click at [89, 29] on use "button" at bounding box center [87, 32] width 8 height 15
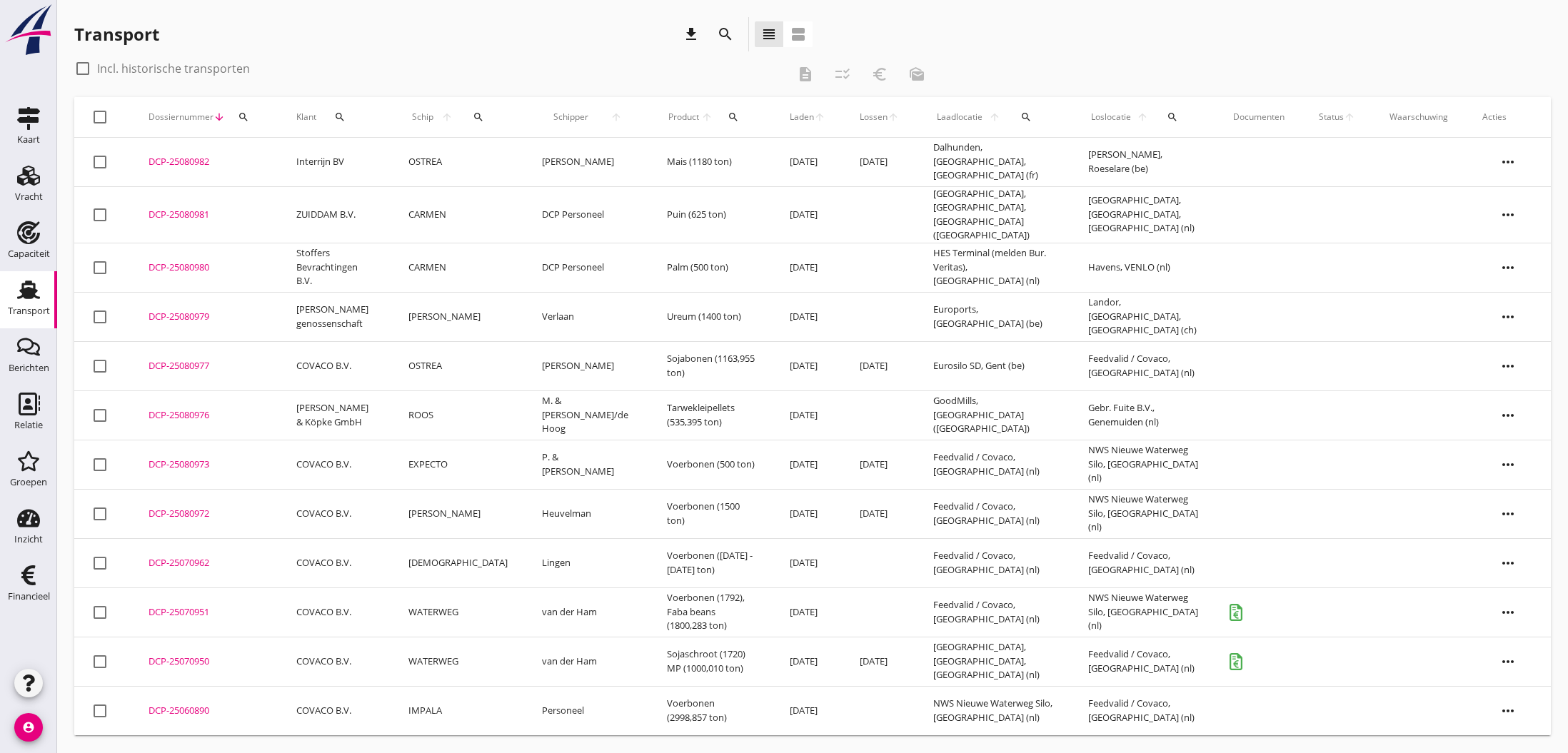
click at [1409, 33] on div "Transport download search view_headline view_agenda" at bounding box center [813, 37] width 1477 height 40
